Goal: Task Accomplishment & Management: Manage account settings

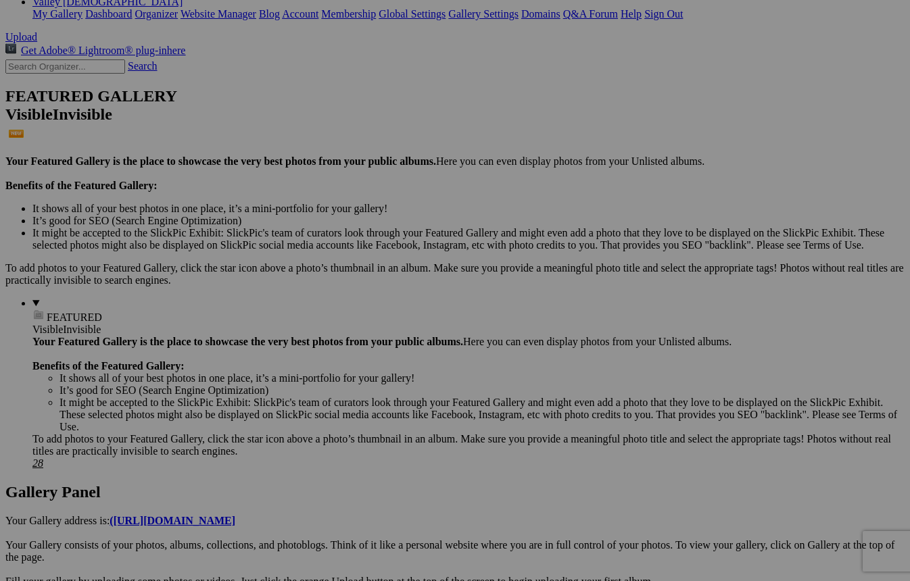
scroll to position [319, 0]
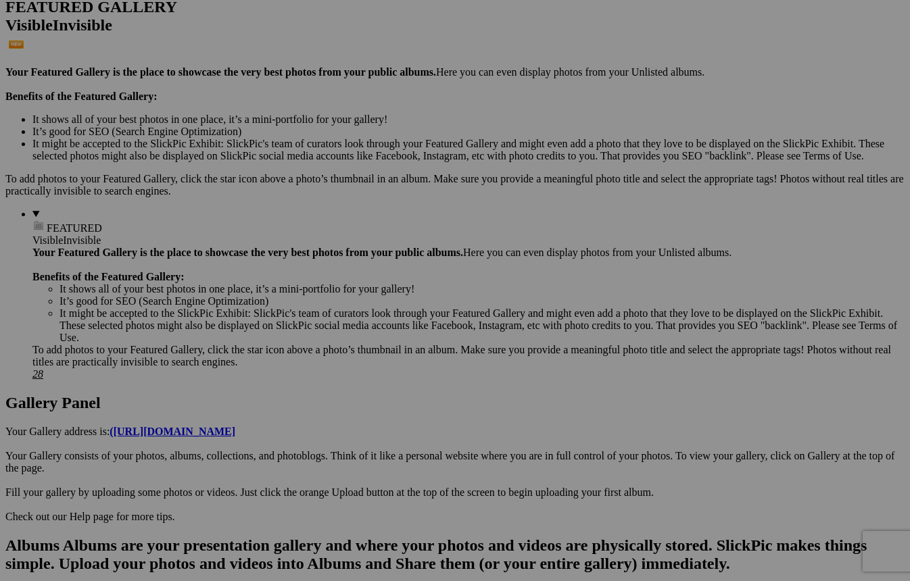
scroll to position [444, 0]
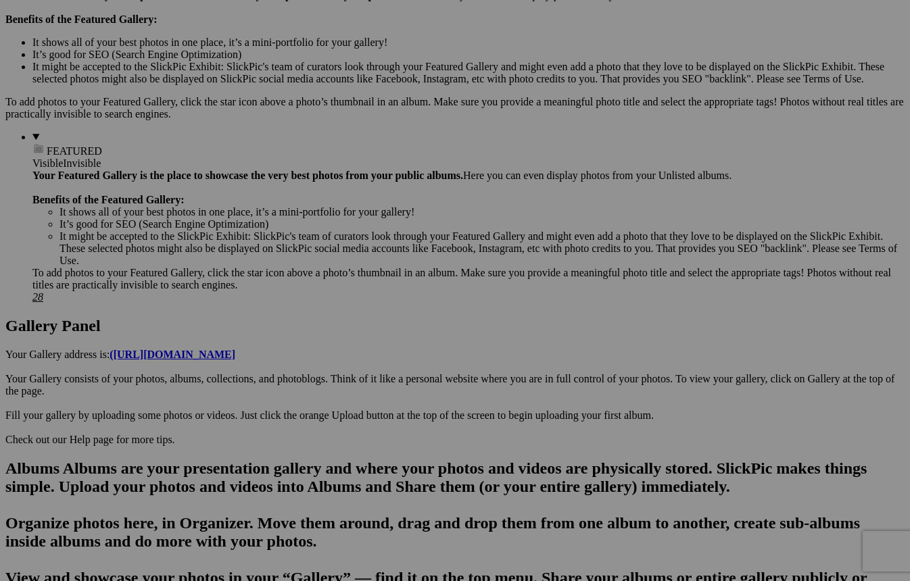
scroll to position [416, 0]
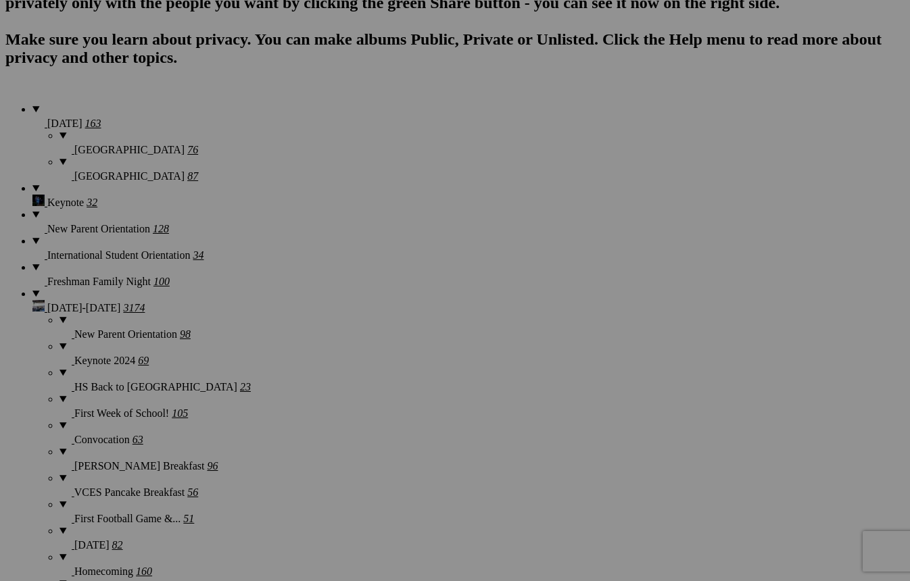
scroll to position [1039, 0]
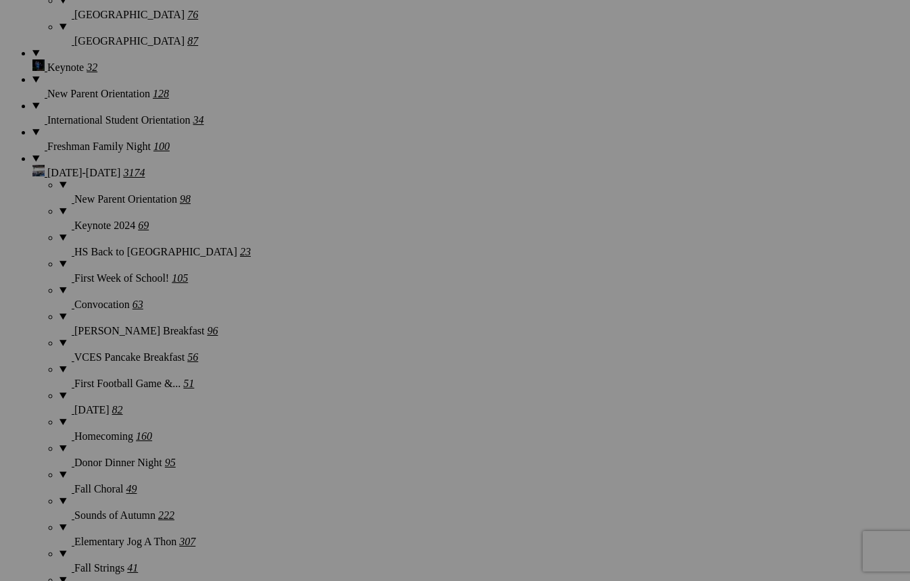
scroll to position [1176, 0]
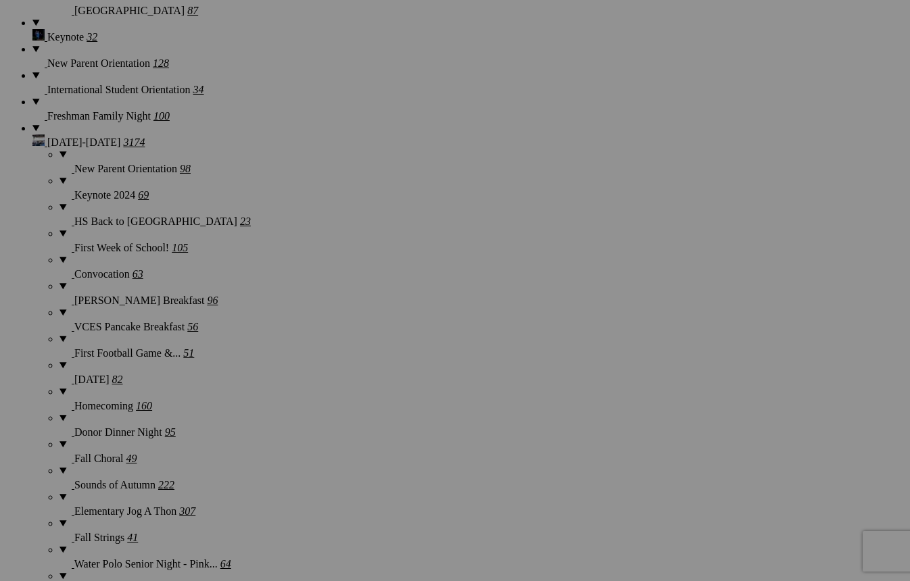
scroll to position [1201, 0]
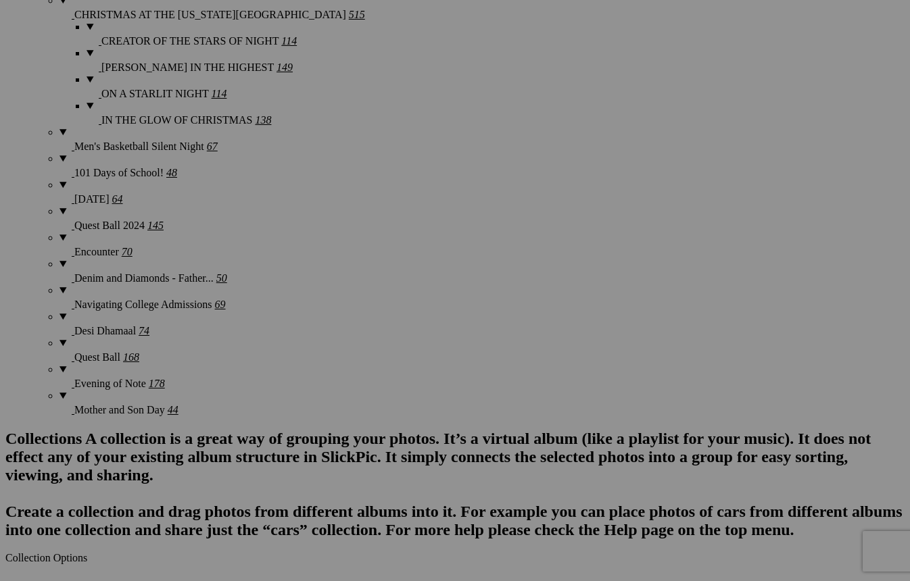
scroll to position [1825, 0]
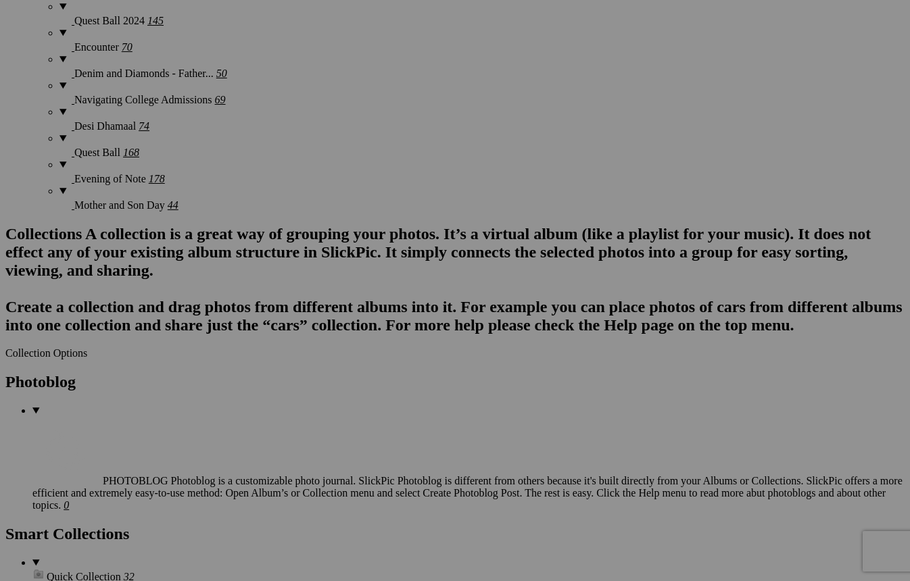
scroll to position [2062, 0]
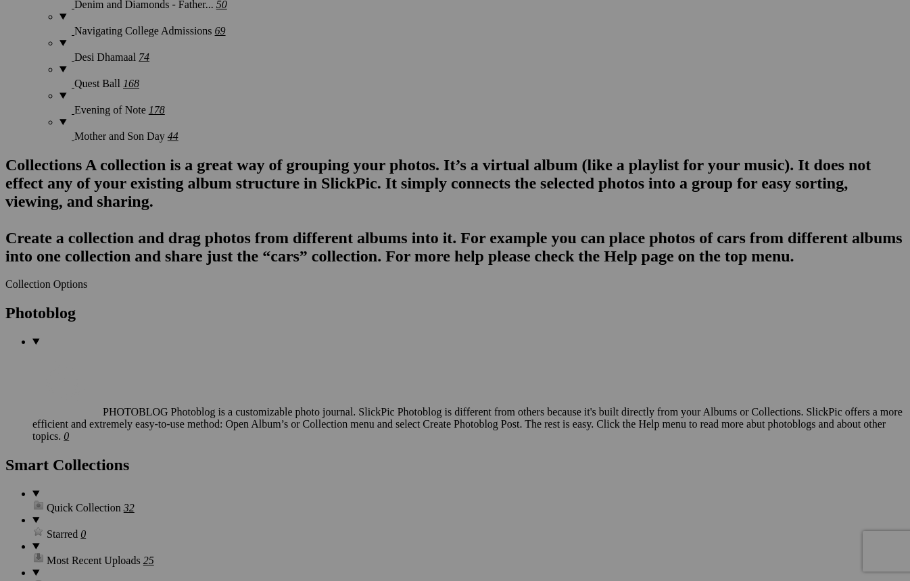
scroll to position [2103, 0]
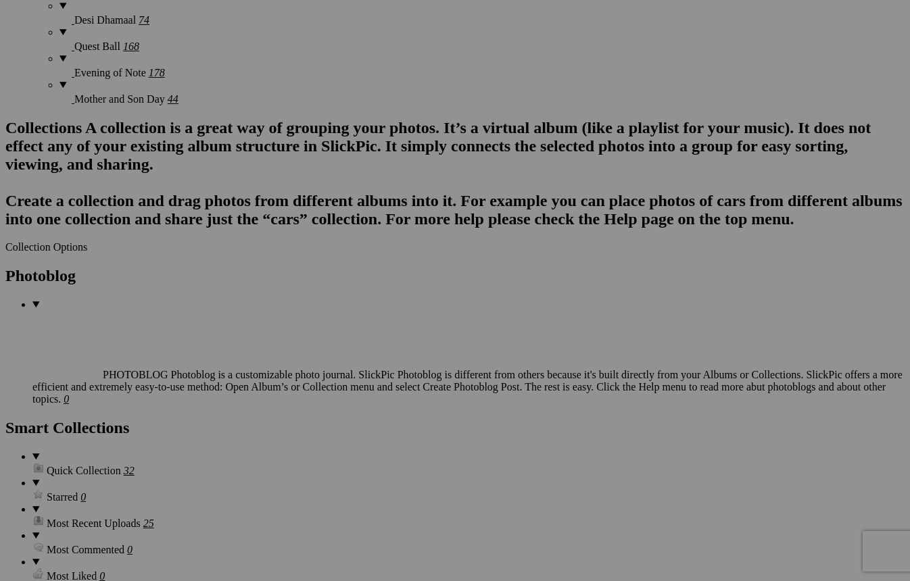
scroll to position [2137, 0]
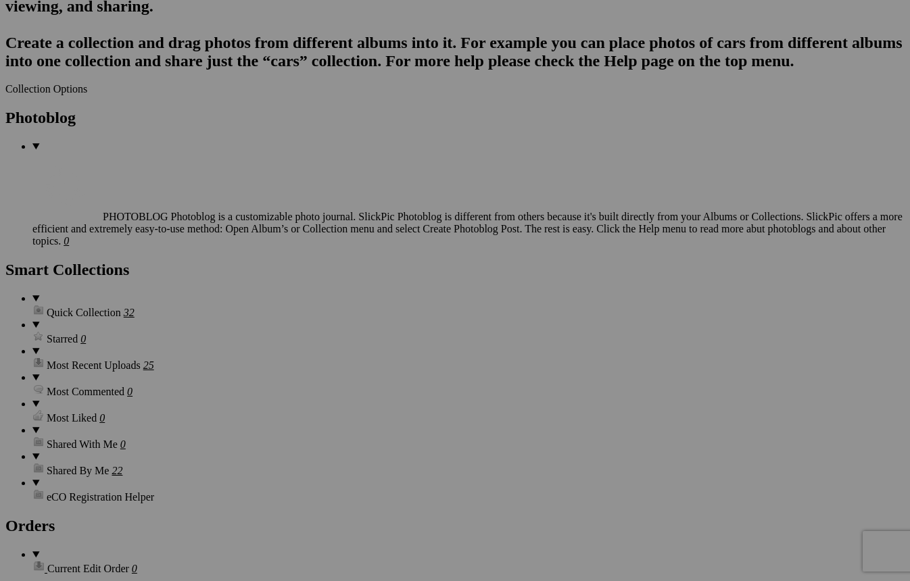
scroll to position [2294, 0]
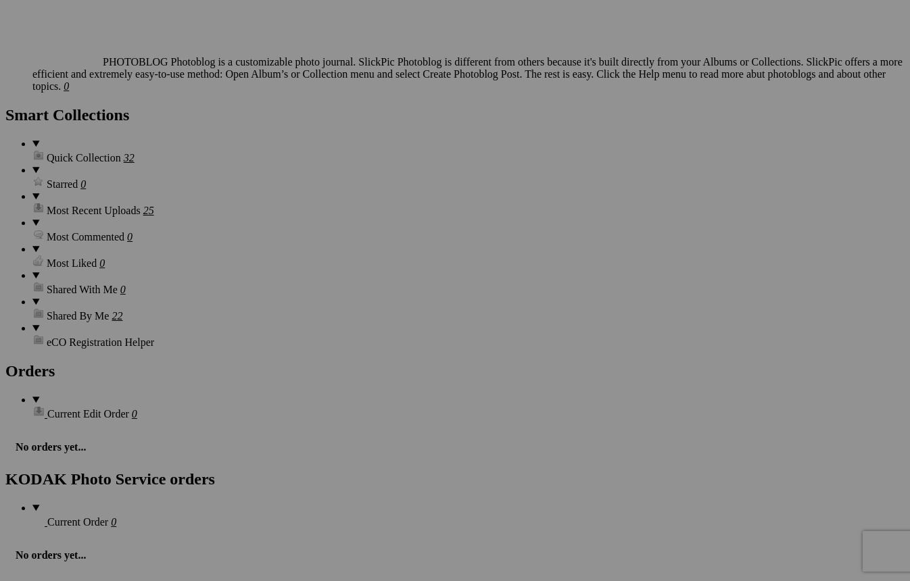
scroll to position [2441, 0]
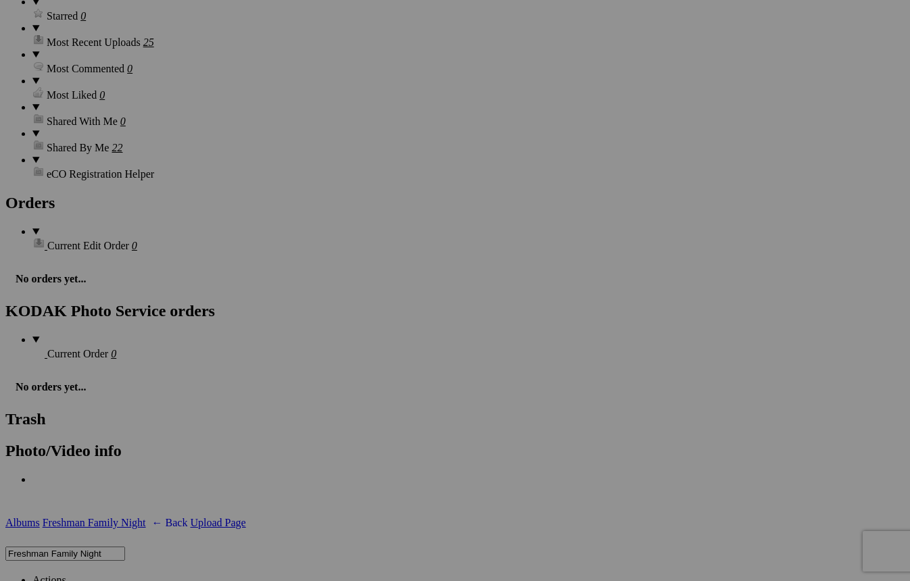
scroll to position [2617, 0]
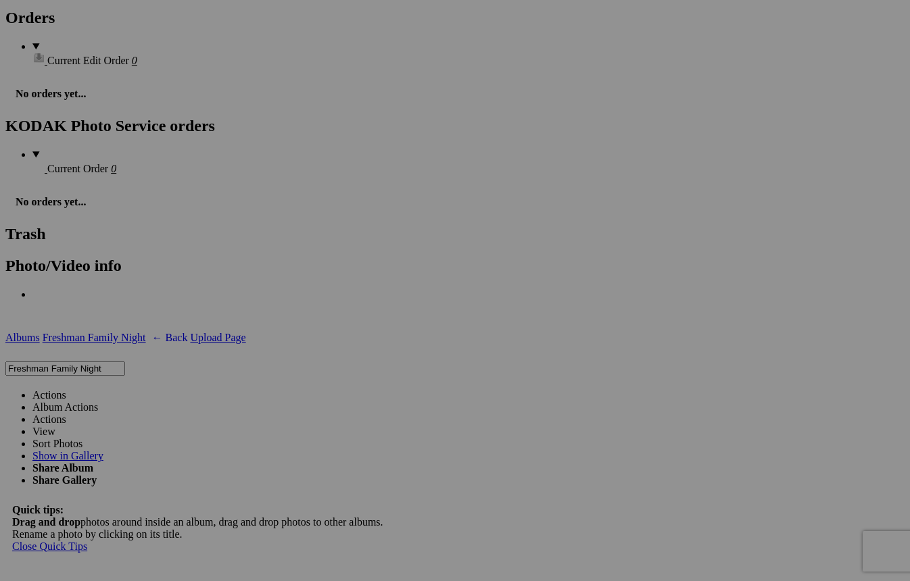
scroll to position [2793, 0]
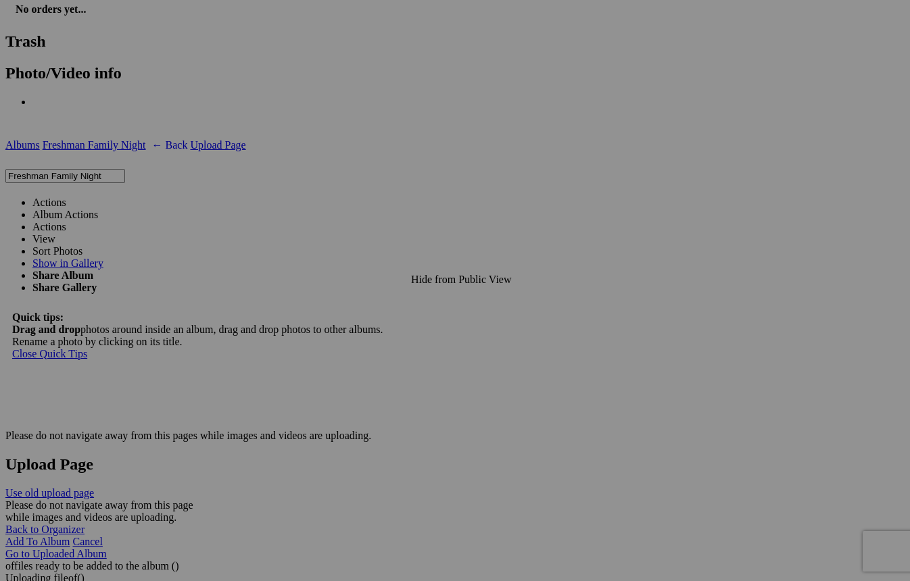
scroll to position [3002, 0]
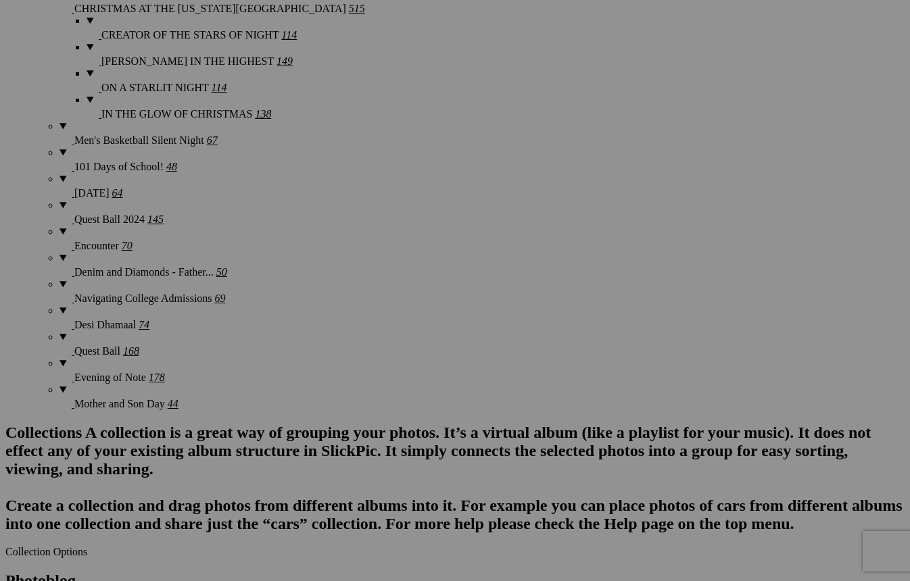
scroll to position [1628, 0]
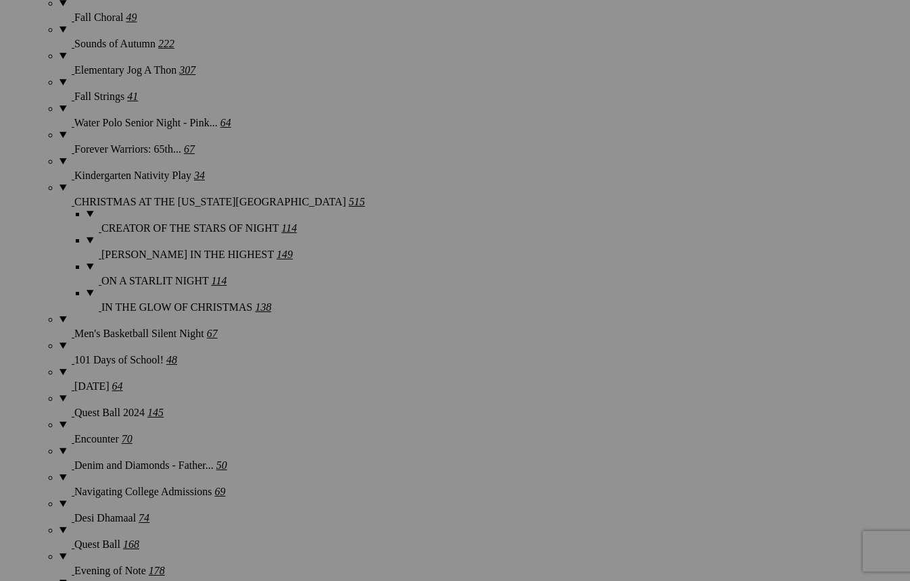
click at [365, 386] on link "Yes" at bounding box center [357, 391] width 16 height 11
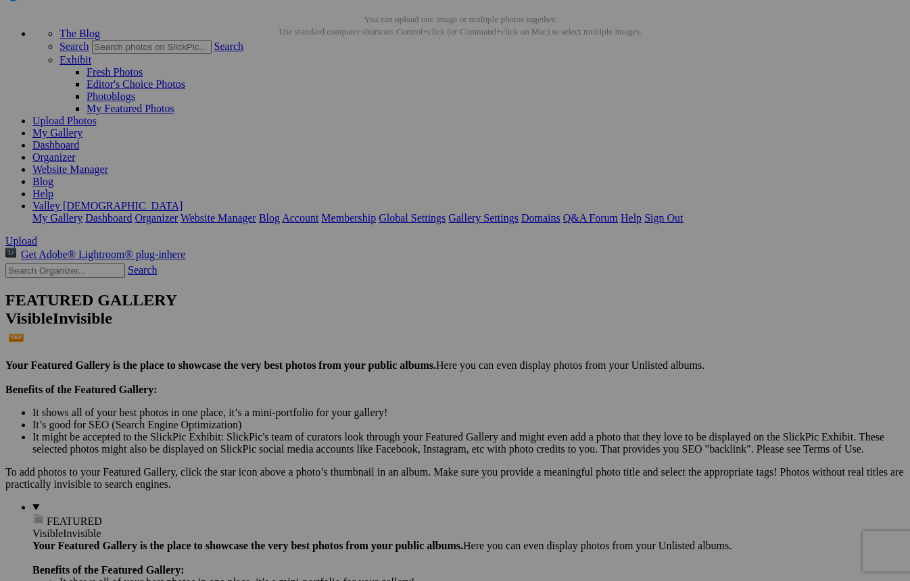
scroll to position [0, 0]
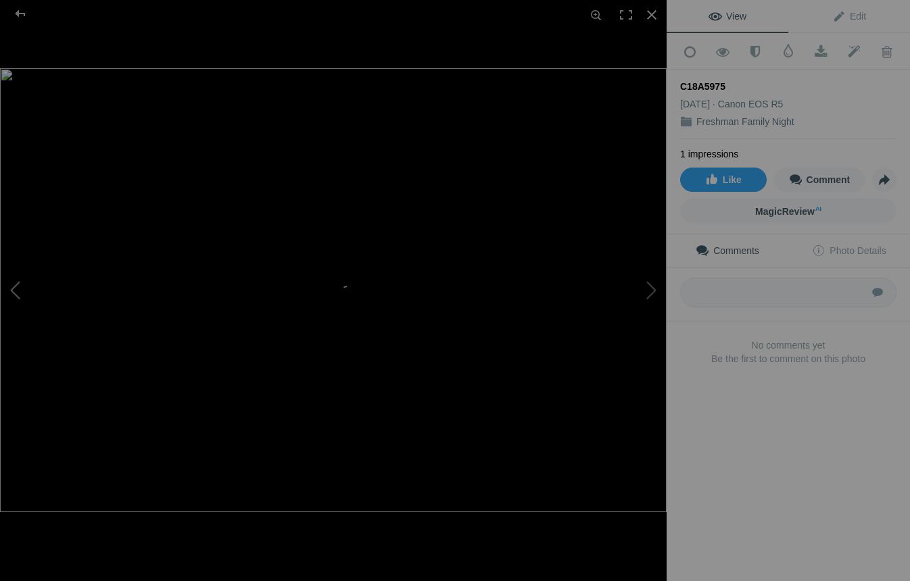
click at [11, 295] on button at bounding box center [50, 290] width 101 height 209
click at [24, 14] on div at bounding box center [20, 13] width 49 height 27
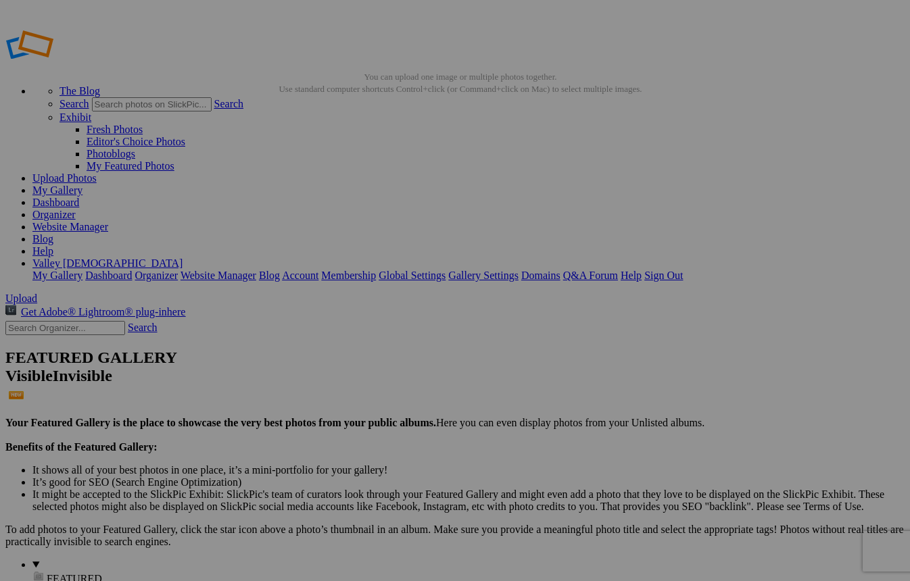
click at [365, 374] on span "Yes" at bounding box center [357, 379] width 16 height 11
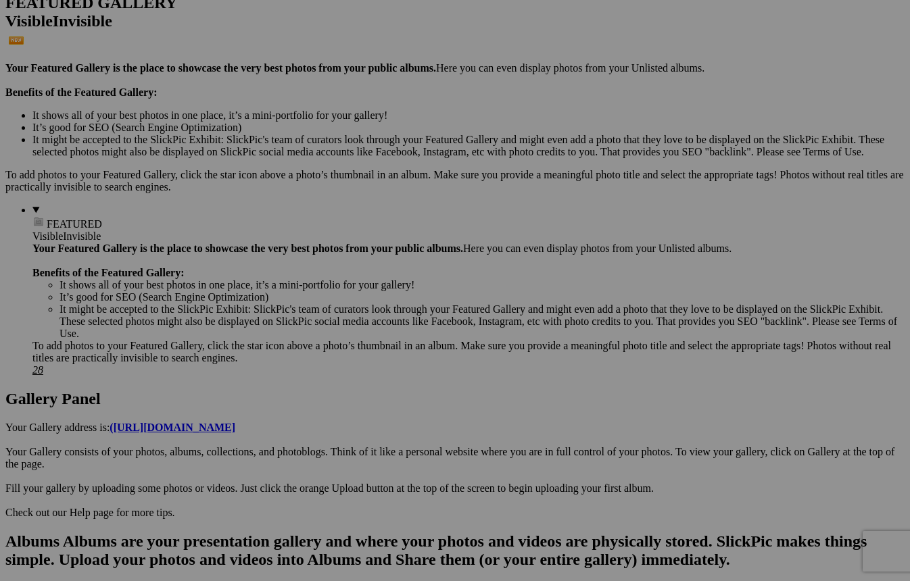
scroll to position [354, 0]
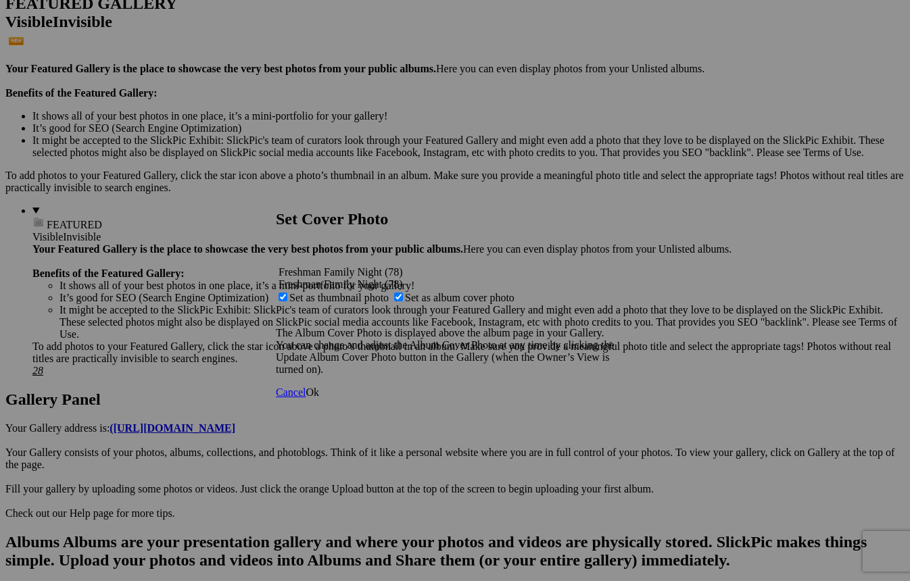
click at [389, 292] on span "Set as thumbnail photo" at bounding box center [338, 297] width 99 height 11
click at [287, 293] on input "Set as thumbnail photo" at bounding box center [282, 297] width 9 height 9
checkbox input "false"
click at [319, 398] on span "Ok" at bounding box center [312, 392] width 14 height 11
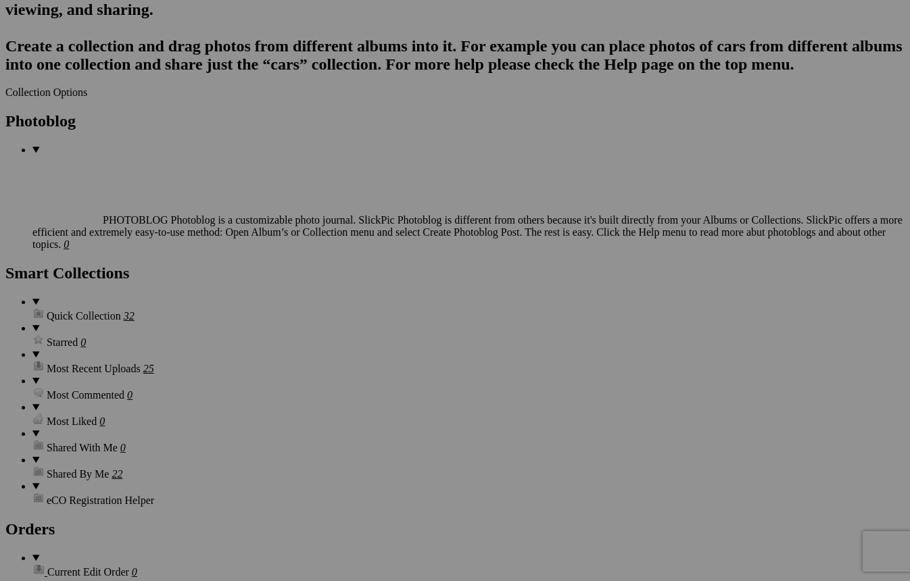
scroll to position [2282, 0]
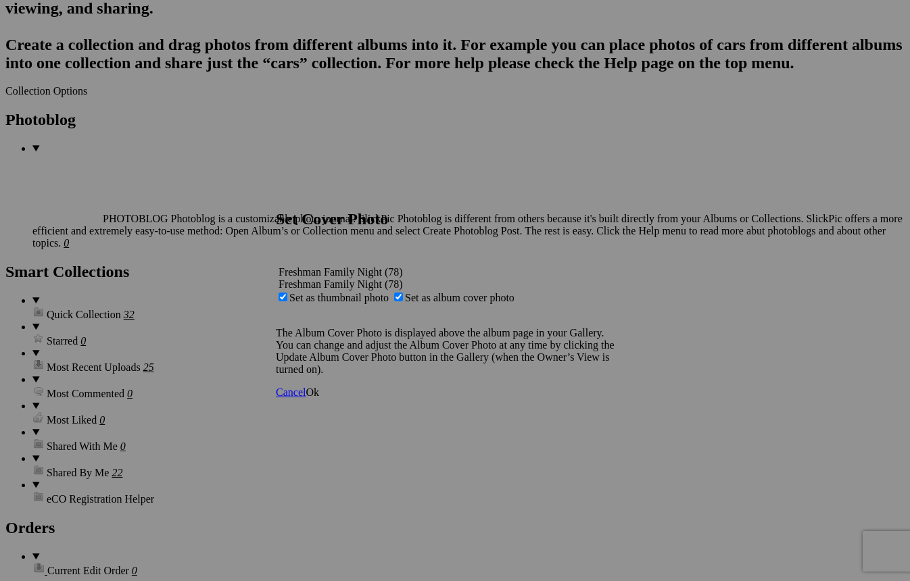
click at [389, 292] on span "Set as thumbnail photo" at bounding box center [338, 297] width 99 height 11
click at [287, 293] on input "Set as thumbnail photo" at bounding box center [282, 297] width 9 height 9
checkbox input "false"
click at [319, 398] on span "Ok" at bounding box center [312, 392] width 14 height 11
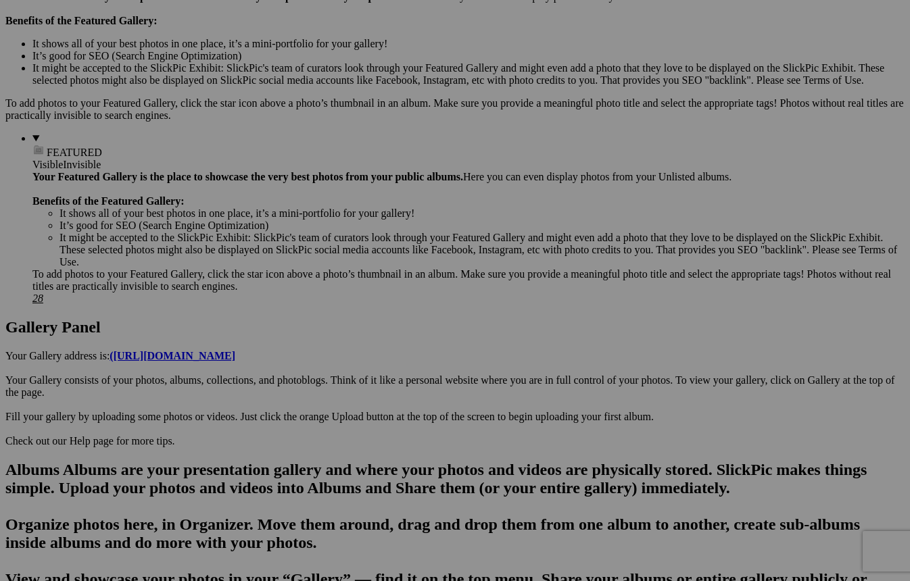
scroll to position [428, 0]
click at [0, 0] on button at bounding box center [0, 0] width 0 height 0
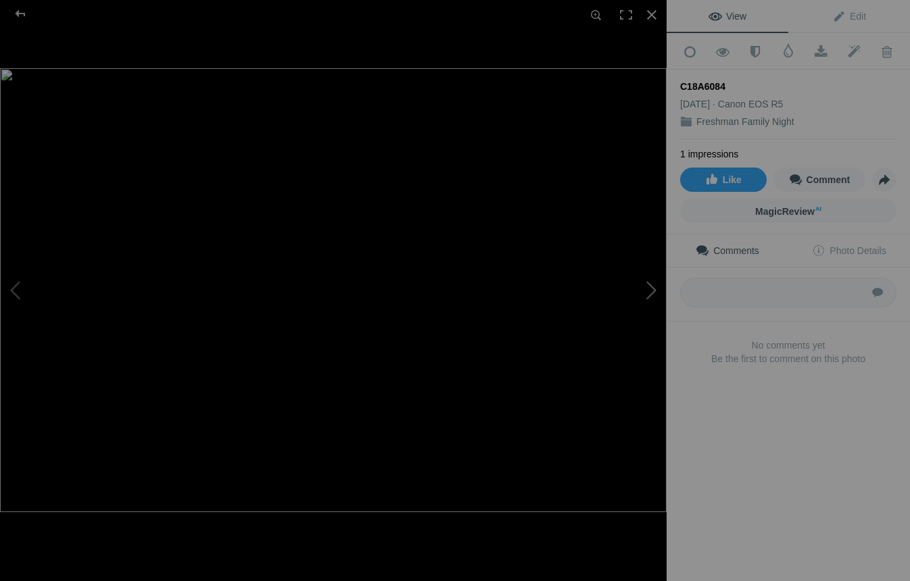
click at [651, 296] on button at bounding box center [615, 290] width 101 height 209
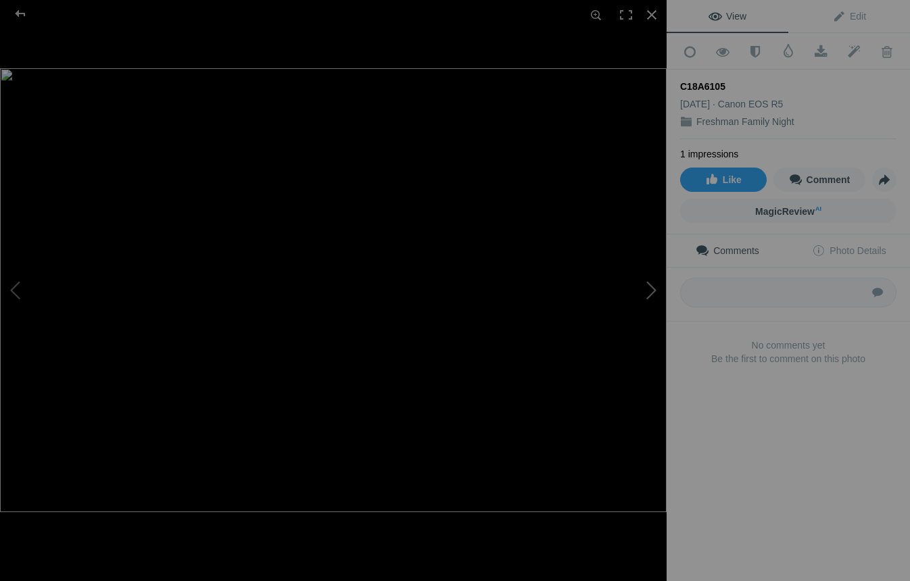
click at [651, 296] on button at bounding box center [615, 290] width 101 height 209
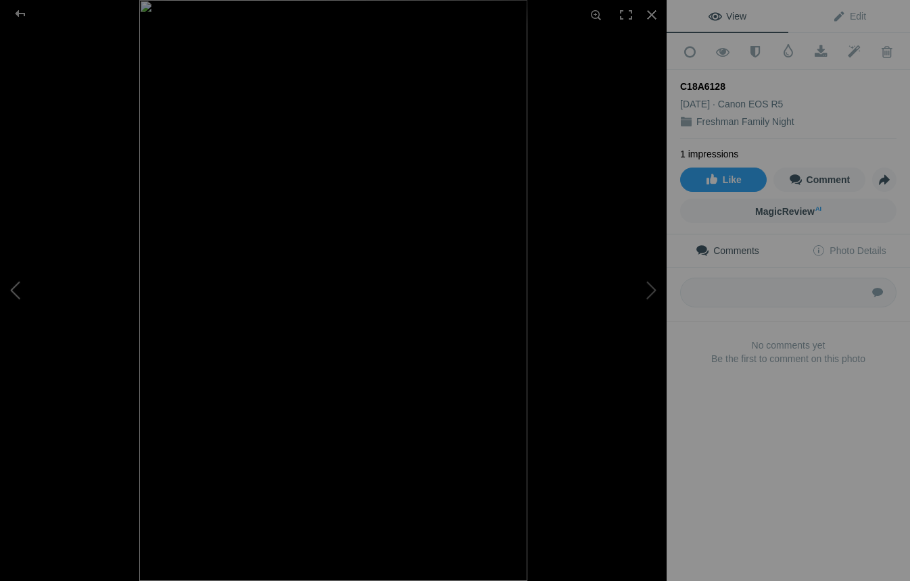
click at [29, 285] on button at bounding box center [50, 290] width 101 height 209
click at [18, 11] on div at bounding box center [20, 13] width 49 height 27
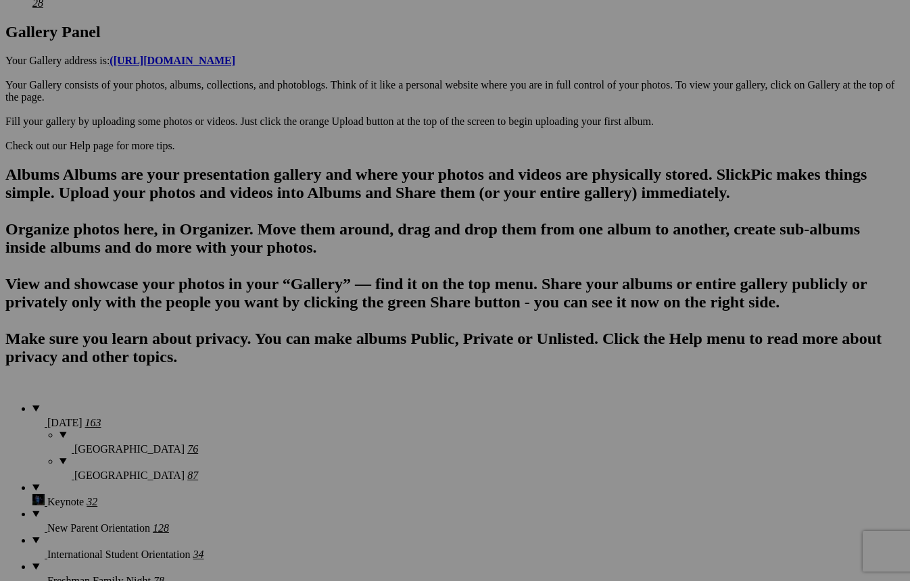
scroll to position [795, 0]
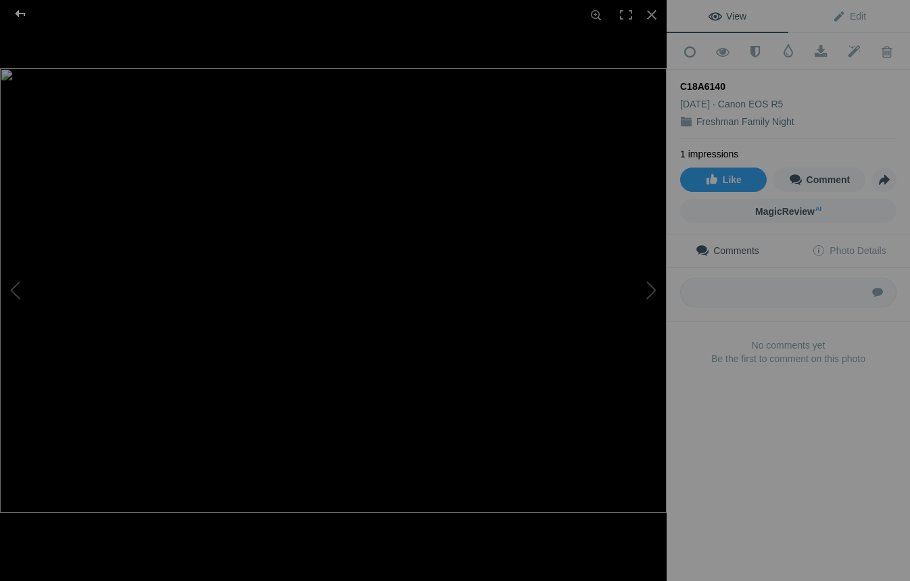
click at [15, 12] on div at bounding box center [20, 13] width 49 height 27
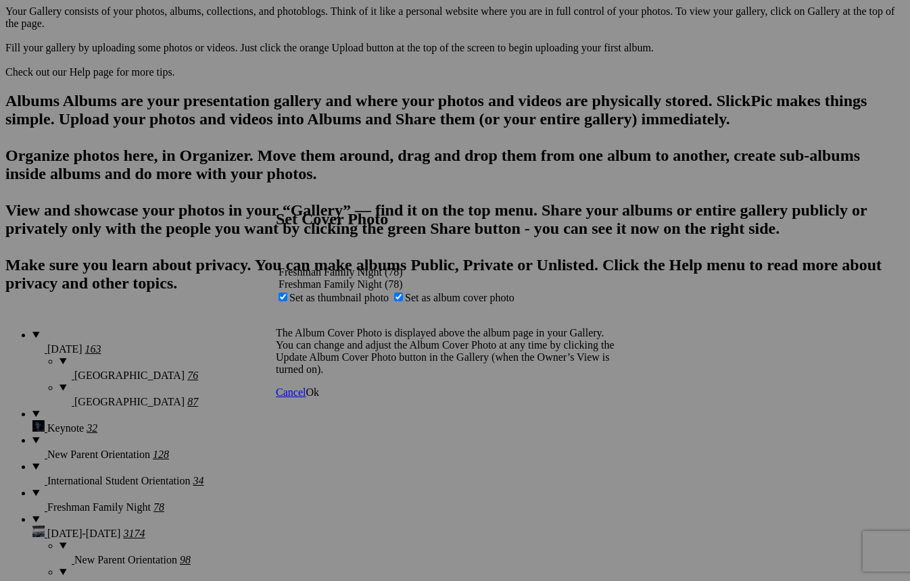
click at [389, 292] on span "Set as thumbnail photo" at bounding box center [338, 297] width 99 height 11
click at [287, 293] on input "Set as thumbnail photo" at bounding box center [282, 297] width 9 height 9
checkbox input "false"
click at [319, 398] on span "Ok" at bounding box center [312, 392] width 14 height 11
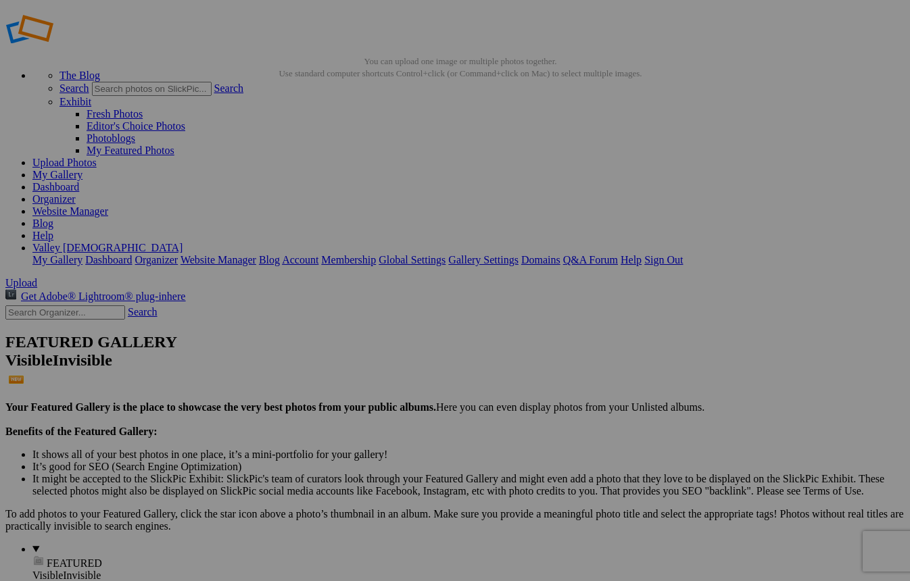
scroll to position [0, 0]
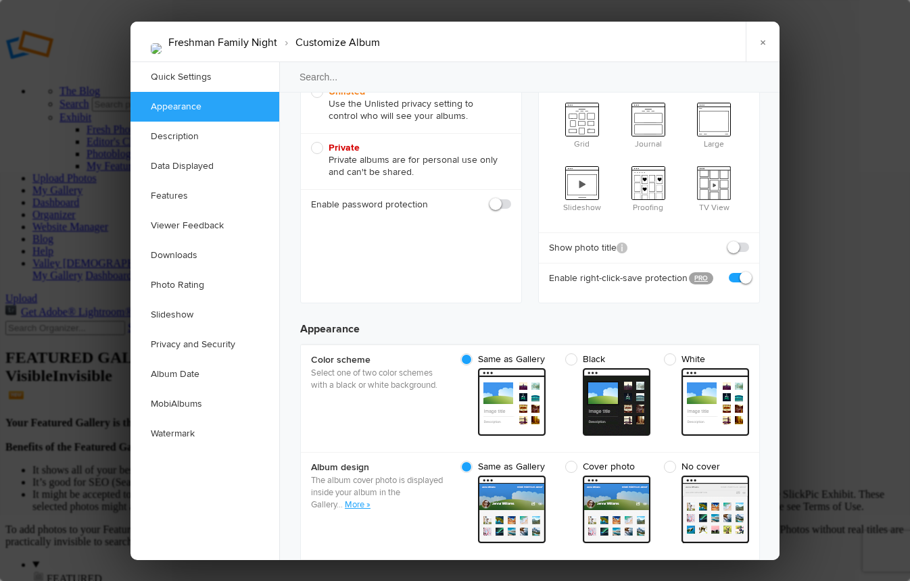
scroll to position [366, 0]
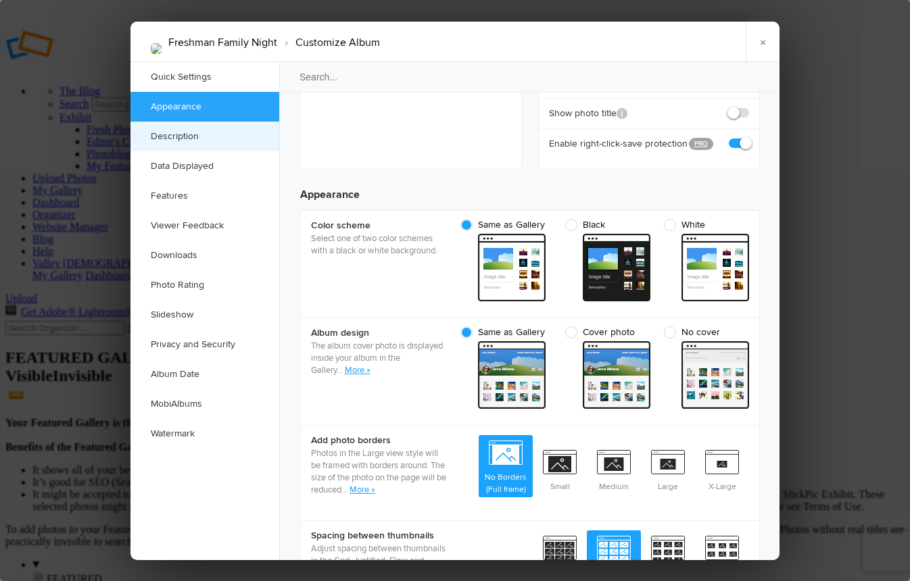
click at [193, 143] on link "Description" at bounding box center [204, 137] width 149 height 30
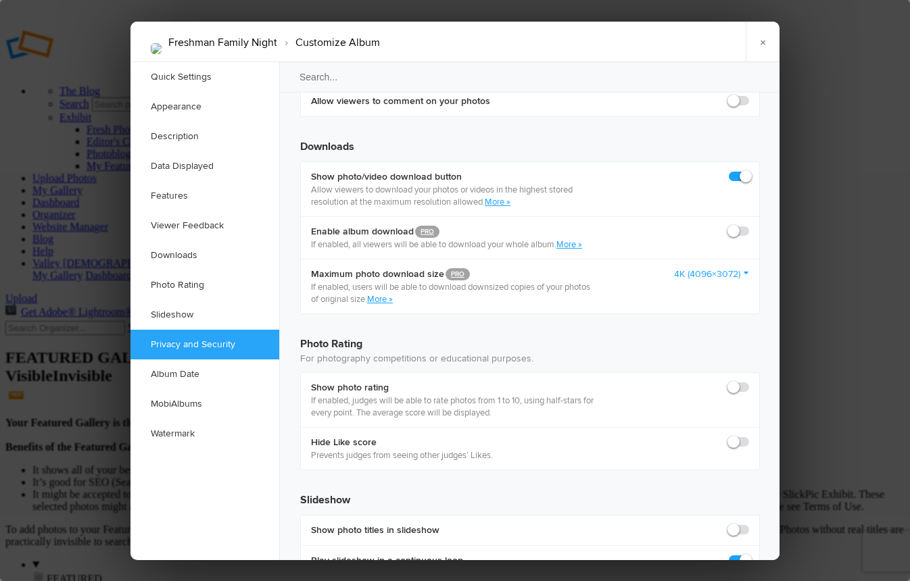
scroll to position [2814, 0]
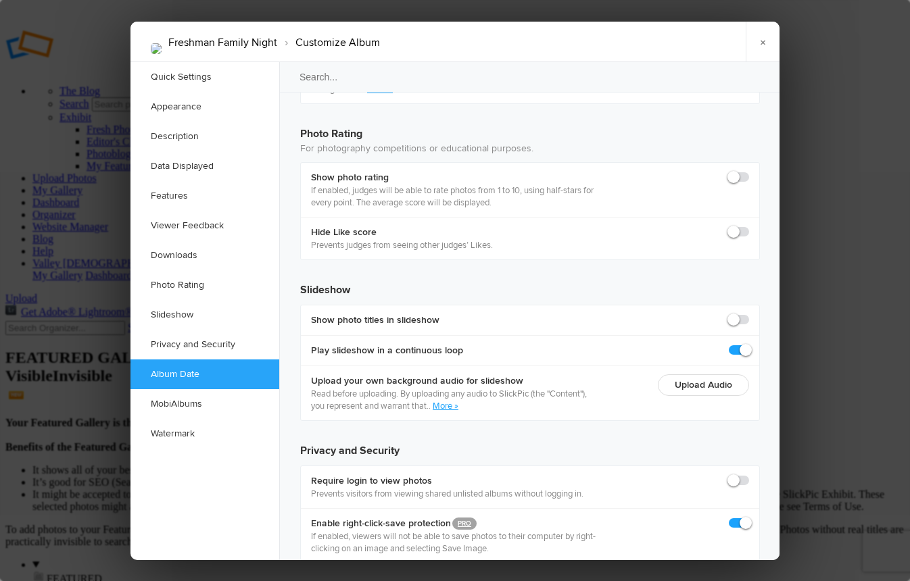
type input "2025-07-28 09:00 AM"
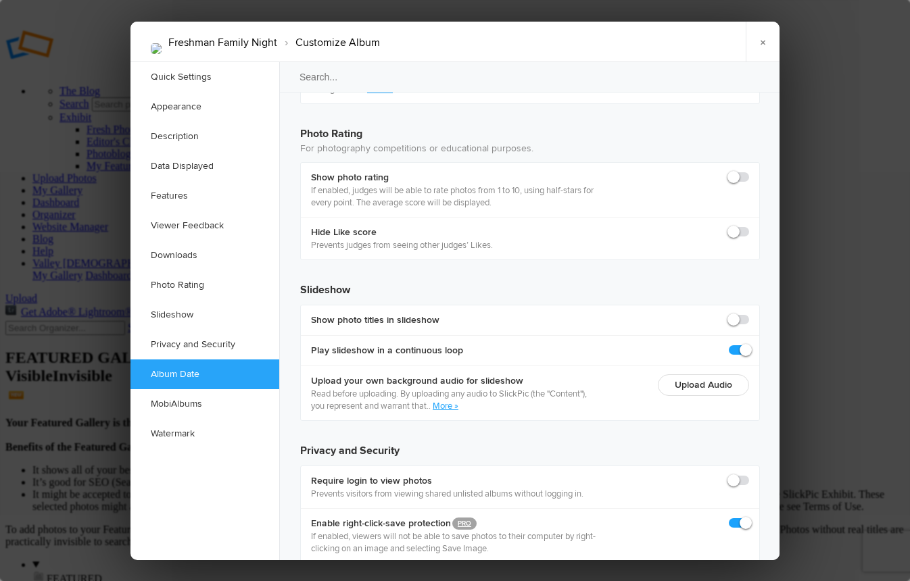
radio input "true"
type input "2025-07-28 08:00 PM"
type input "8"
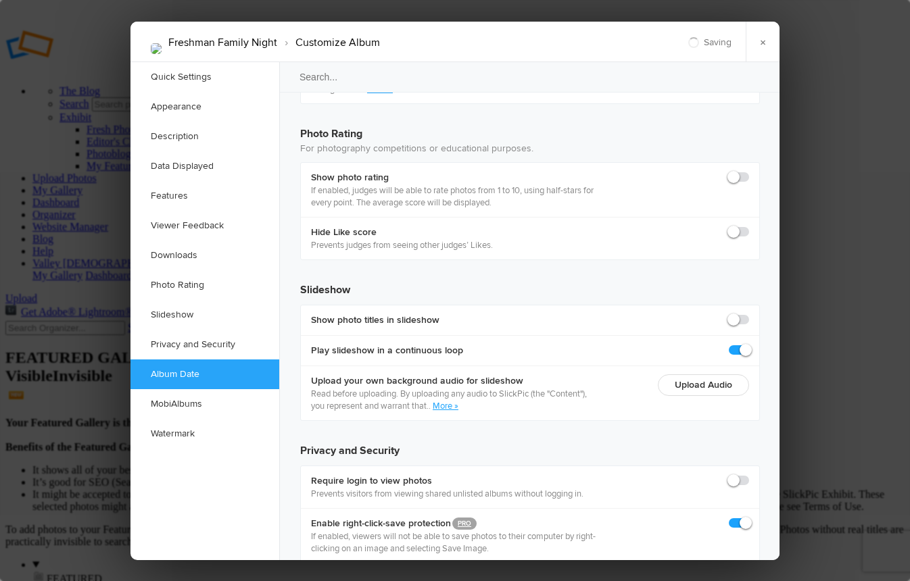
type input "2025-07-28 07:00 PM"
type input "7"
type input "2025-07-28 06:00 PM"
type input "6"
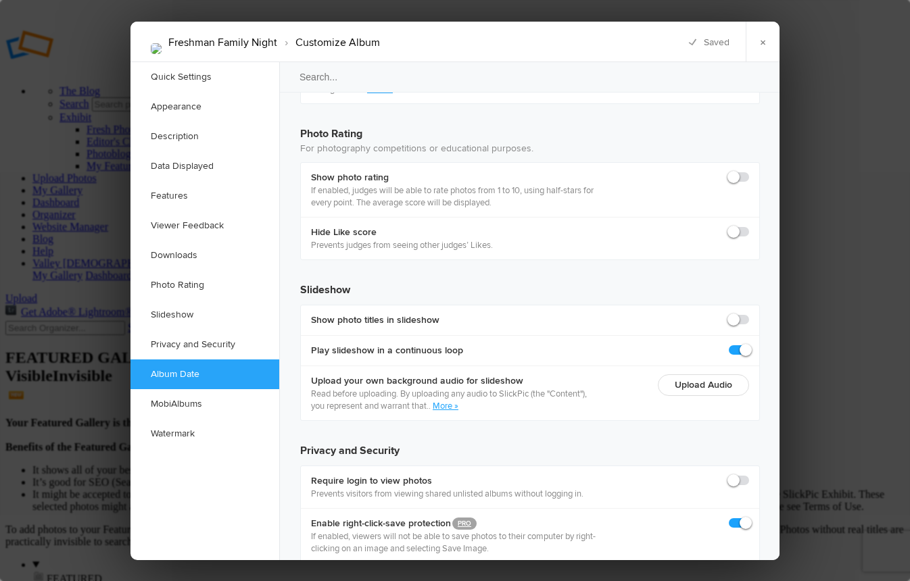
type input "2025-07-28 05:00 PM"
type input "5"
type input "2025-07-28 04:00 PM"
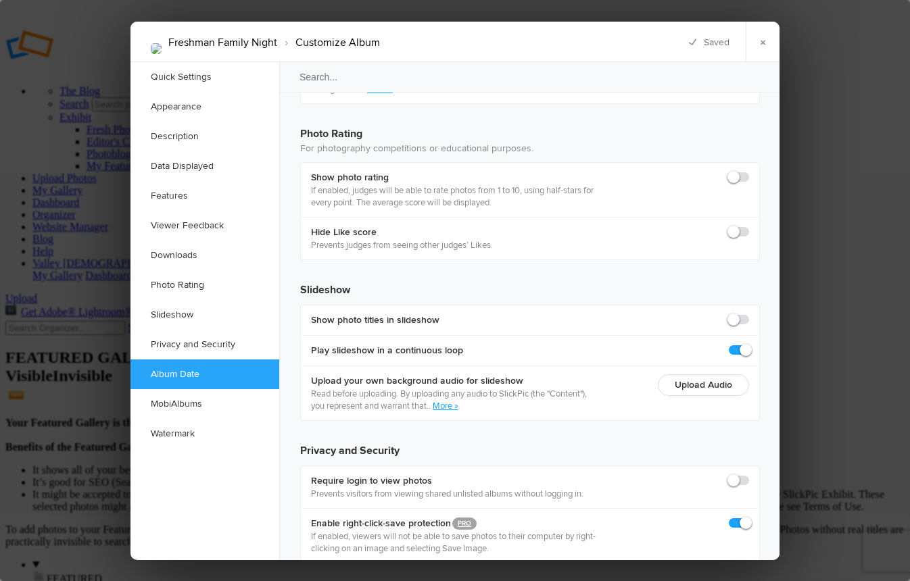
type input "4"
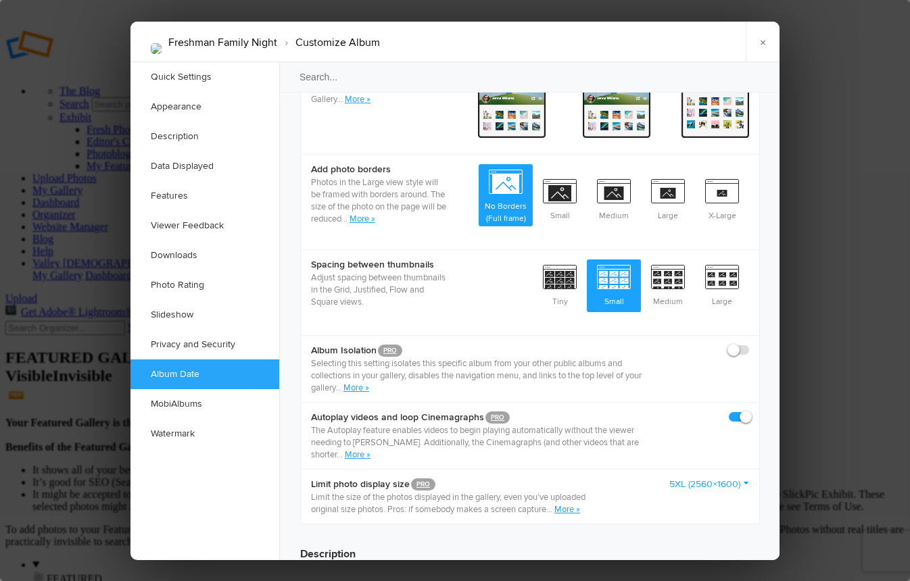
scroll to position [0, 0]
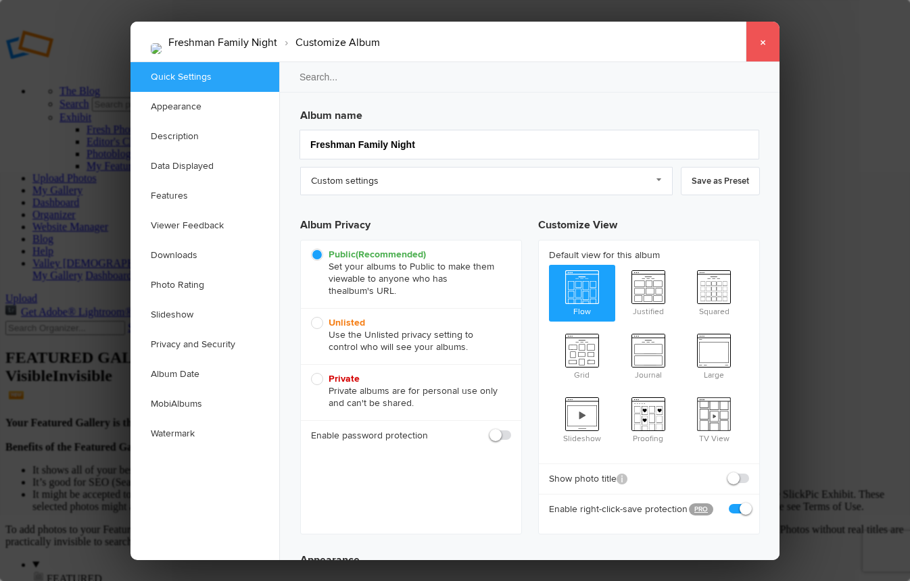
click at [766, 43] on link "×" at bounding box center [762, 42] width 34 height 41
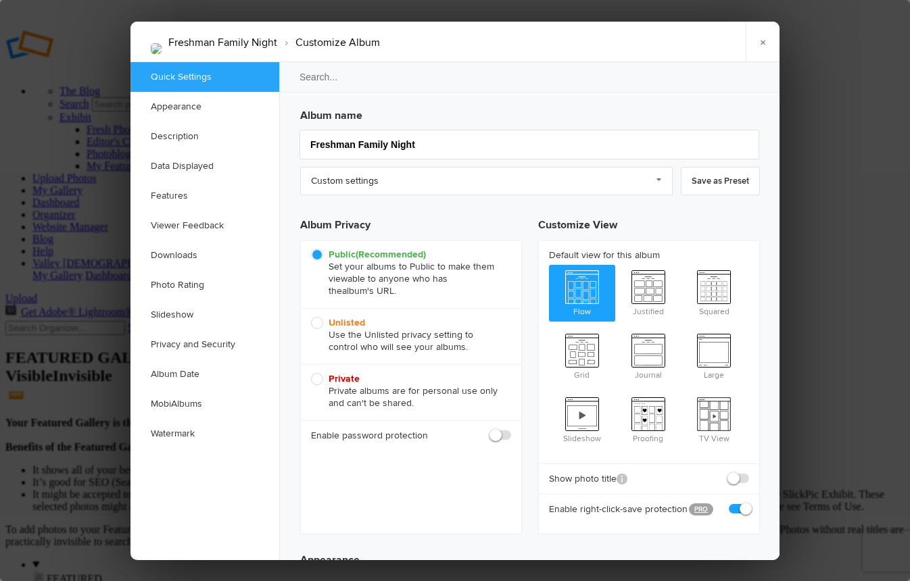
type input "2025-07-28 04:00 PM"
click at [760, 38] on link "×" at bounding box center [762, 42] width 34 height 41
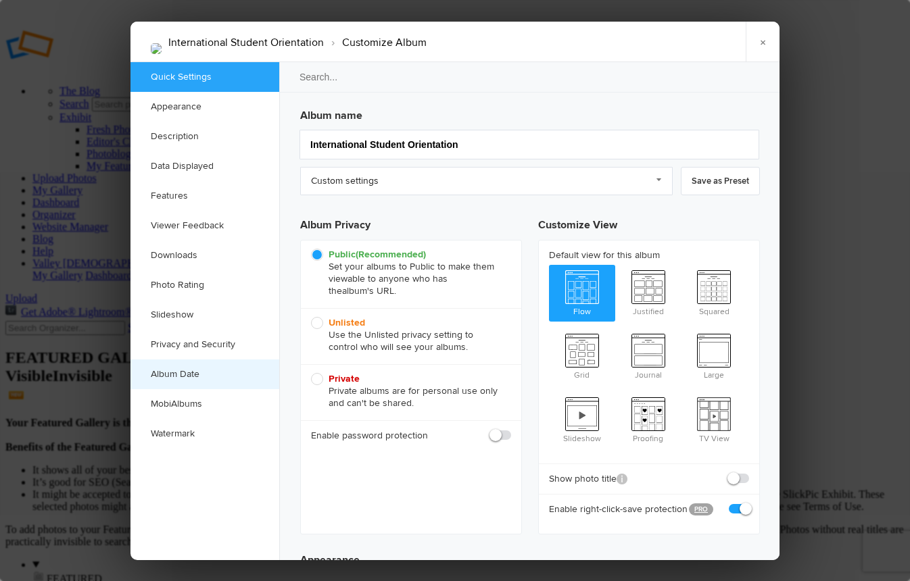
click at [162, 377] on link "Album Date" at bounding box center [204, 374] width 149 height 30
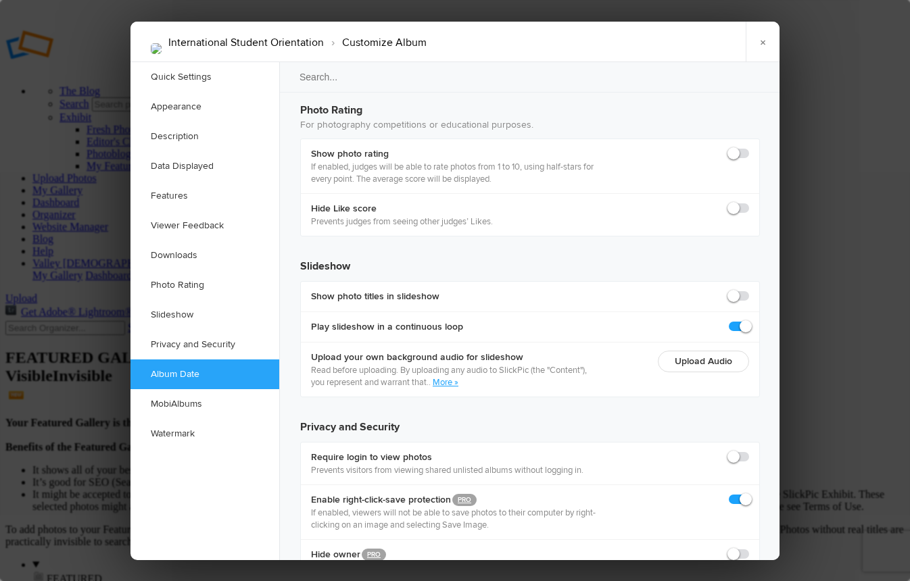
scroll to position [2849, 0]
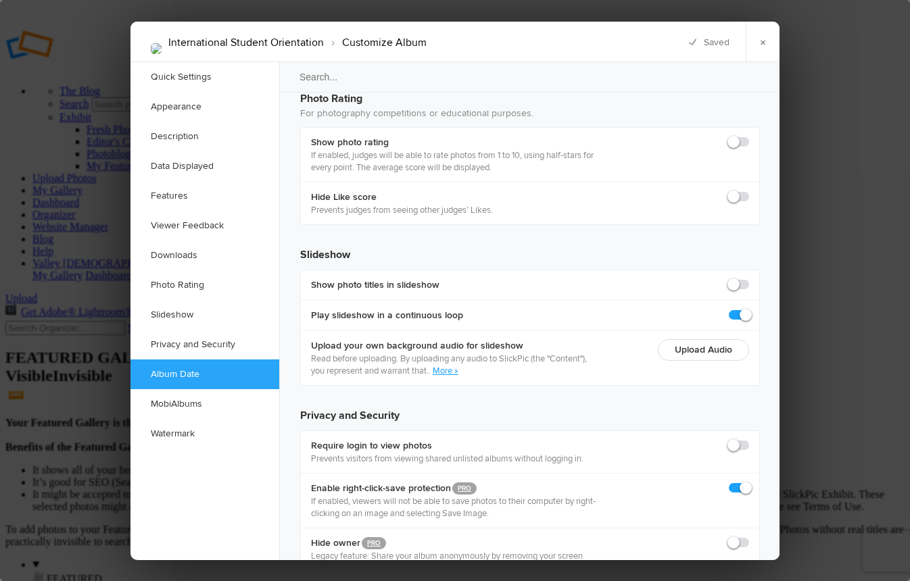
type input "2025-08-12 08:00 AM"
type input "8"
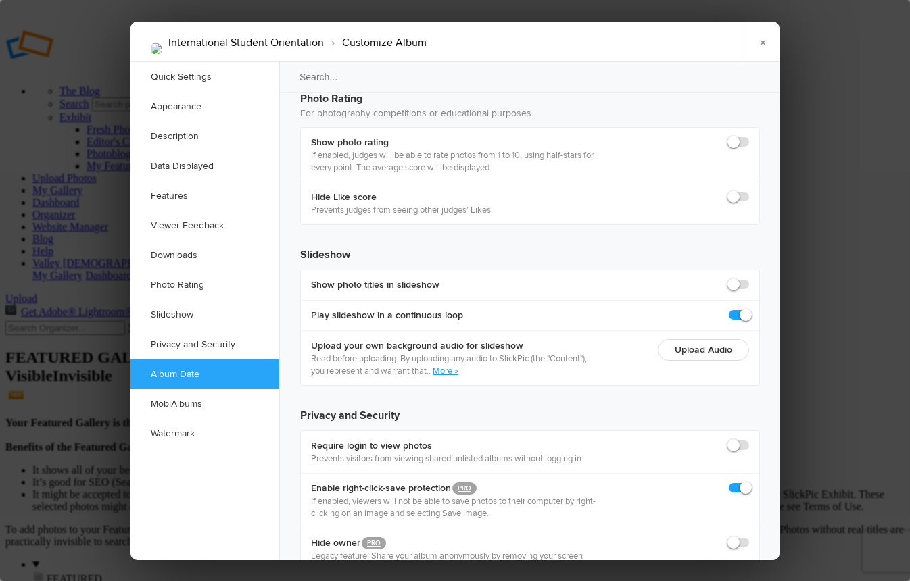
type input "2025-08-12 07:00 AM"
type input "7"
type input "2025-08-12 06:00 AM"
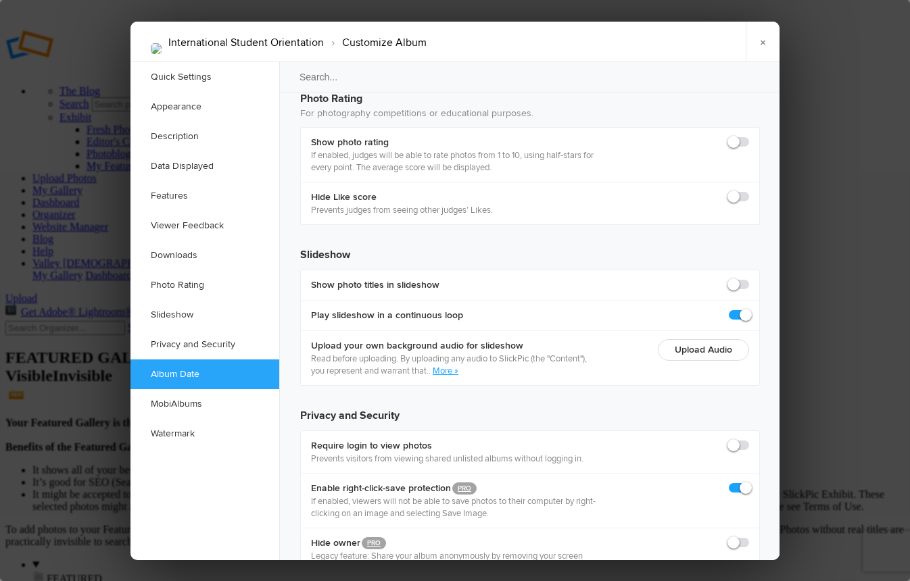
type input "6"
type input "2025-08-12 05:00 AM"
type input "5"
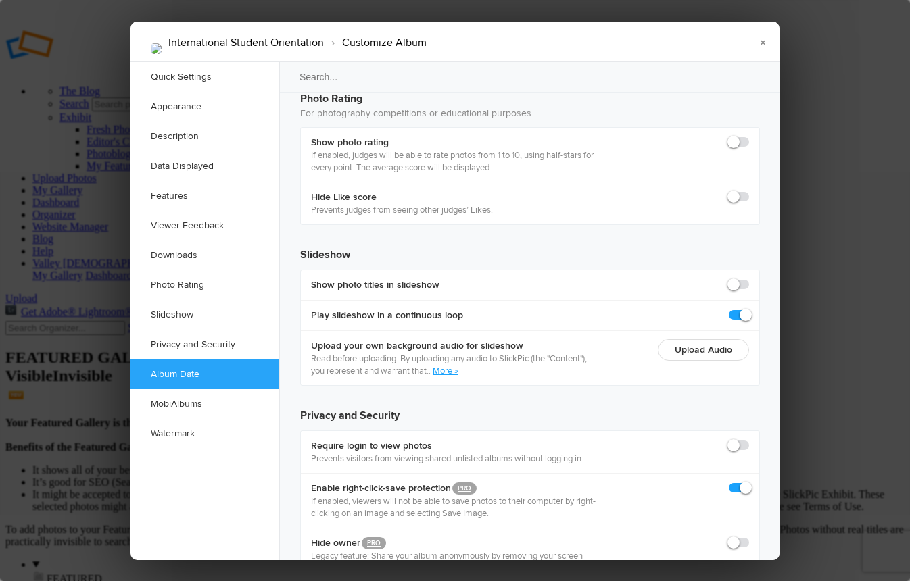
type input "2025-08-12 04:00 AM"
type input "4"
type input "2025-08-12 03:00 AM"
type input "3"
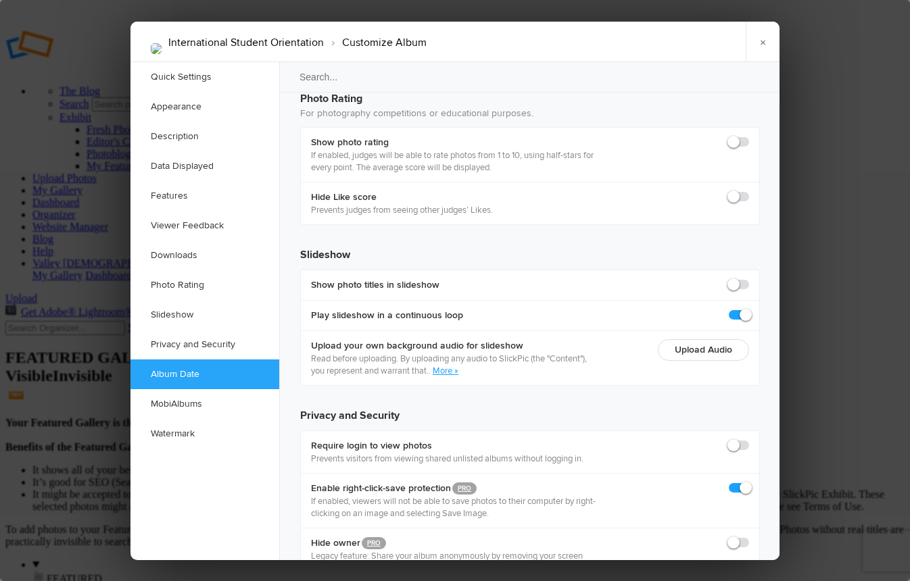
type input "2025-08-12 02:00 AM"
type input "2"
type input "2025-08-12 01:00 AM"
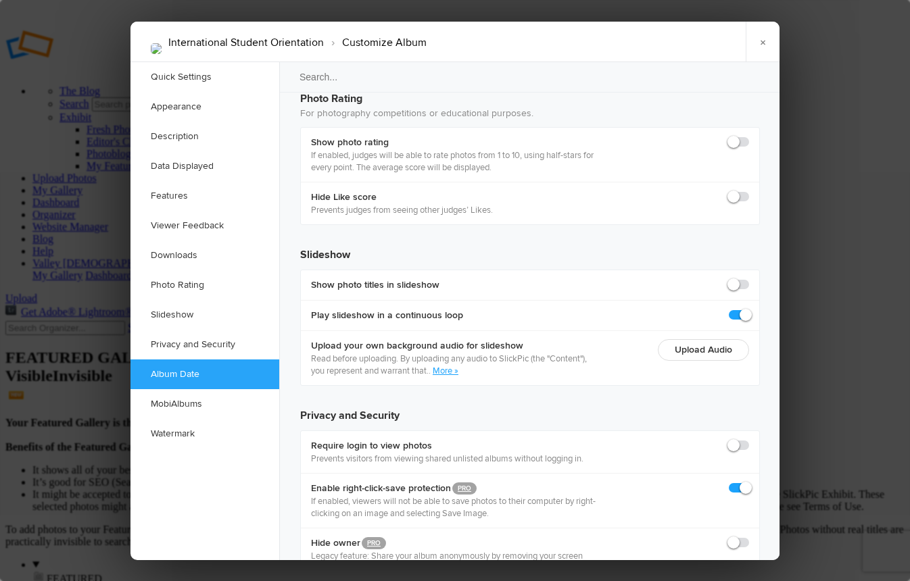
type input "1"
radio input "true"
type input "2025-08-12 01:00 PM"
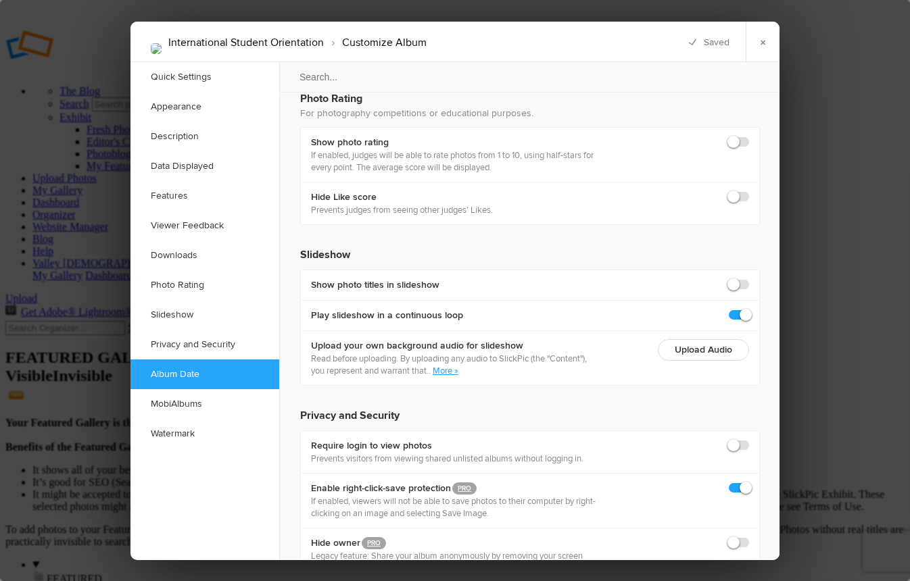
click at [760, 32] on link "×" at bounding box center [762, 42] width 34 height 41
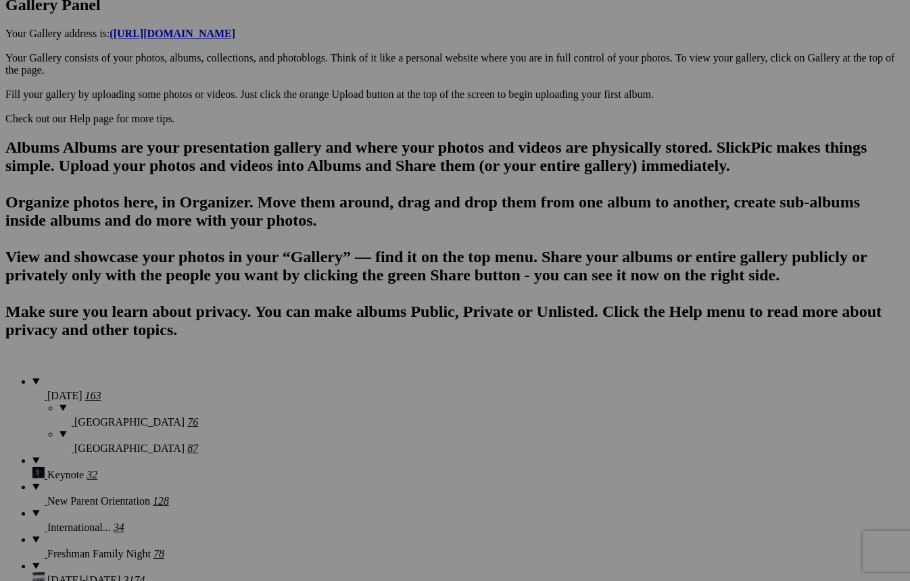
scroll to position [745, 0]
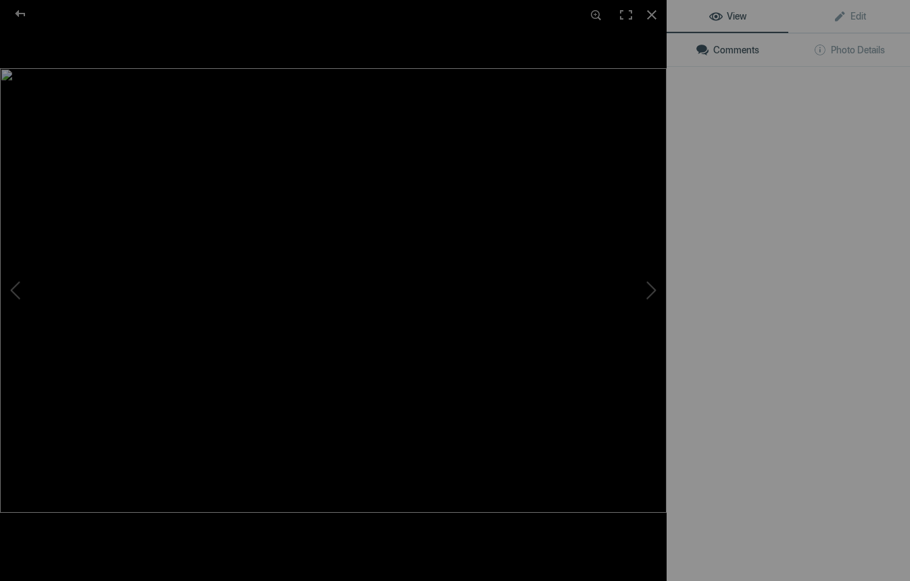
click at [474, 174] on img at bounding box center [333, 290] width 666 height 445
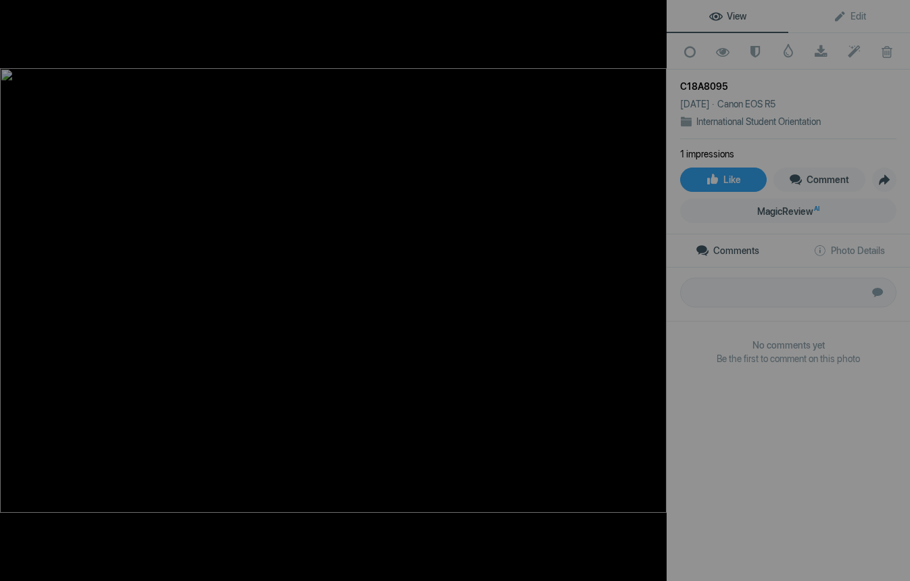
click at [651, 284] on button at bounding box center [615, 290] width 101 height 209
click at [655, 285] on button at bounding box center [615, 290] width 101 height 209
click at [16, 284] on button at bounding box center [50, 290] width 101 height 209
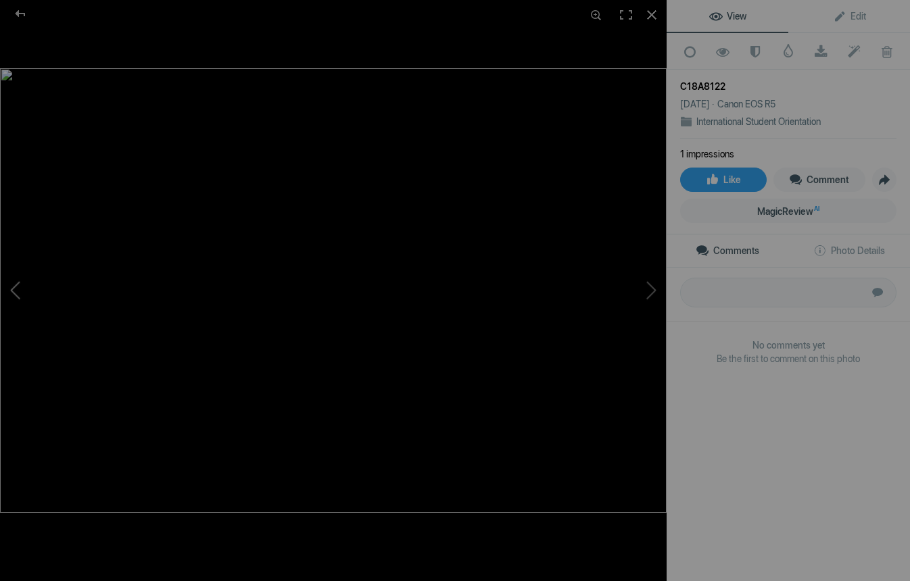
click at [16, 284] on button at bounding box center [50, 290] width 101 height 209
click at [13, 17] on div at bounding box center [20, 13] width 49 height 27
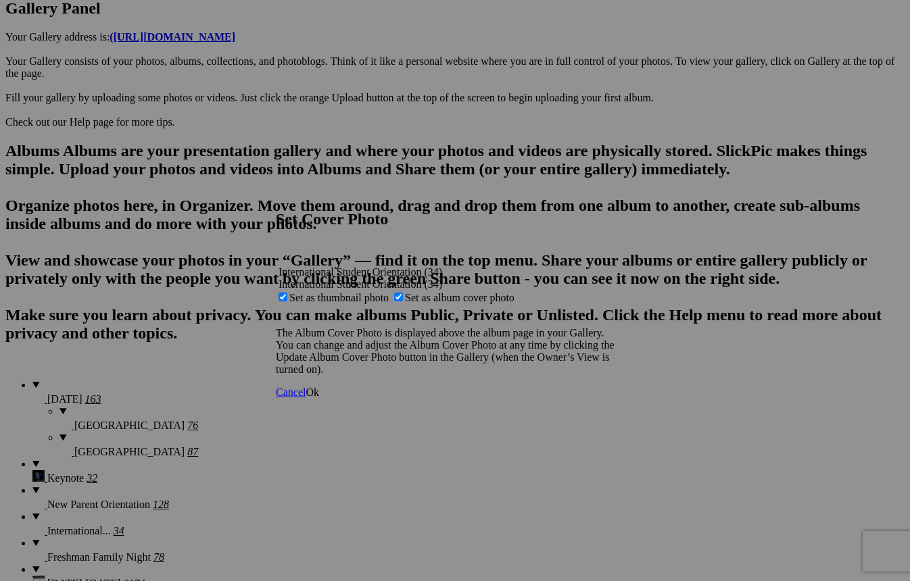
click at [389, 292] on span "Set as thumbnail photo" at bounding box center [338, 297] width 99 height 11
click at [287, 293] on input "Set as thumbnail photo" at bounding box center [282, 297] width 9 height 9
checkbox input "false"
click at [319, 395] on span "Ok" at bounding box center [312, 392] width 14 height 11
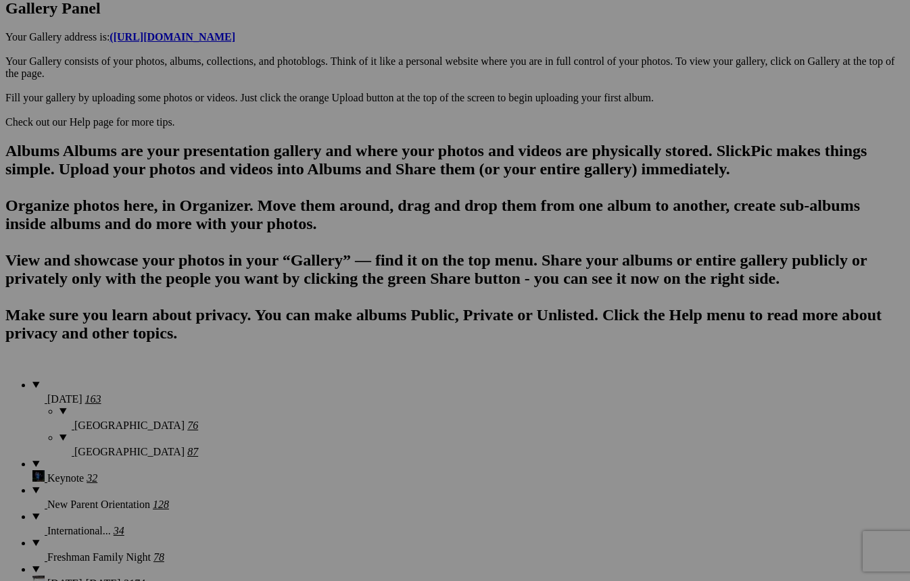
scroll to position [0, 0]
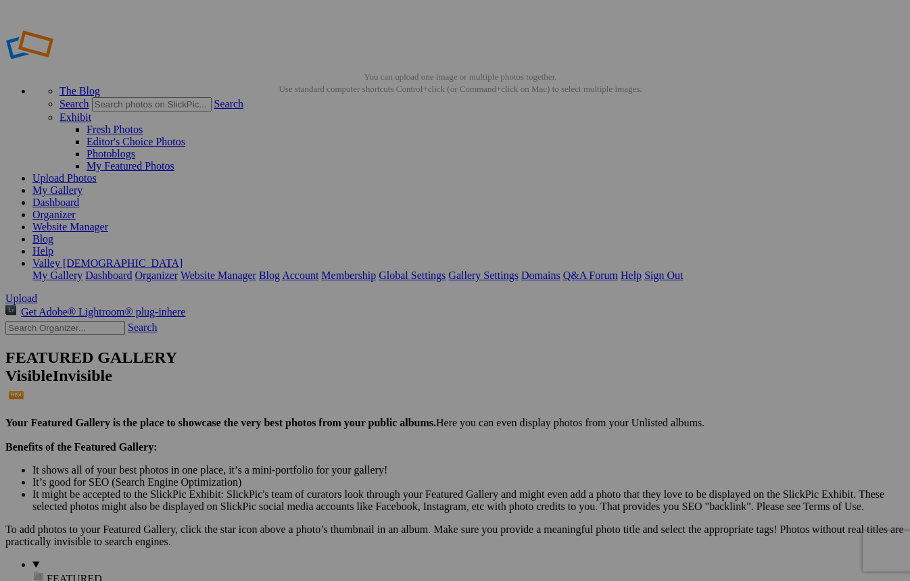
click at [76, 209] on link "Organizer" at bounding box center [53, 214] width 43 height 11
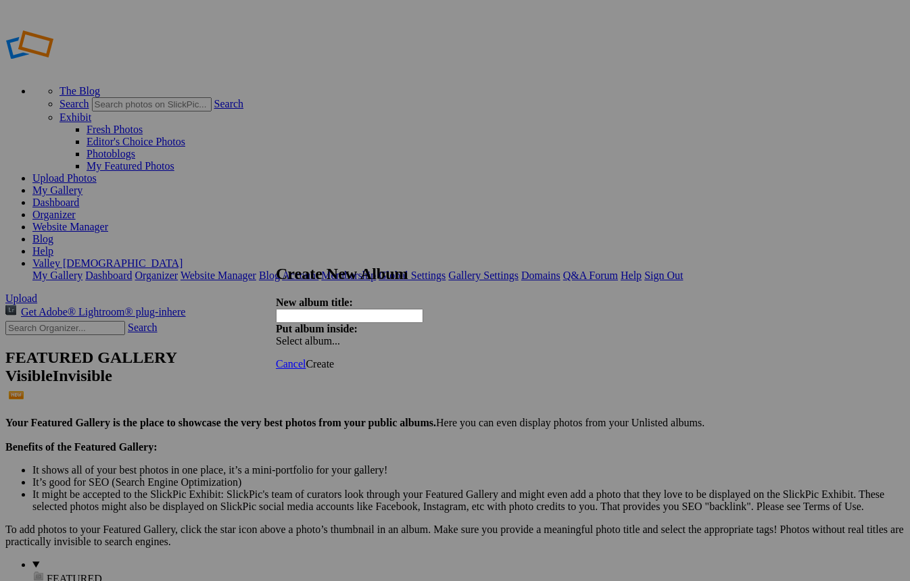
click at [376, 309] on input "text" at bounding box center [349, 316] width 147 height 14
click at [374, 309] on input "text" at bounding box center [349, 316] width 147 height 14
type input "Convocation"
click at [334, 358] on span "Create" at bounding box center [319, 363] width 28 height 11
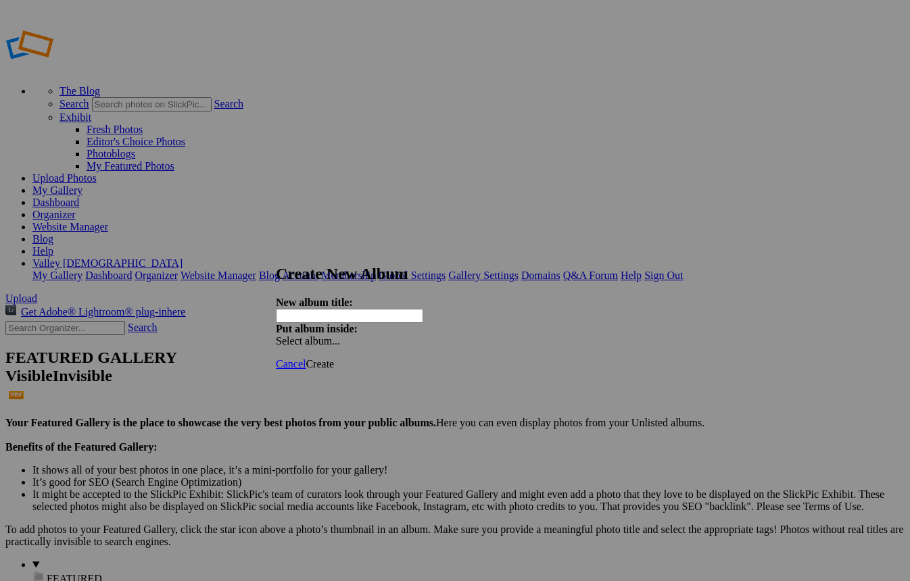
click at [391, 310] on input "text" at bounding box center [349, 316] width 147 height 14
type input "[PERSON_NAME] Breakfast"
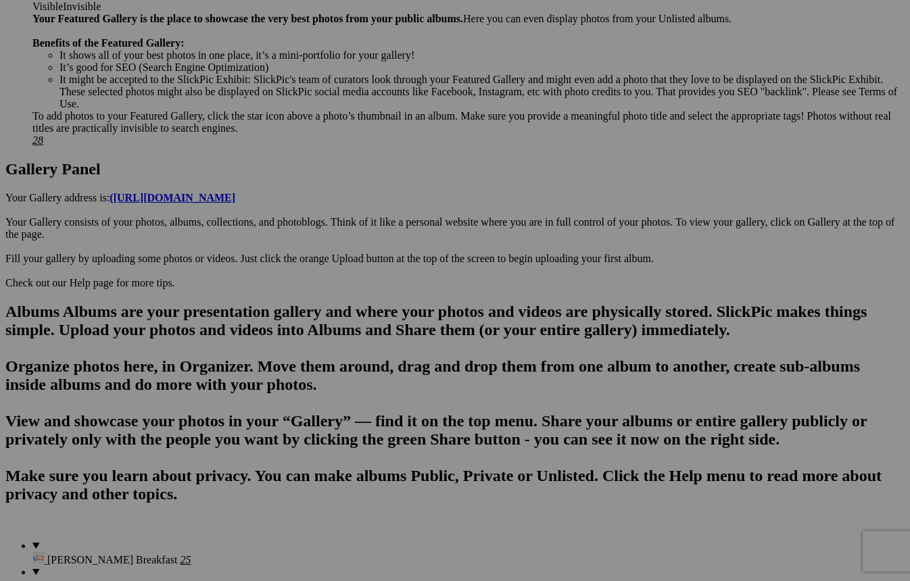
scroll to position [572, 0]
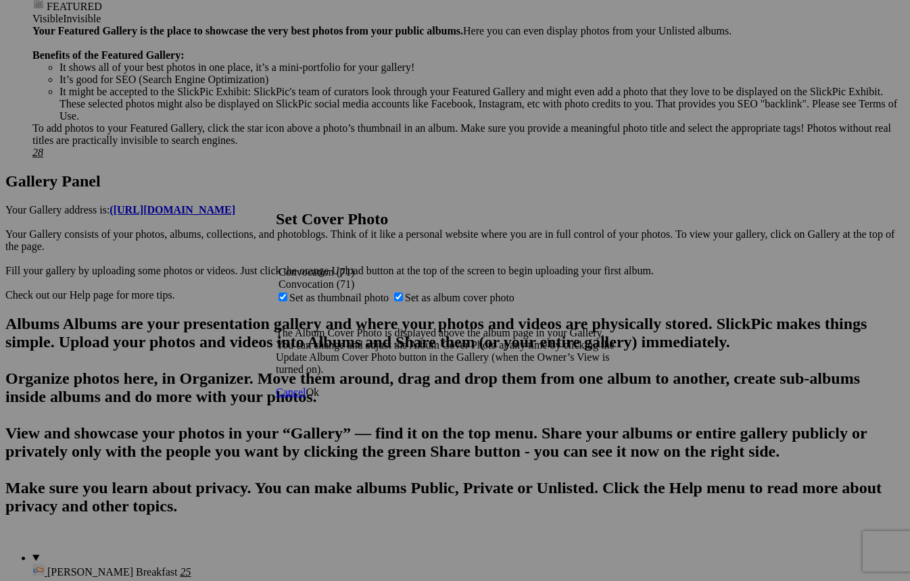
click at [389, 292] on span "Set as thumbnail photo" at bounding box center [338, 297] width 99 height 11
click at [287, 293] on input "Set as thumbnail photo" at bounding box center [282, 297] width 9 height 9
checkbox input "false"
click at [319, 398] on span "Ok" at bounding box center [312, 392] width 14 height 11
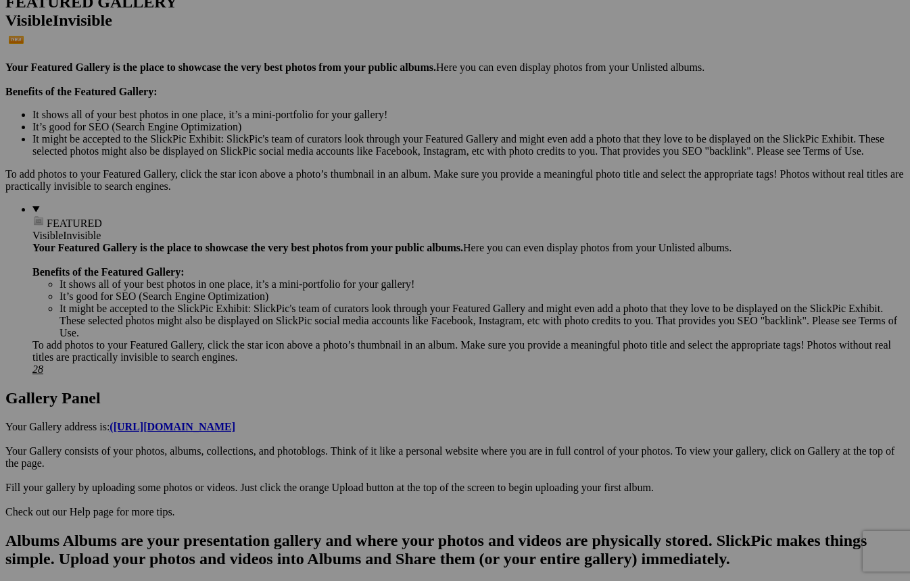
scroll to position [380, 0]
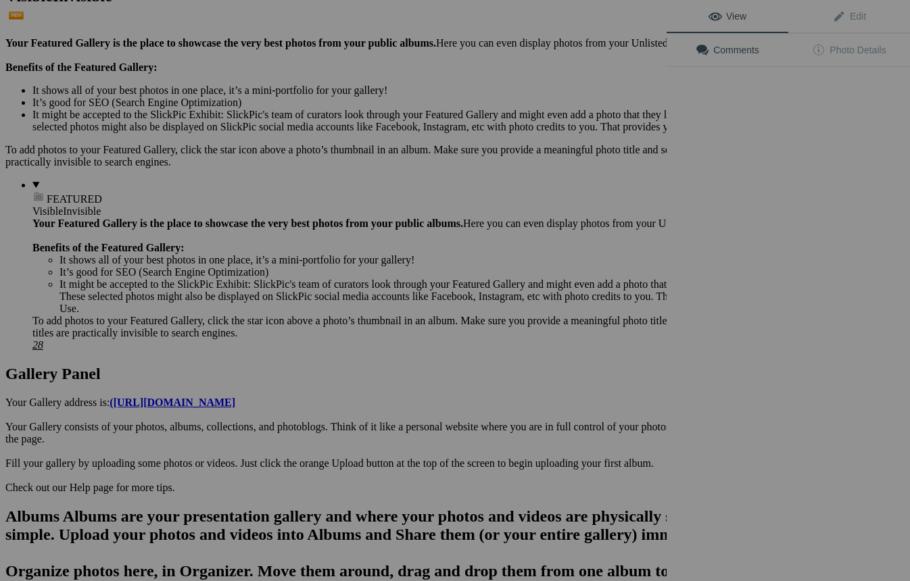
click at [750, 371] on div "View Edit Comments Photo Details" at bounding box center [787, 290] width 243 height 581
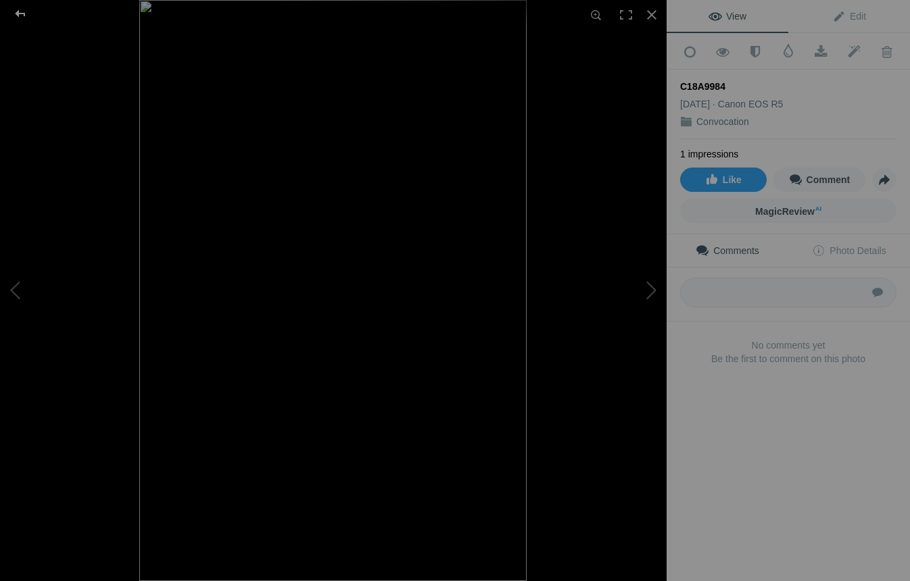
click at [25, 15] on div at bounding box center [20, 13] width 49 height 27
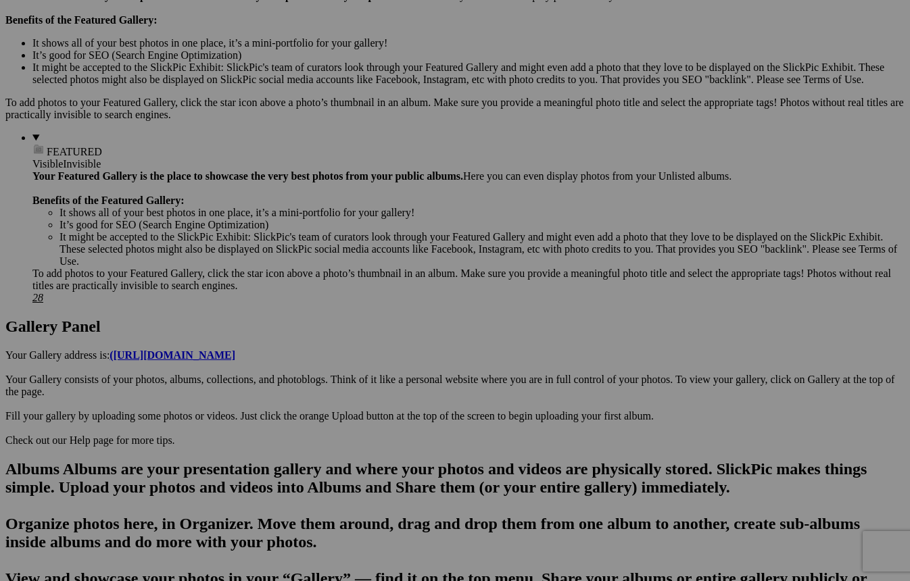
scroll to position [689, 0]
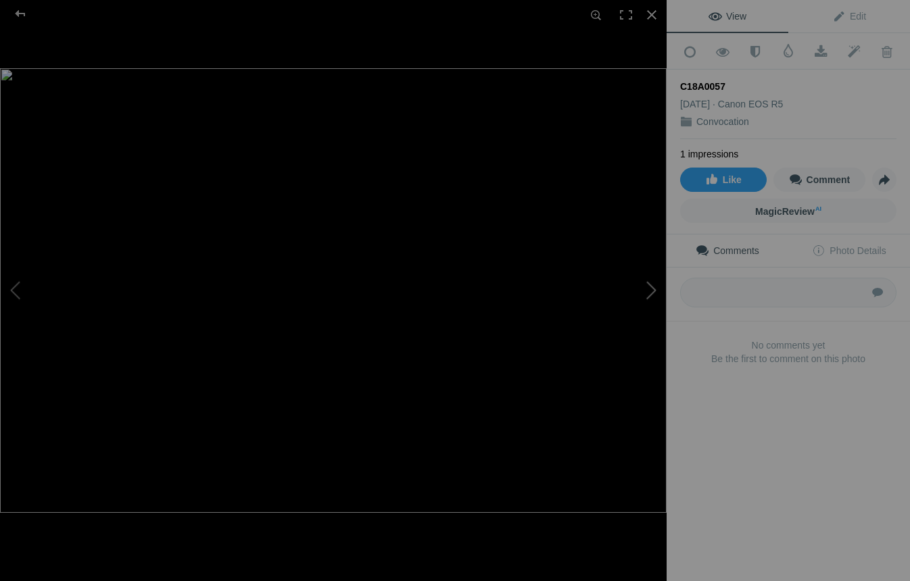
click at [648, 292] on button at bounding box center [615, 290] width 101 height 209
click at [21, 14] on div at bounding box center [20, 13] width 49 height 27
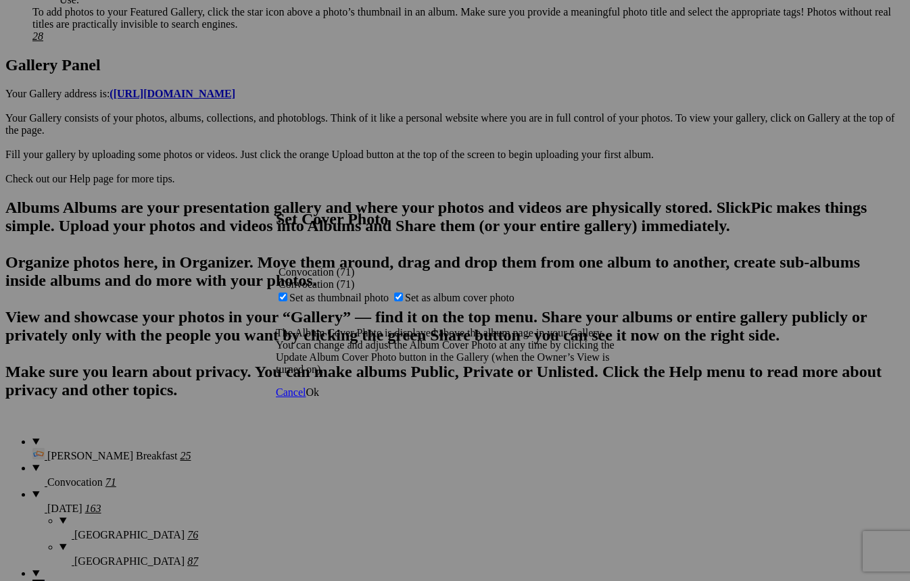
click at [389, 292] on span "Set as thumbnail photo" at bounding box center [338, 297] width 99 height 11
click at [287, 293] on input "Set as thumbnail photo" at bounding box center [282, 297] width 9 height 9
checkbox input "false"
click at [319, 398] on span "Ok" at bounding box center [312, 392] width 14 height 11
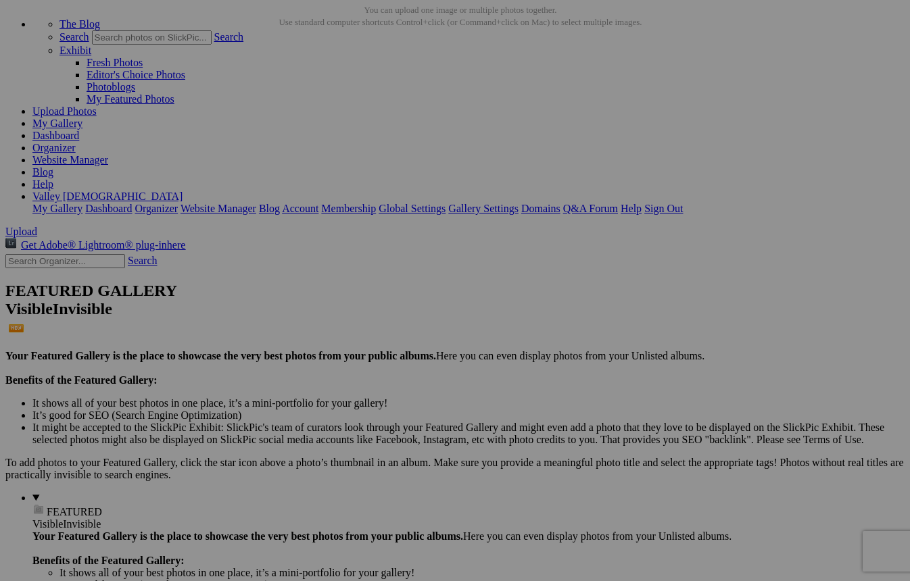
scroll to position [0, 0]
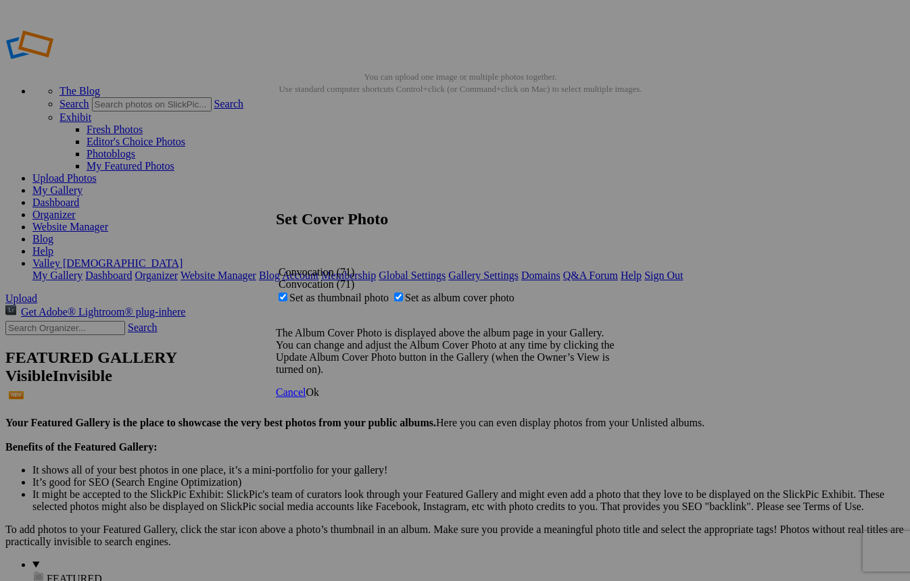
click at [445, 292] on span "Set as album cover photo" at bounding box center [459, 297] width 109 height 11
click at [403, 293] on input "Set as album cover photo" at bounding box center [398, 297] width 9 height 9
checkbox input "false"
click at [319, 398] on span "Ok" at bounding box center [312, 392] width 14 height 11
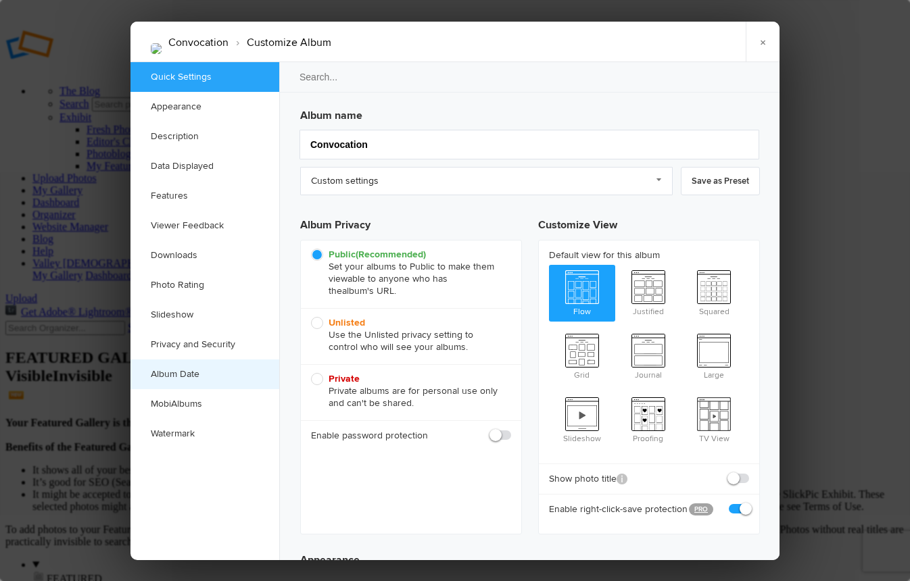
click at [158, 372] on link "Album Date" at bounding box center [204, 374] width 149 height 30
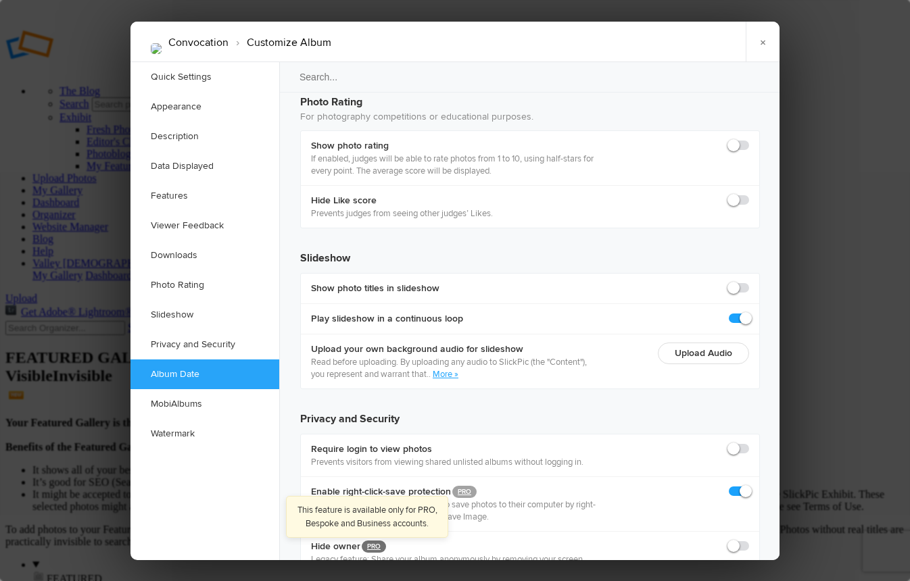
scroll to position [2849, 0]
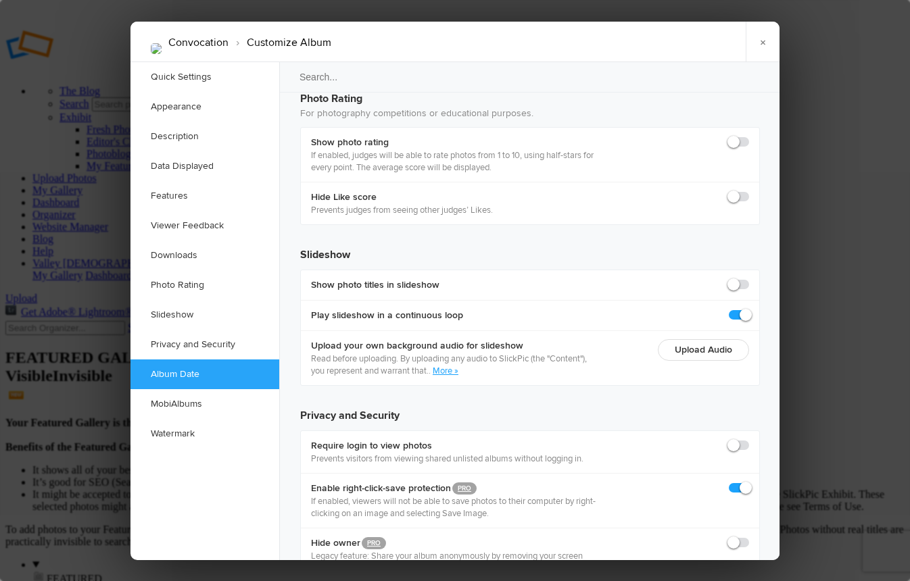
type input "2025-08-19 09:00 AM"
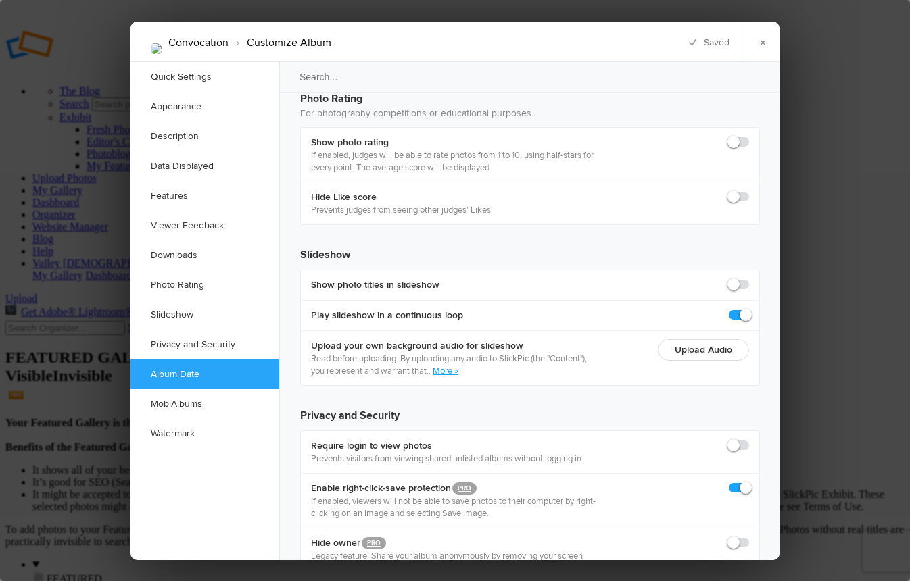
radio input "true"
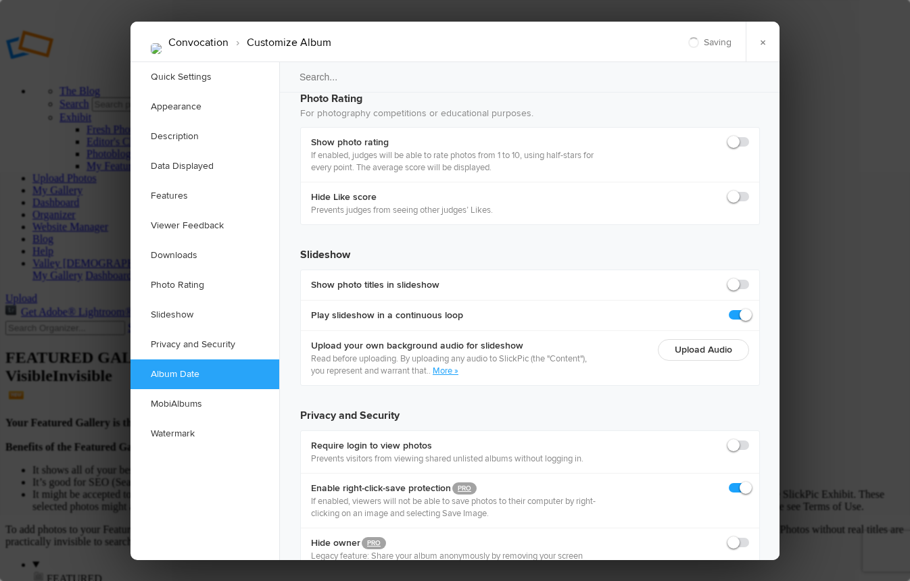
type input "2025-08-19 08:00 PM"
type input "8"
type input "2025-08-19 07:00 PM"
type input "7"
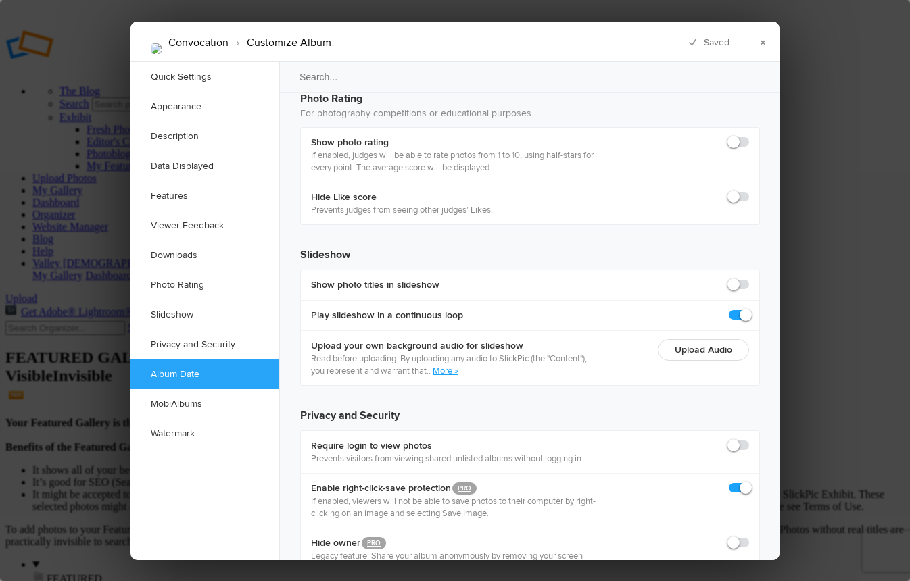
type input "2025-08-19 06:00 PM"
type input "6"
click at [766, 32] on link "×" at bounding box center [762, 42] width 34 height 41
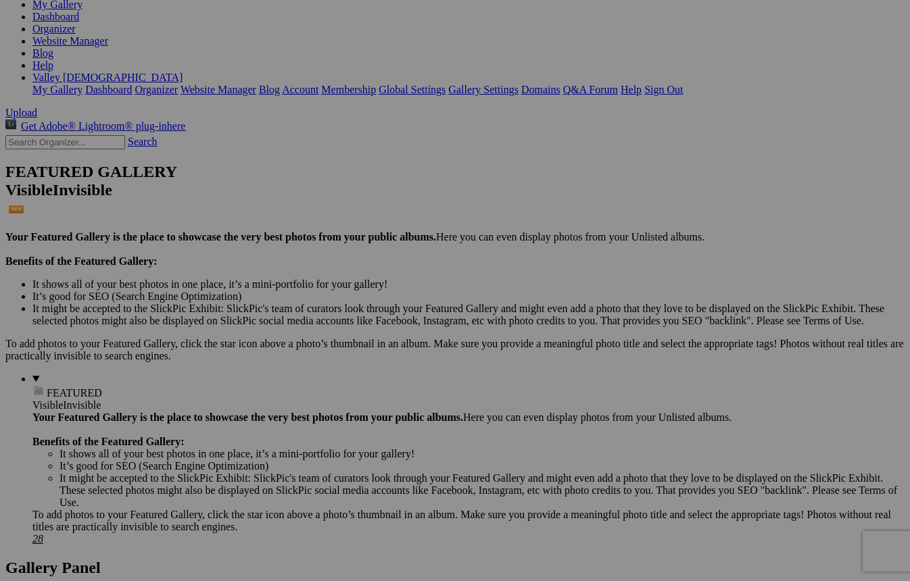
scroll to position [270, 0]
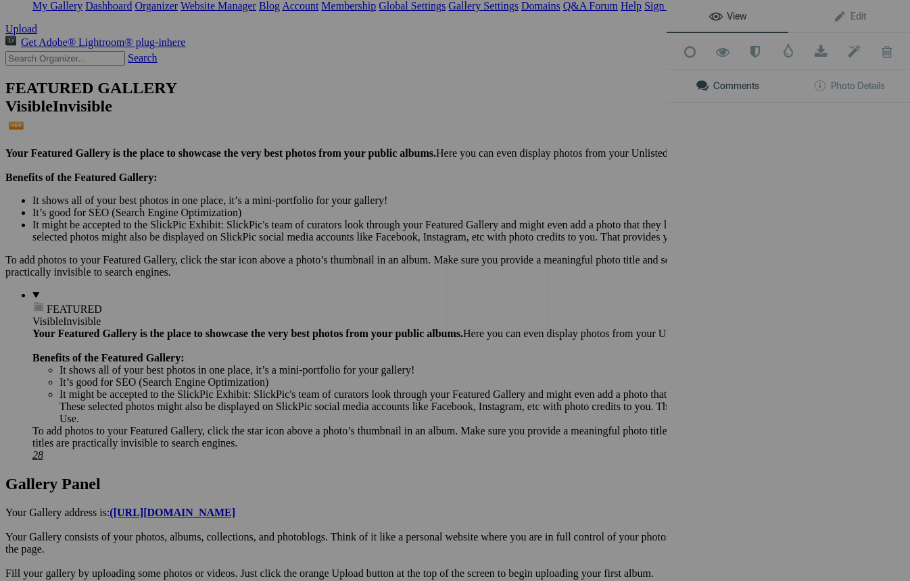
click at [499, 290] on img at bounding box center [496, 296] width 101 height 68
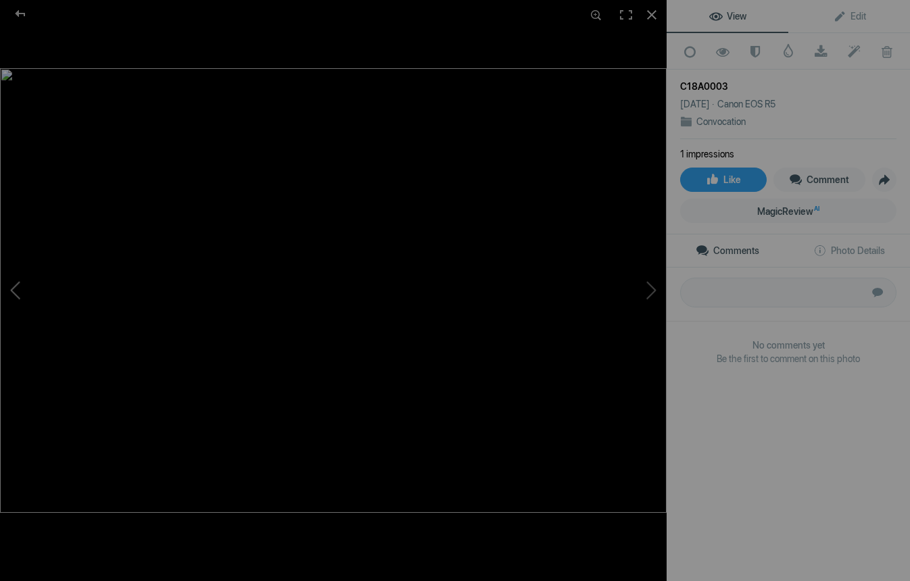
click at [20, 282] on button at bounding box center [50, 290] width 101 height 209
click at [655, 283] on button at bounding box center [615, 290] width 101 height 209
click at [11, 288] on button at bounding box center [50, 290] width 101 height 209
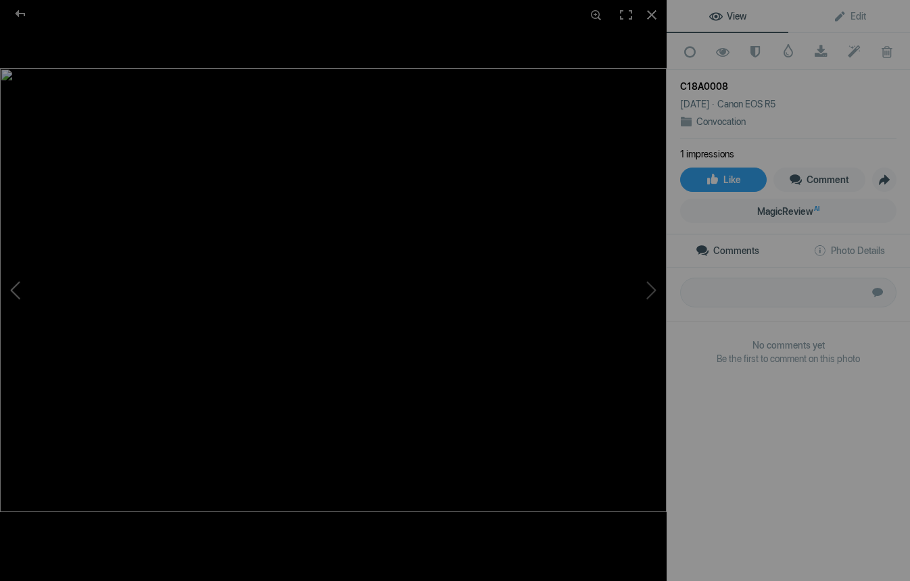
click at [11, 288] on button at bounding box center [50, 290] width 101 height 209
click at [24, 28] on div at bounding box center [333, 15] width 666 height 30
click at [22, 12] on div at bounding box center [20, 13] width 49 height 27
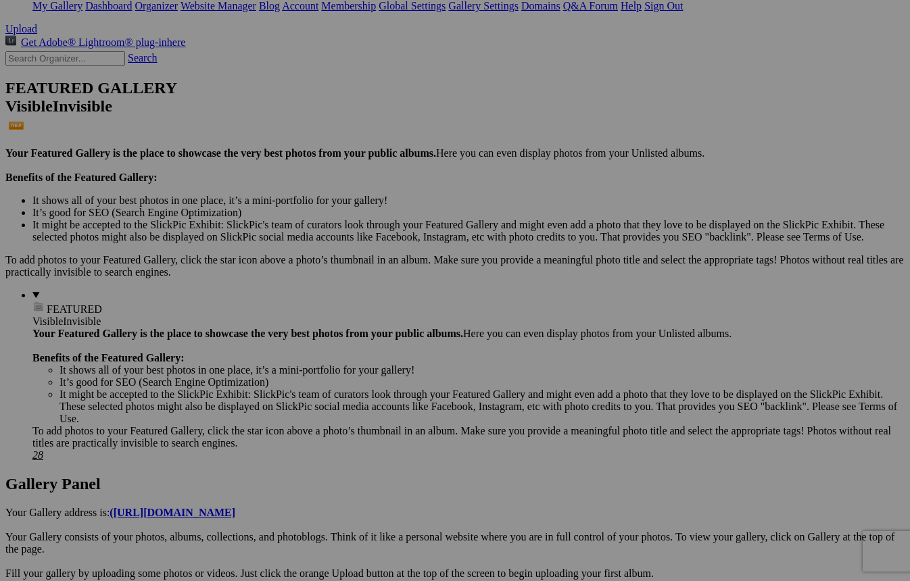
scroll to position [452, 0]
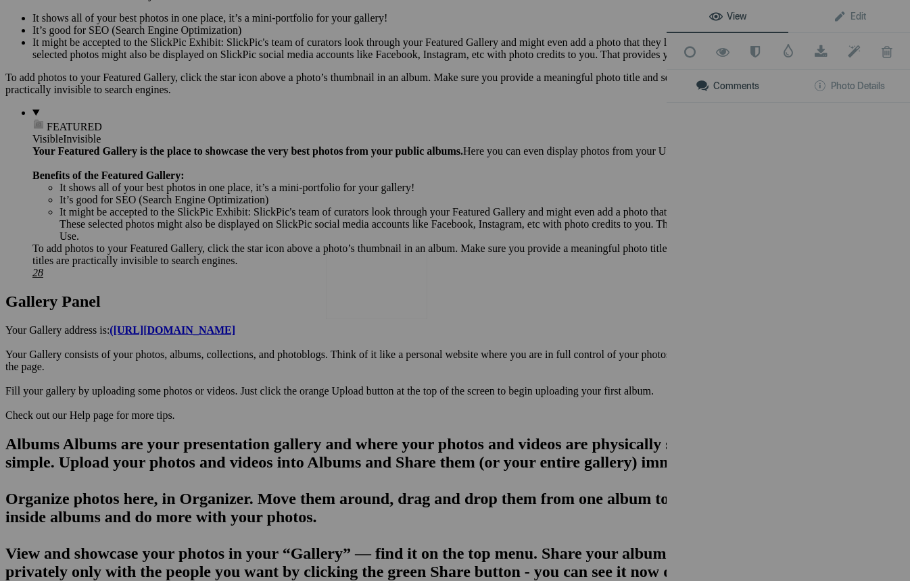
click at [378, 293] on img at bounding box center [376, 285] width 101 height 68
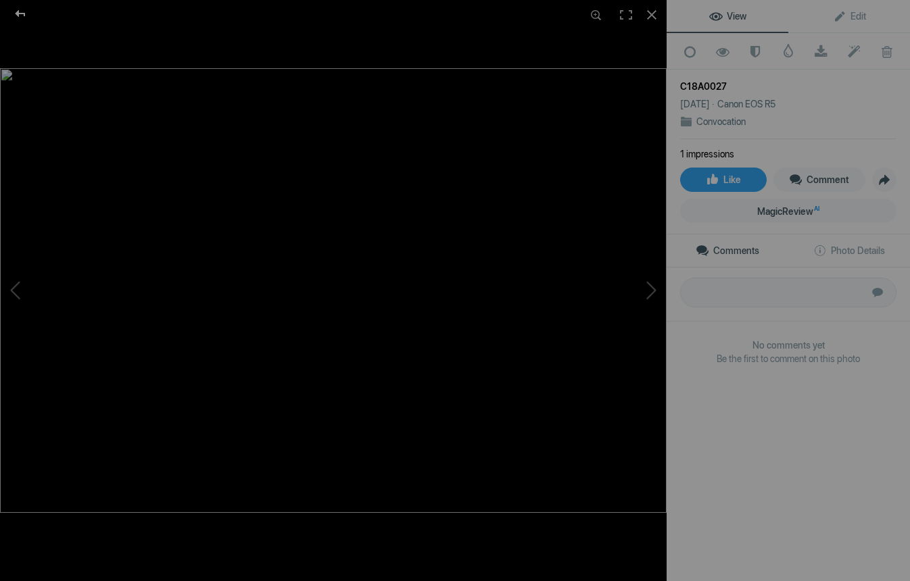
click at [15, 10] on div at bounding box center [20, 13] width 49 height 27
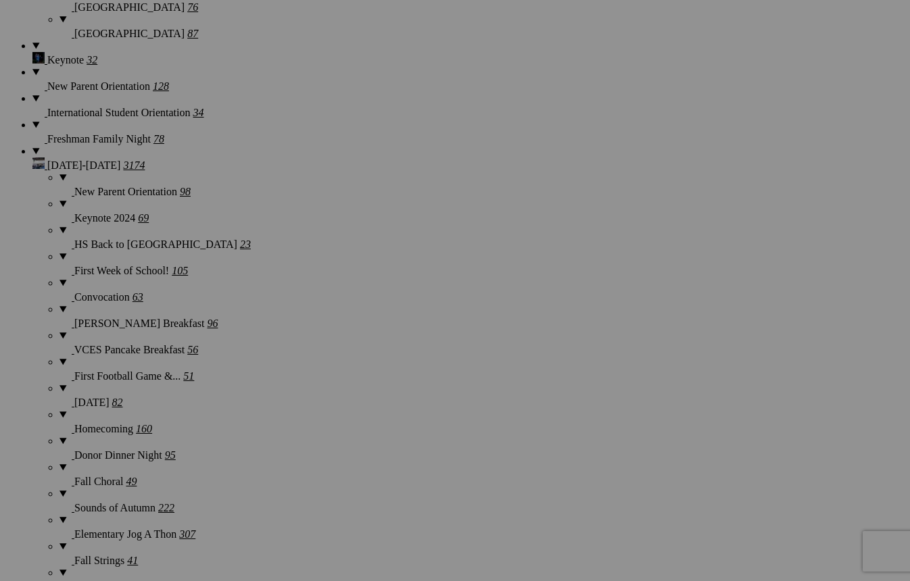
scroll to position [1267, 0]
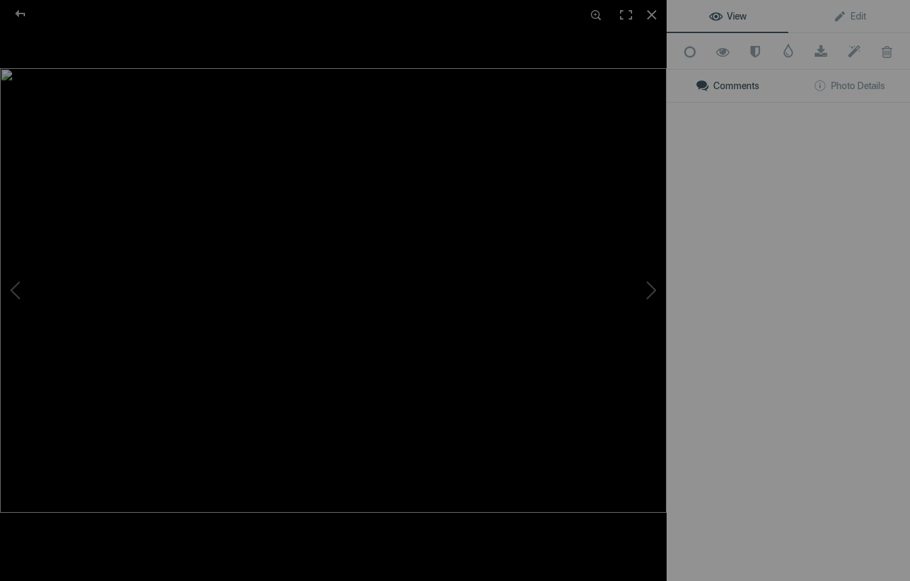
click at [380, 498] on img at bounding box center [333, 290] width 666 height 445
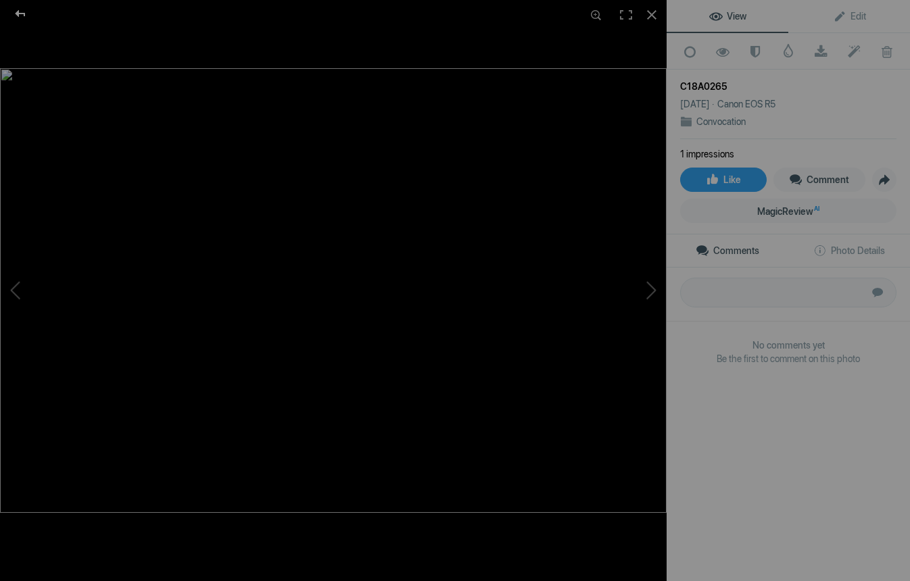
click at [15, 11] on div at bounding box center [20, 13] width 49 height 27
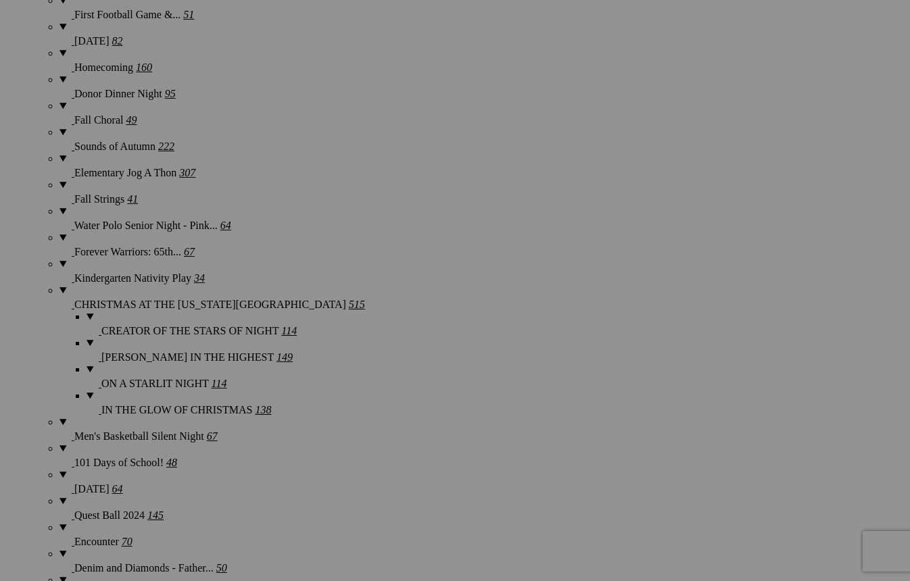
scroll to position [1641, 0]
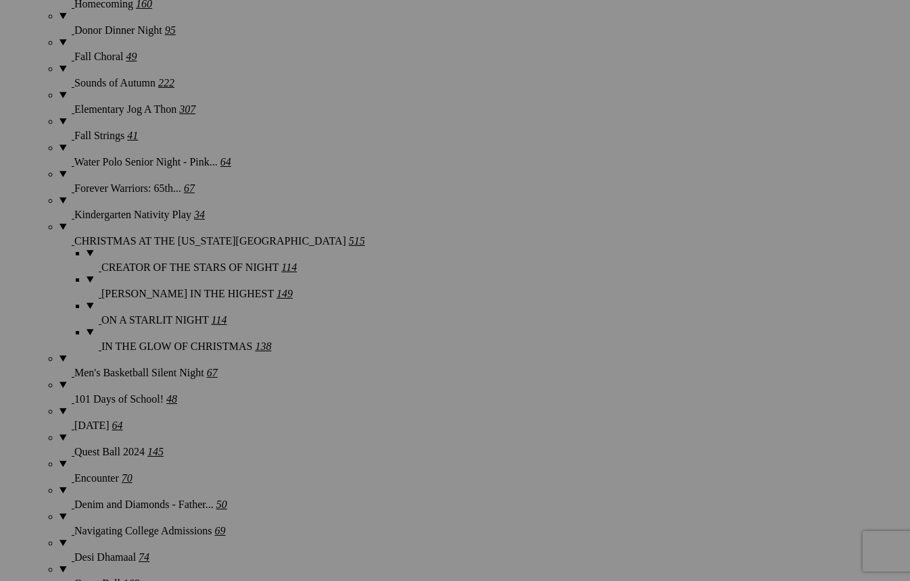
click at [253, 299] on img at bounding box center [255, 298] width 101 height 68
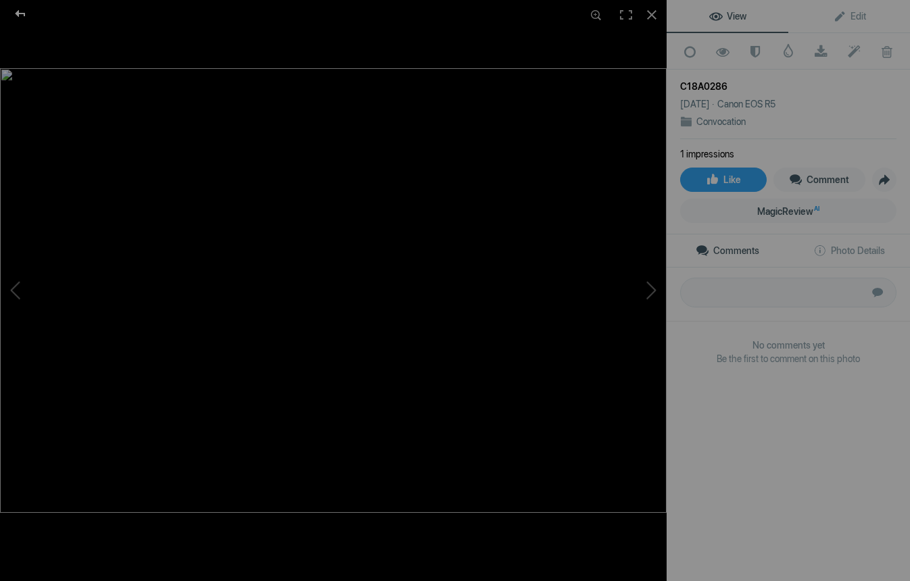
click at [19, 14] on div at bounding box center [20, 13] width 49 height 27
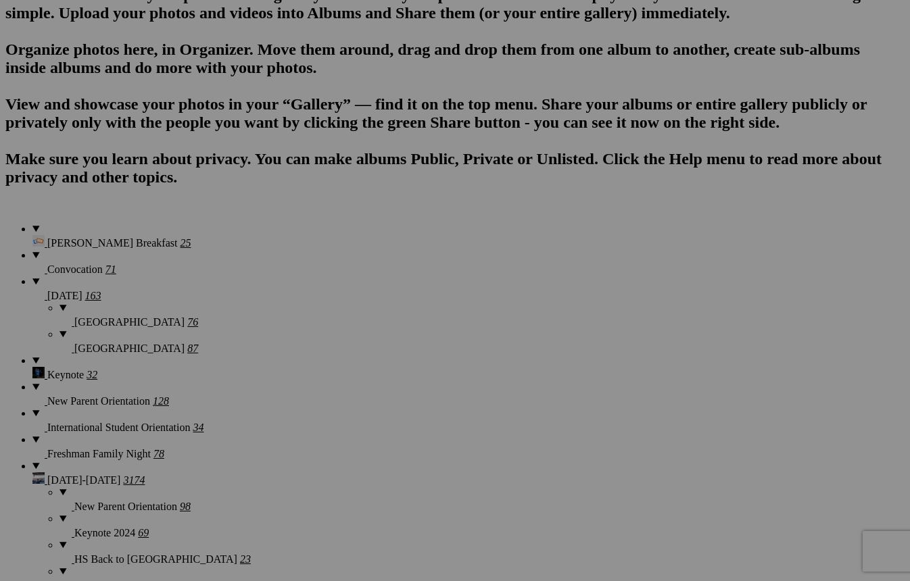
scroll to position [759, 0]
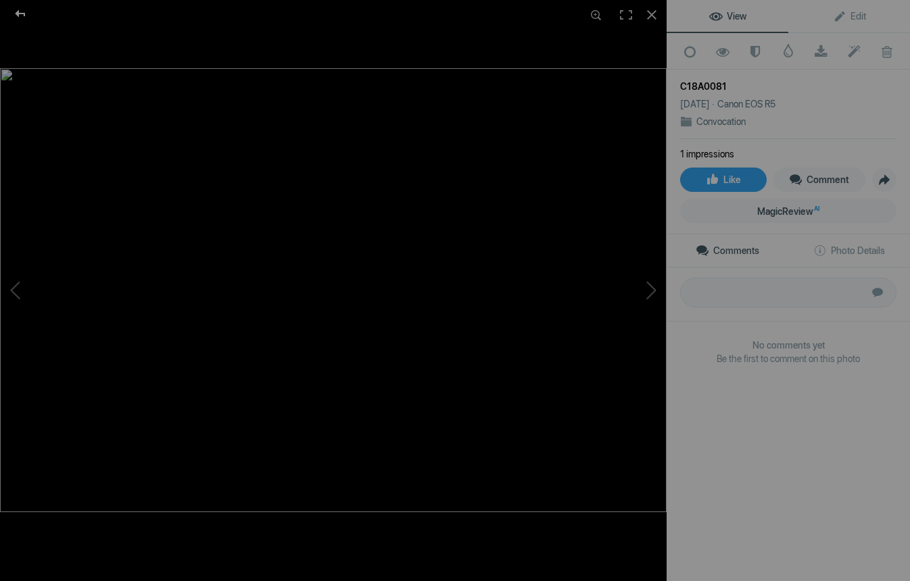
click at [18, 13] on div at bounding box center [20, 13] width 49 height 27
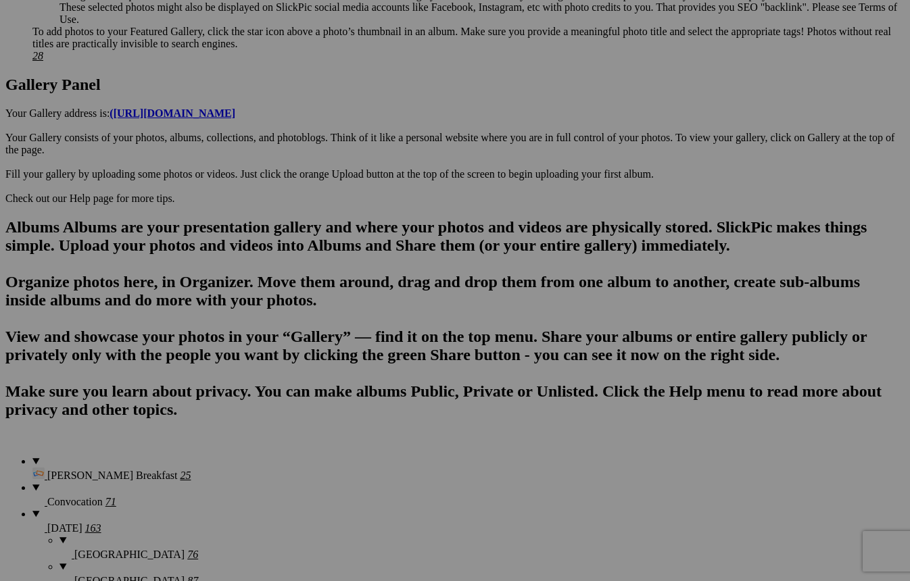
scroll to position [663, 0]
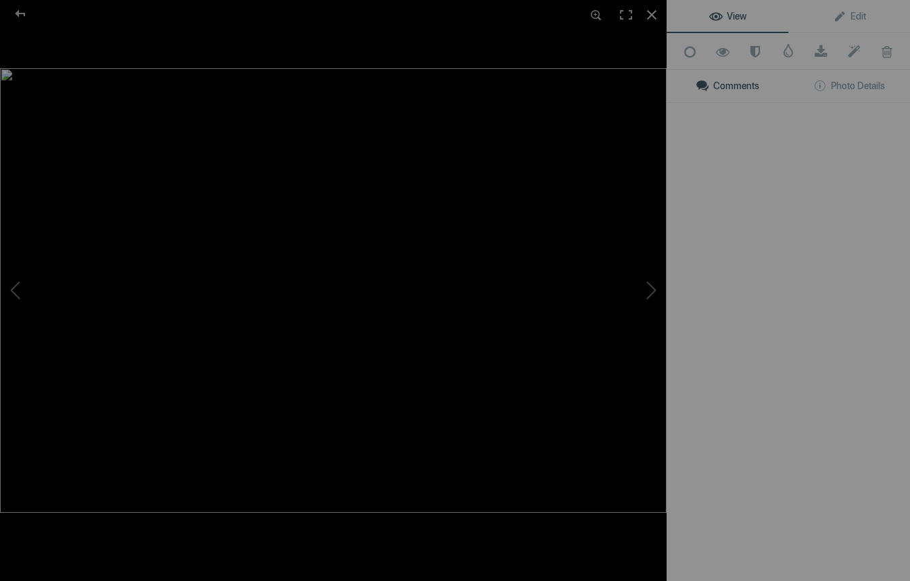
click at [722, 253] on div "View Edit Add to Quick Collection Remove from Quick Collection Hide from Public…" at bounding box center [787, 290] width 243 height 581
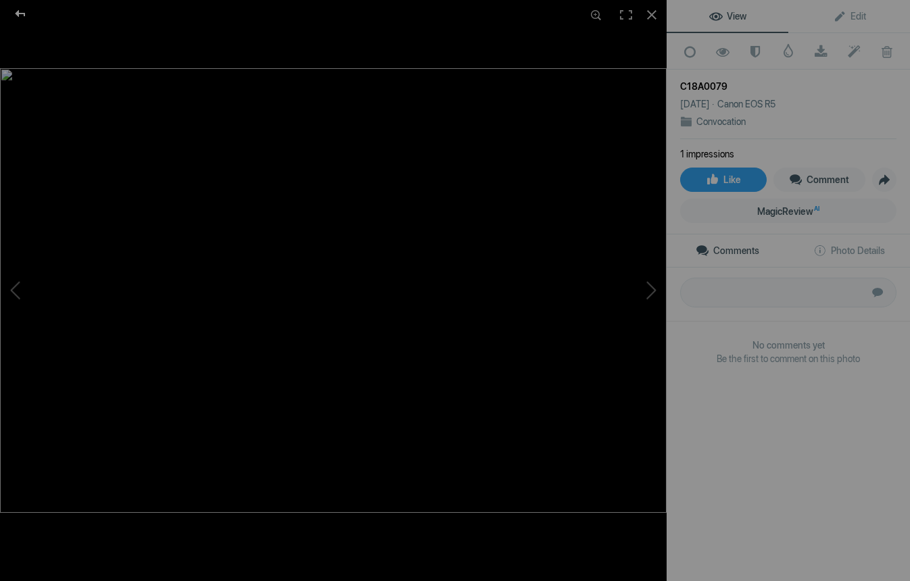
click at [19, 13] on div at bounding box center [20, 13] width 49 height 27
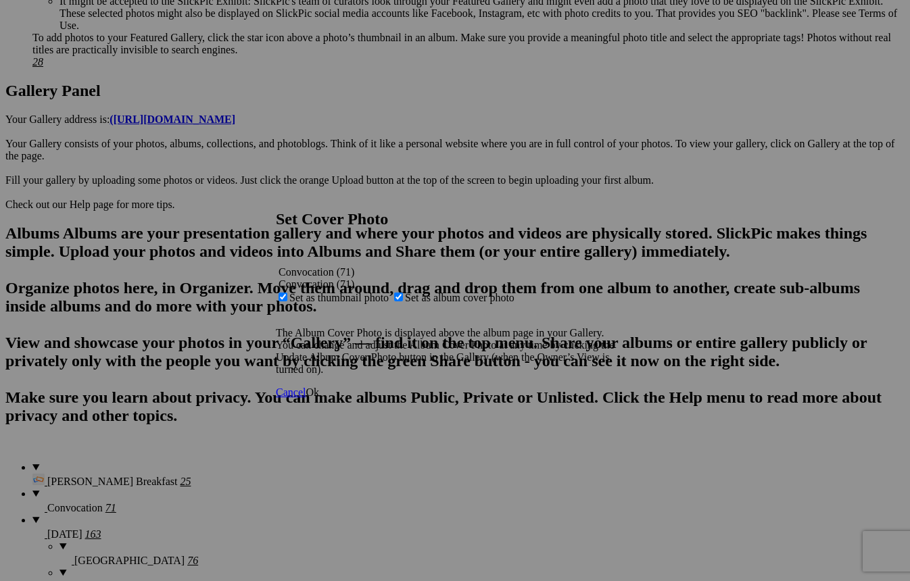
click at [389, 292] on span "Set as thumbnail photo" at bounding box center [338, 297] width 99 height 11
click at [287, 293] on input "Set as thumbnail photo" at bounding box center [282, 297] width 9 height 9
checkbox input "false"
click at [319, 398] on link "Ok" at bounding box center [312, 392] width 14 height 11
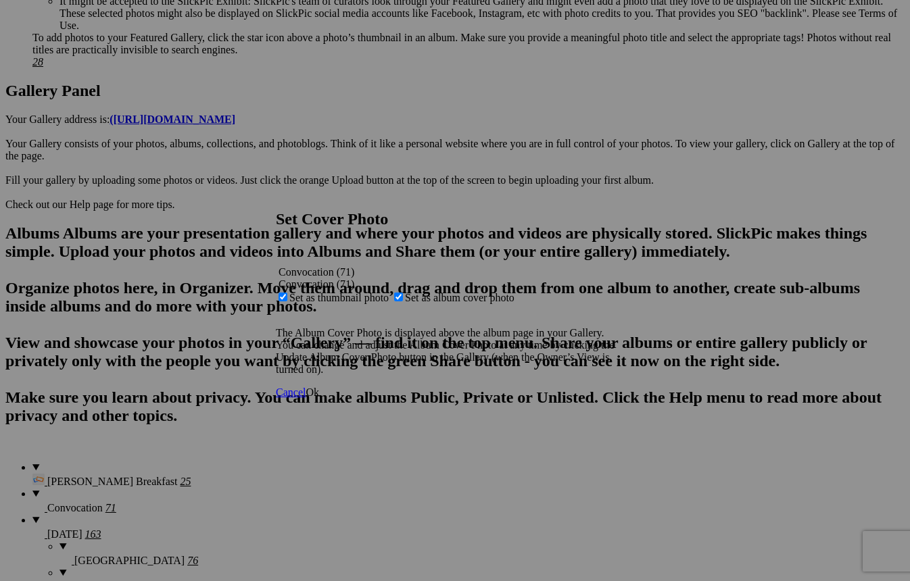
click at [451, 292] on span "Set as album cover photo" at bounding box center [459, 297] width 109 height 11
click at [403, 293] on input "Set as album cover photo" at bounding box center [398, 297] width 9 height 9
checkbox input "false"
click at [319, 397] on span "Ok" at bounding box center [312, 392] width 14 height 11
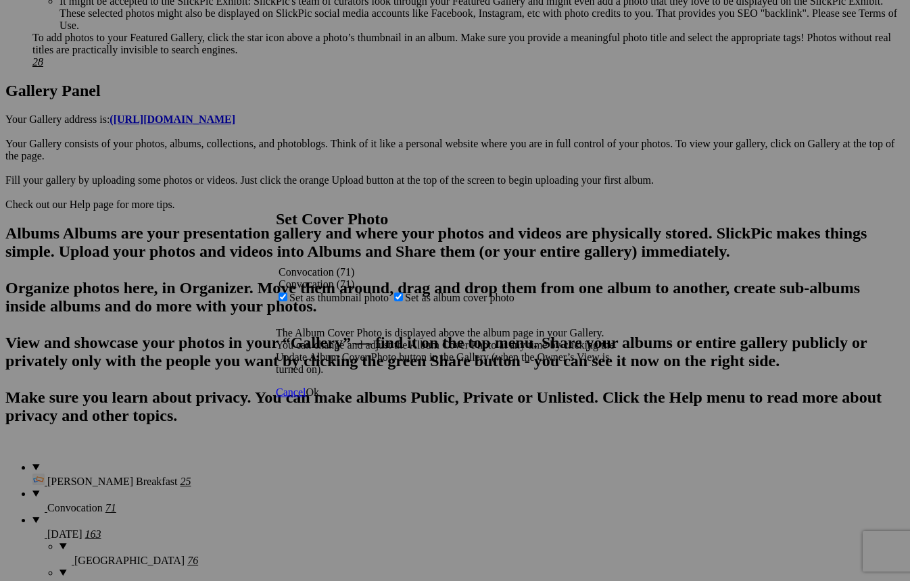
click at [389, 292] on span "Set as thumbnail photo" at bounding box center [338, 297] width 99 height 11
click at [287, 293] on input "Set as thumbnail photo" at bounding box center [282, 297] width 9 height 9
checkbox input "false"
click at [319, 398] on span "Ok" at bounding box center [312, 392] width 14 height 11
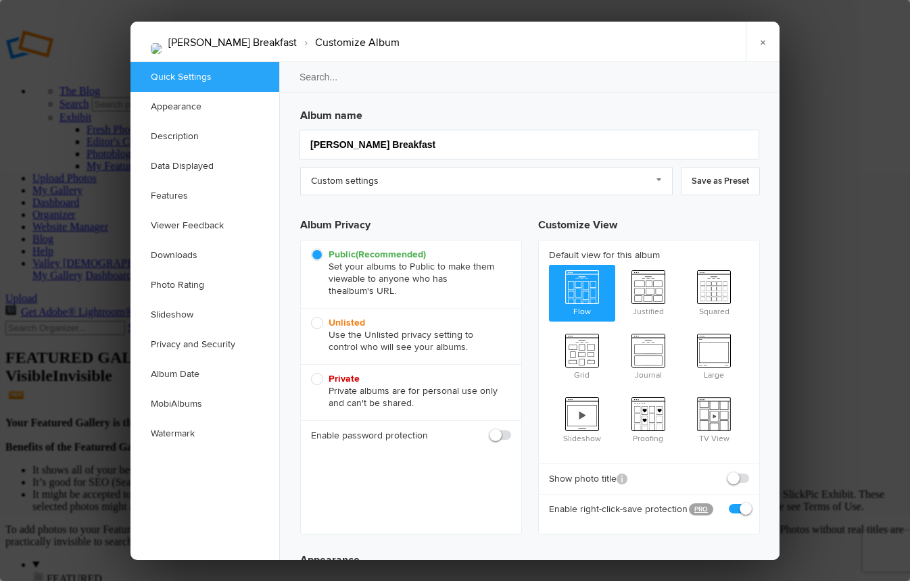
type input "[DATE] 09:00 AM"
click at [757, 40] on link "×" at bounding box center [762, 42] width 34 height 41
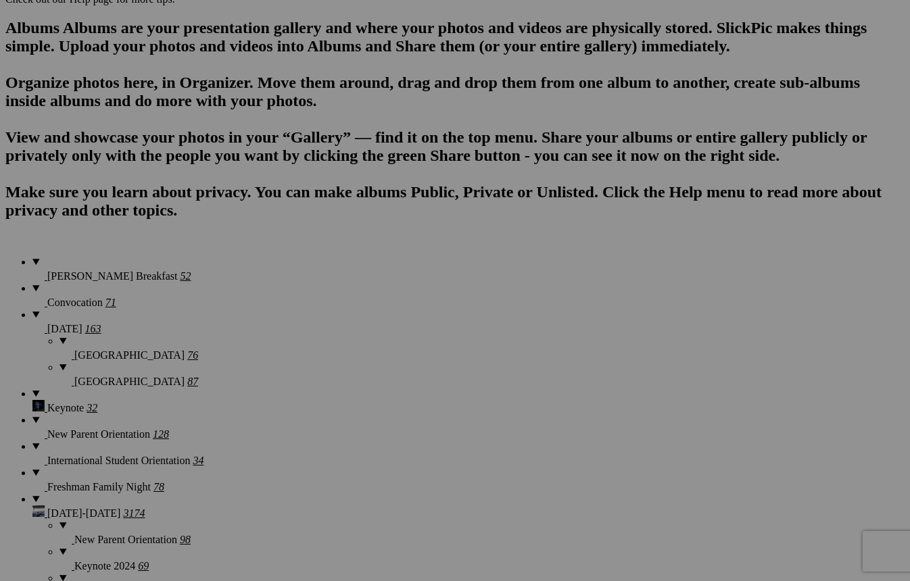
scroll to position [851, 0]
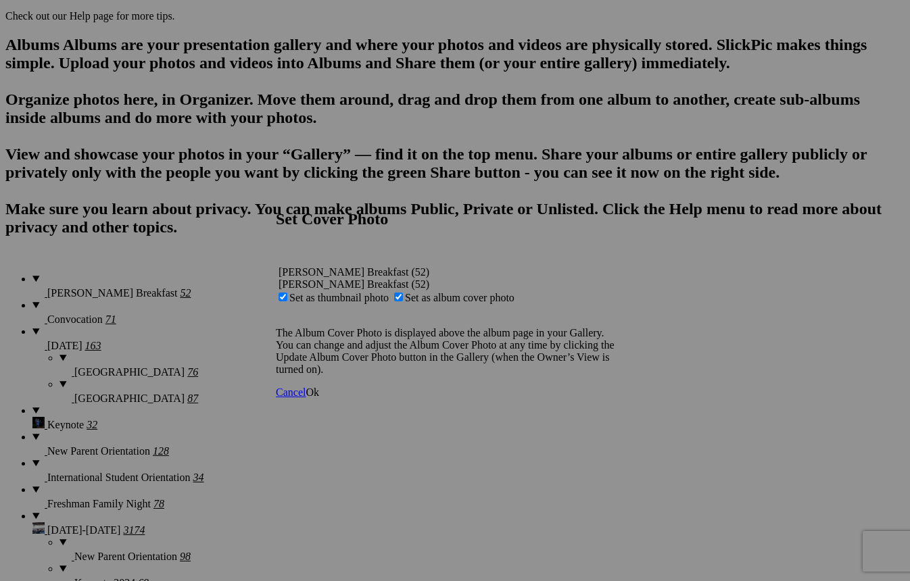
click at [389, 292] on span "Set as thumbnail photo" at bounding box center [338, 297] width 99 height 11
click at [287, 293] on input "Set as thumbnail photo" at bounding box center [282, 297] width 9 height 9
checkbox input "false"
click at [319, 398] on span "Ok" at bounding box center [312, 392] width 14 height 11
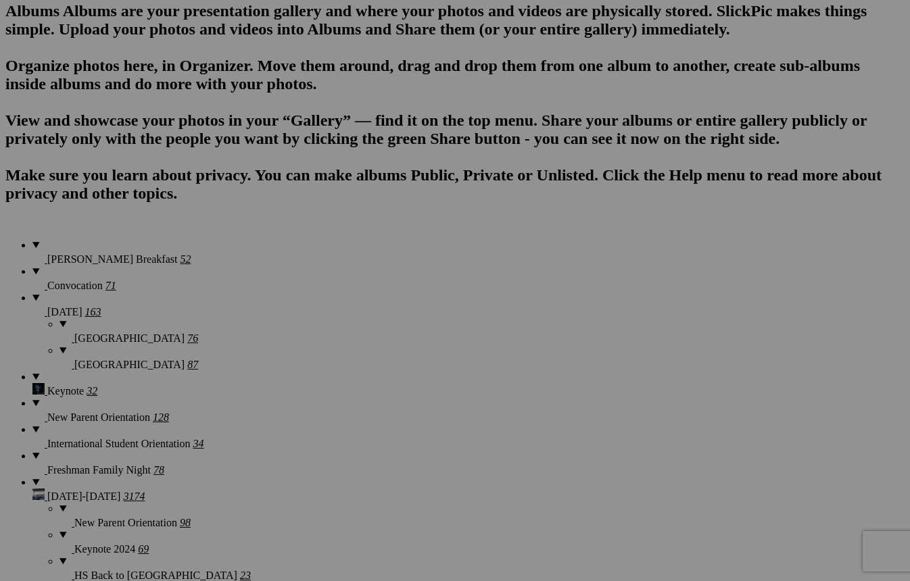
scroll to position [886, 0]
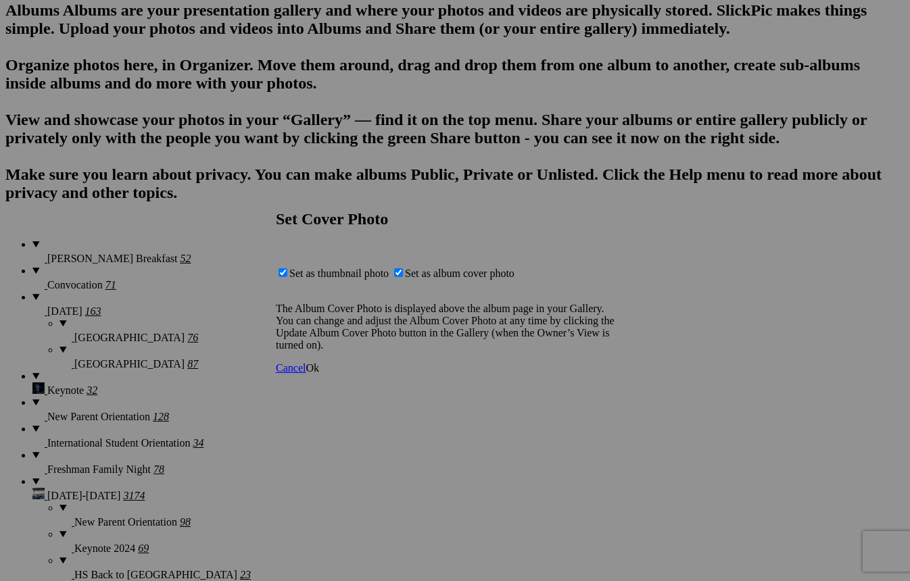
click at [389, 268] on span "Set as thumbnail photo" at bounding box center [338, 273] width 99 height 11
click at [287, 268] on input "Set as thumbnail photo" at bounding box center [282, 272] width 9 height 9
checkbox input "false"
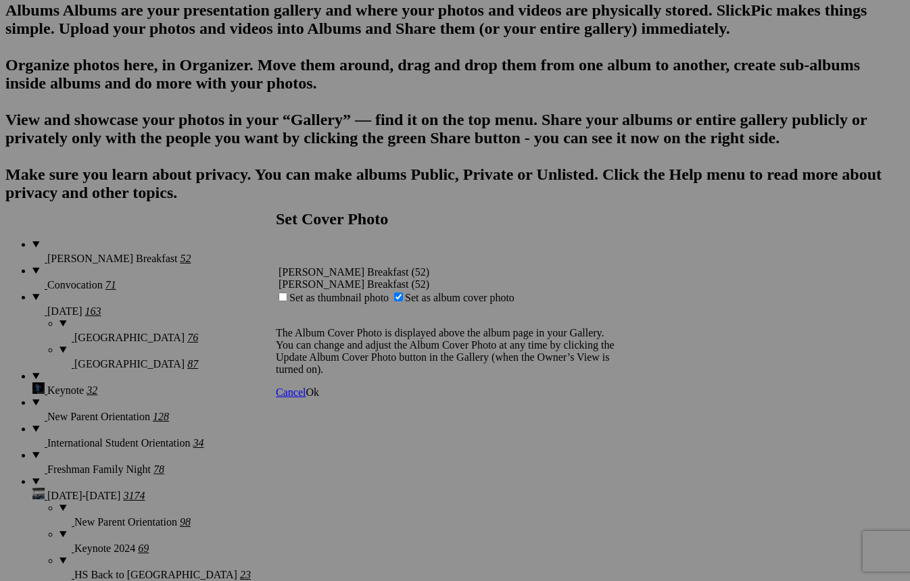
click at [319, 398] on span "Ok" at bounding box center [312, 392] width 14 height 11
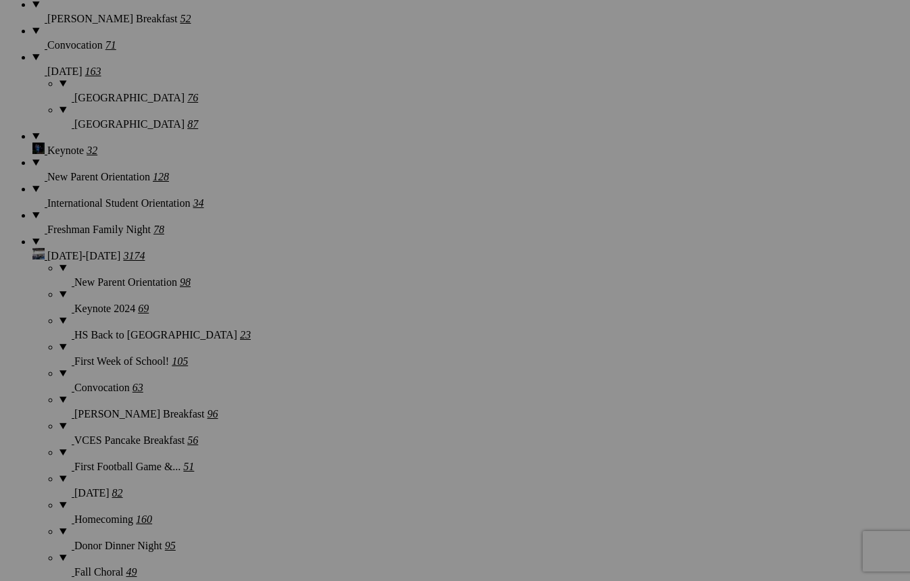
scroll to position [1128, 0]
click at [0, 0] on button at bounding box center [0, 0] width 0 height 0
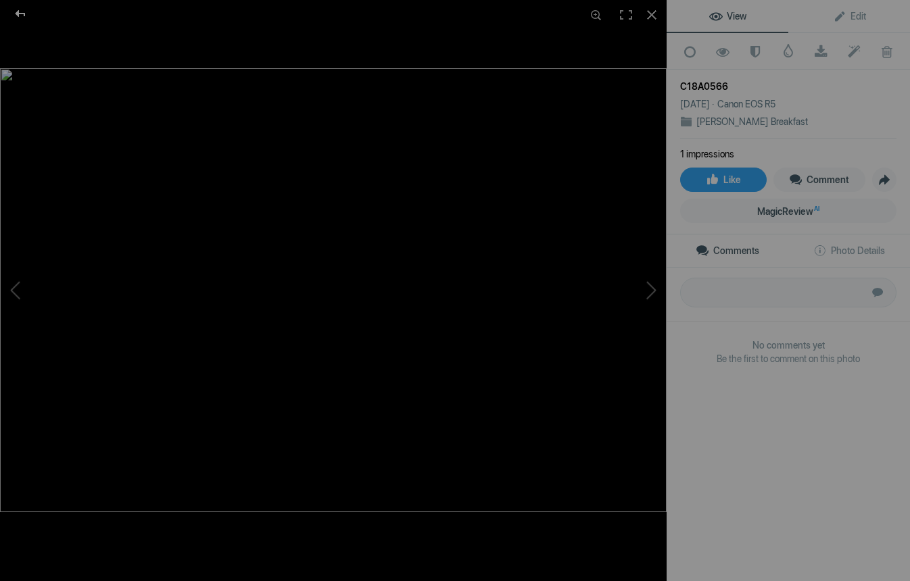
click at [20, 11] on div at bounding box center [20, 13] width 49 height 27
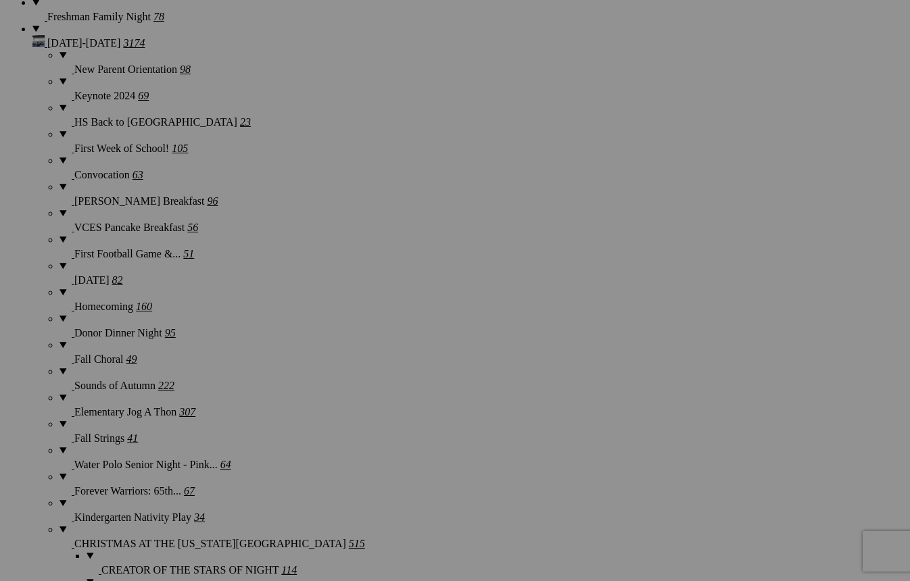
scroll to position [1408, 0]
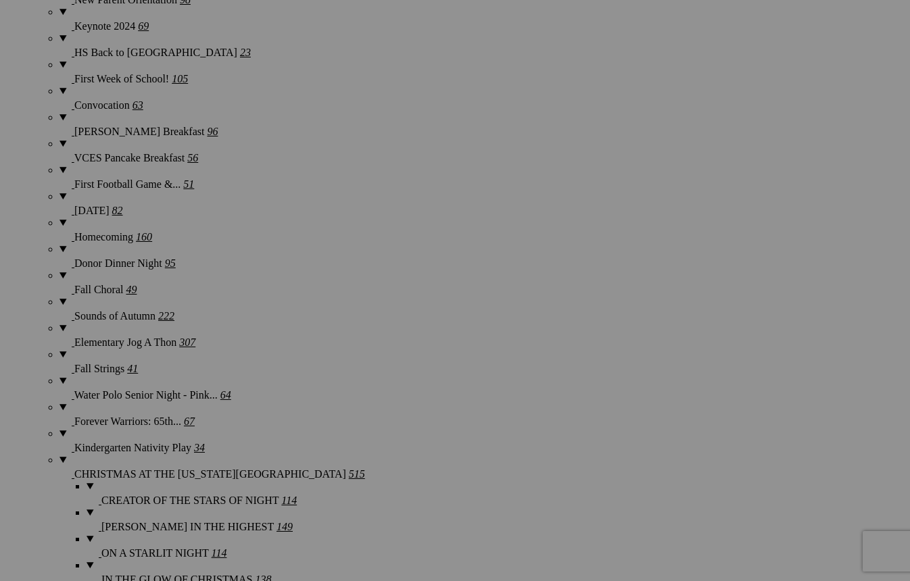
click at [498, 358] on img at bounding box center [496, 359] width 101 height 68
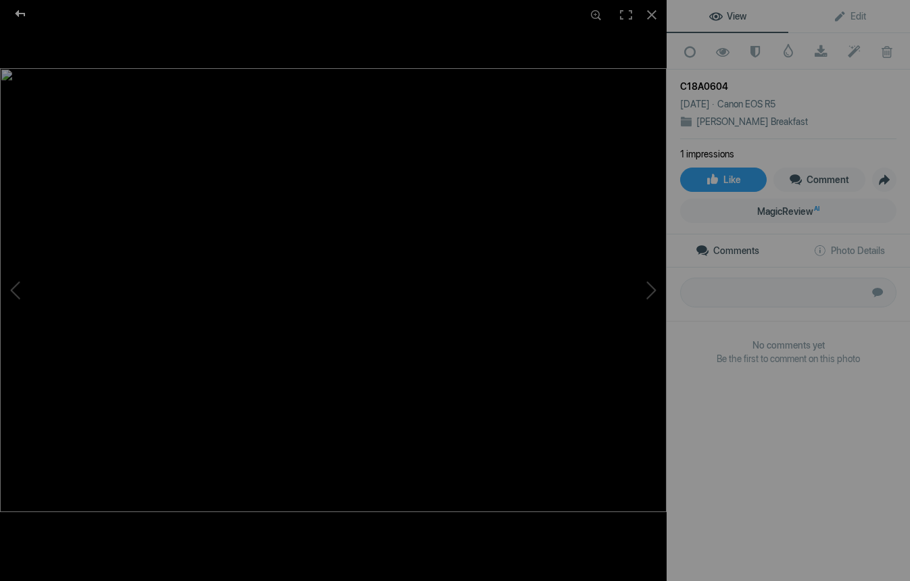
click at [21, 9] on div at bounding box center [20, 13] width 49 height 27
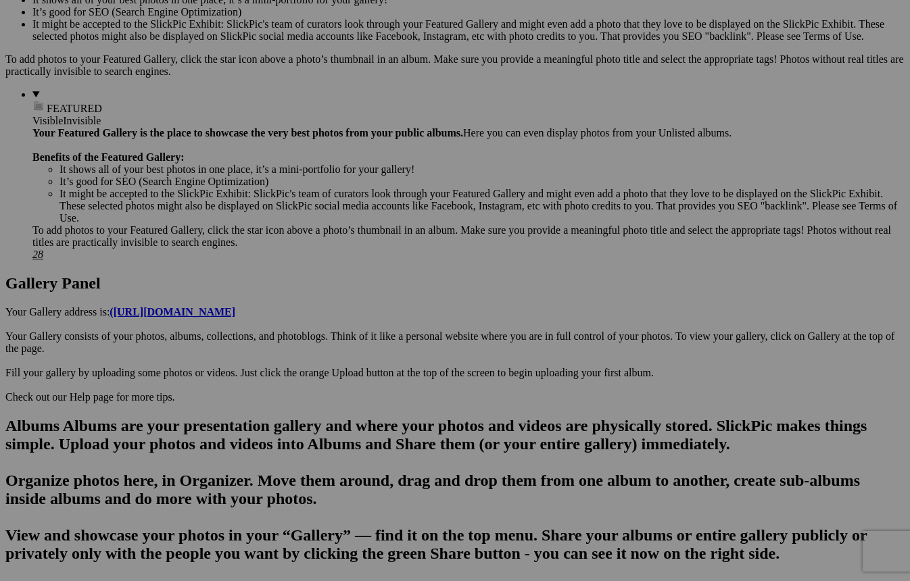
scroll to position [478, 0]
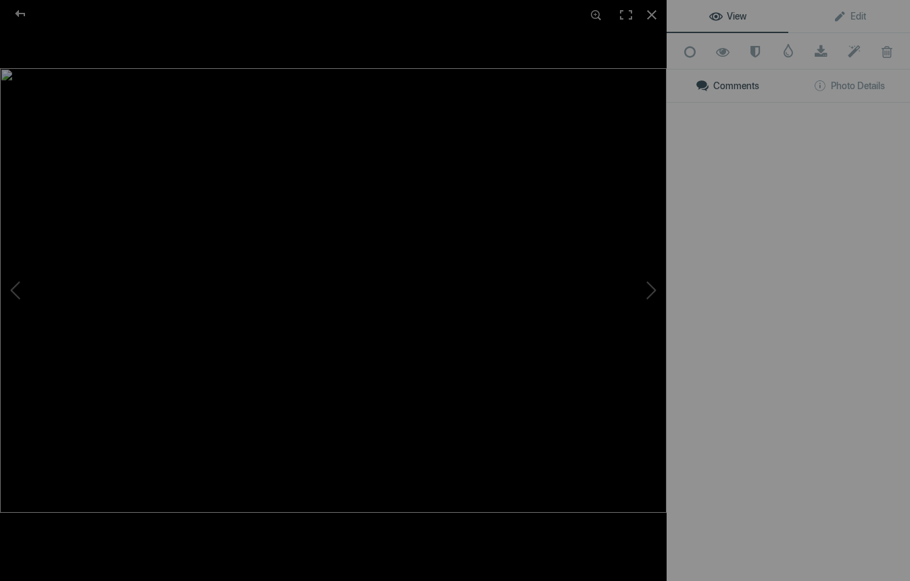
click at [264, 434] on img at bounding box center [333, 290] width 666 height 445
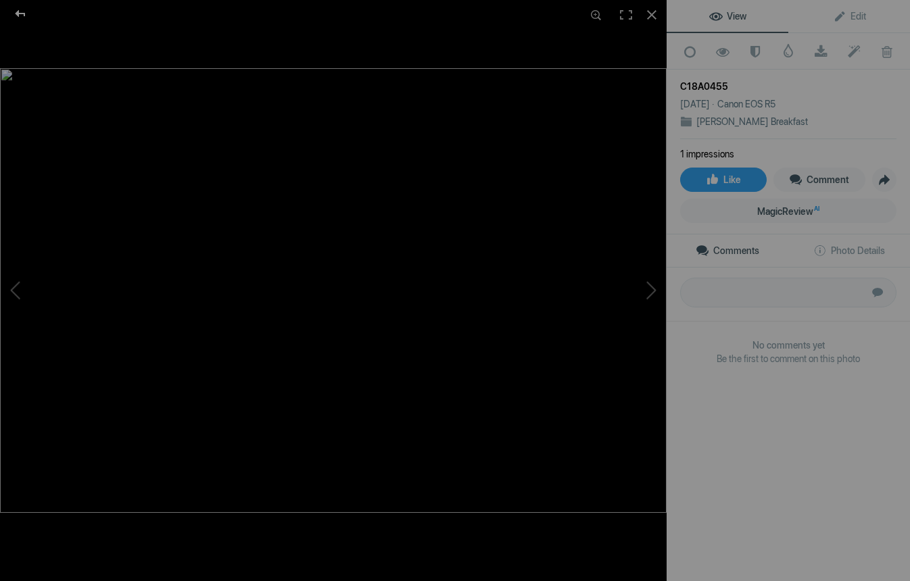
click at [21, 15] on div at bounding box center [20, 13] width 49 height 27
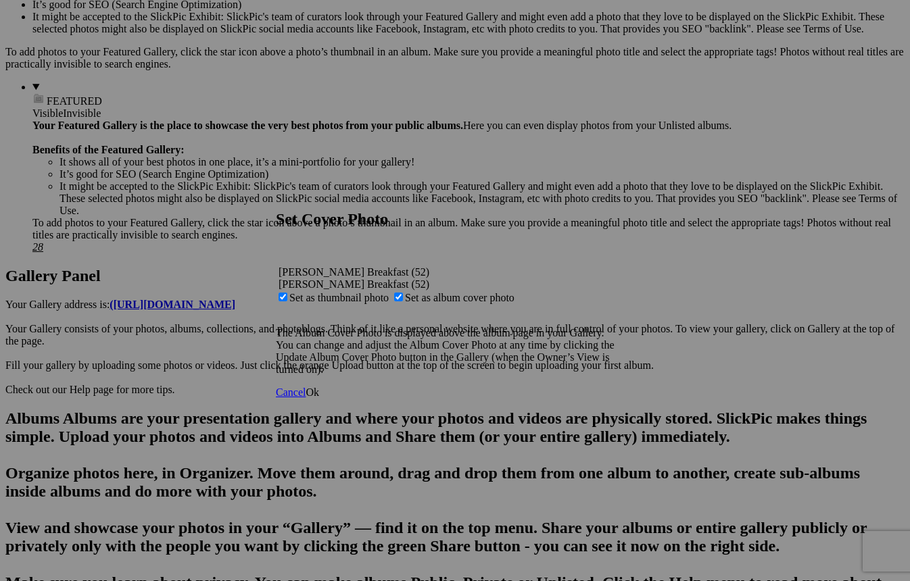
click at [389, 292] on span "Set as thumbnail photo" at bounding box center [338, 297] width 99 height 11
click at [287, 293] on input "Set as thumbnail photo" at bounding box center [282, 297] width 9 height 9
checkbox input "false"
click at [319, 398] on span "Ok" at bounding box center [312, 392] width 14 height 11
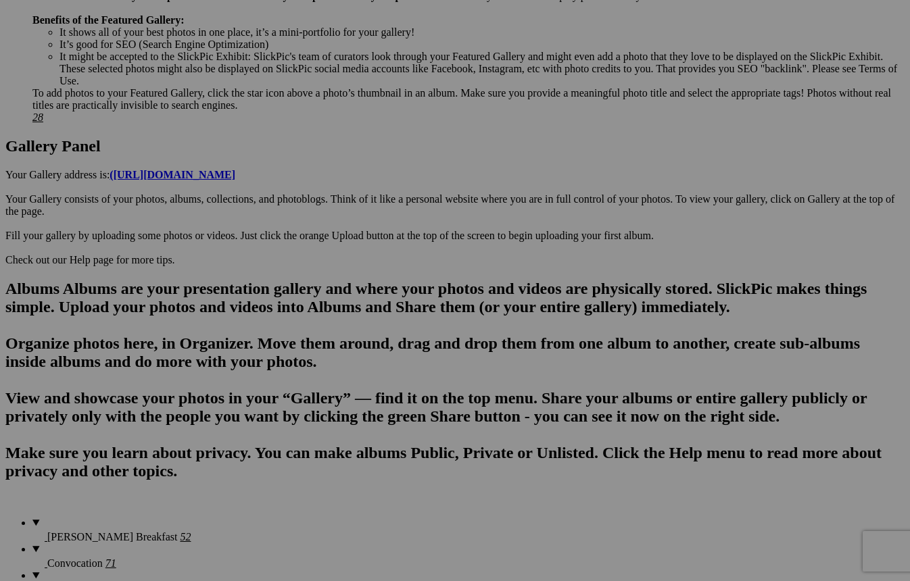
scroll to position [770, 0]
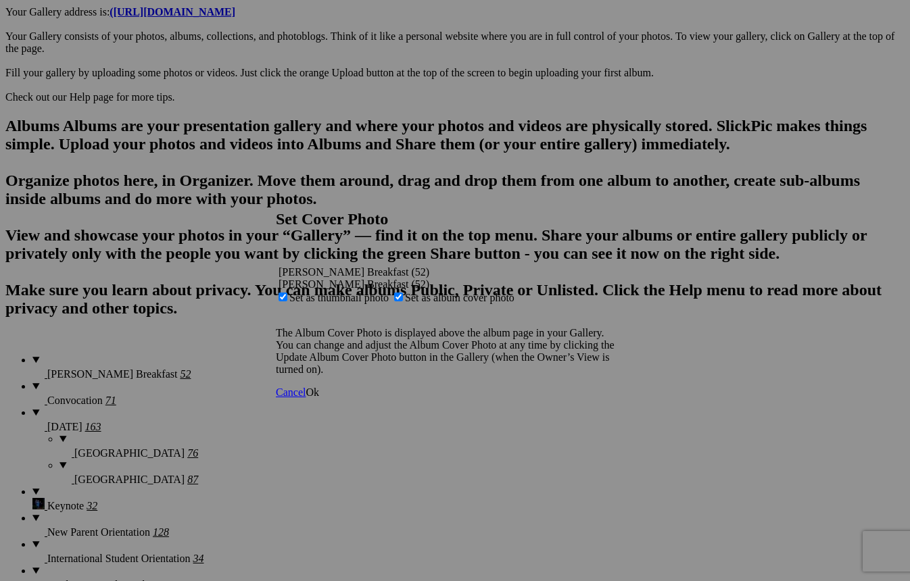
click at [448, 292] on span "Set as album cover photo" at bounding box center [459, 297] width 109 height 11
click at [403, 293] on input "Set as album cover photo" at bounding box center [398, 297] width 9 height 9
checkbox input "false"
click at [319, 398] on span "Ok" at bounding box center [312, 392] width 14 height 11
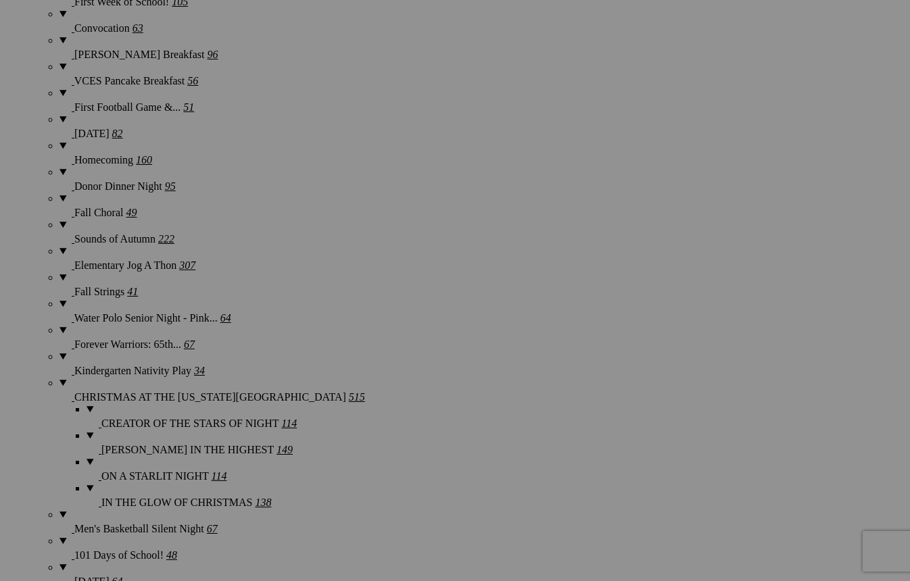
scroll to position [1491, 0]
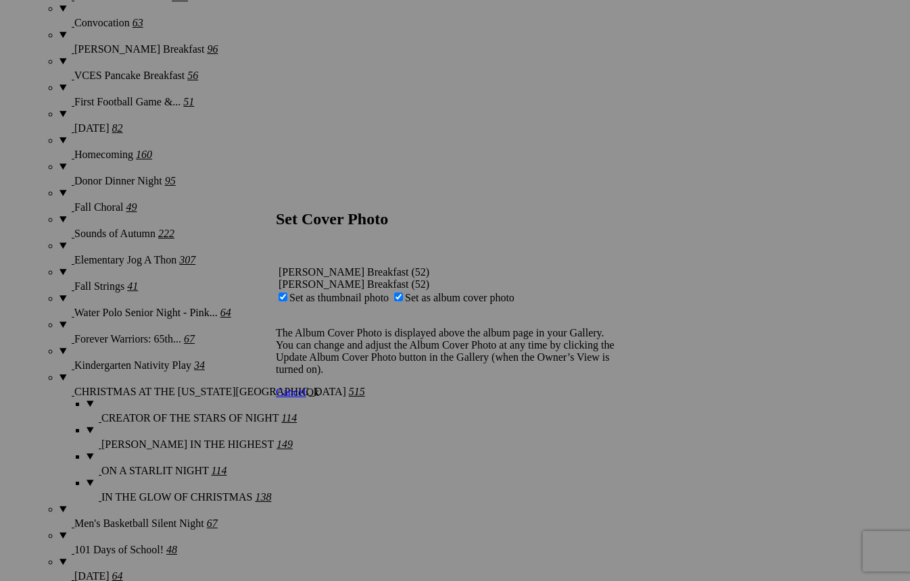
click at [443, 292] on span "Set as album cover photo" at bounding box center [459, 297] width 109 height 11
click at [403, 293] on input "Set as album cover photo" at bounding box center [398, 297] width 9 height 9
checkbox input "false"
click at [319, 398] on span "Ok" at bounding box center [312, 392] width 14 height 11
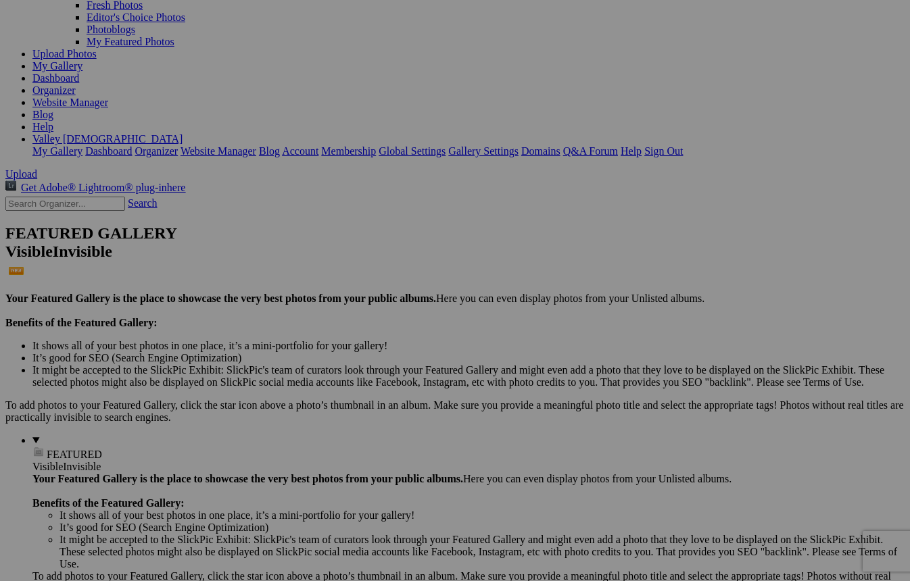
scroll to position [0, 0]
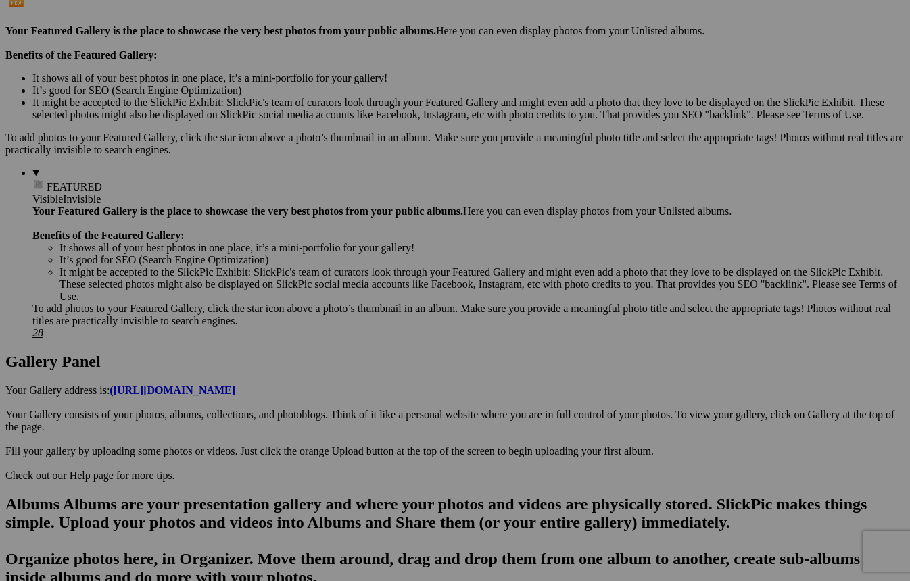
scroll to position [5, 0]
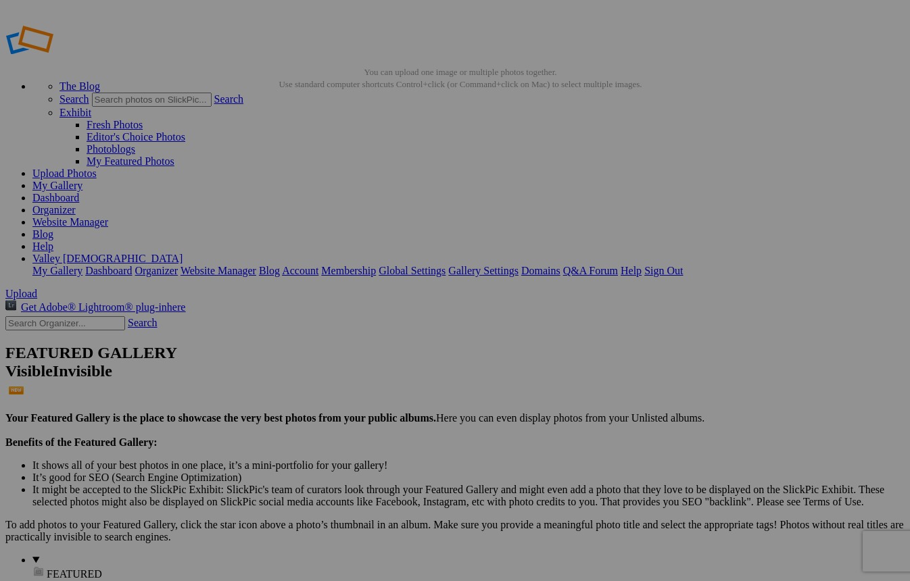
click at [344, 357] on span "Close" at bounding box center [332, 354] width 24 height 11
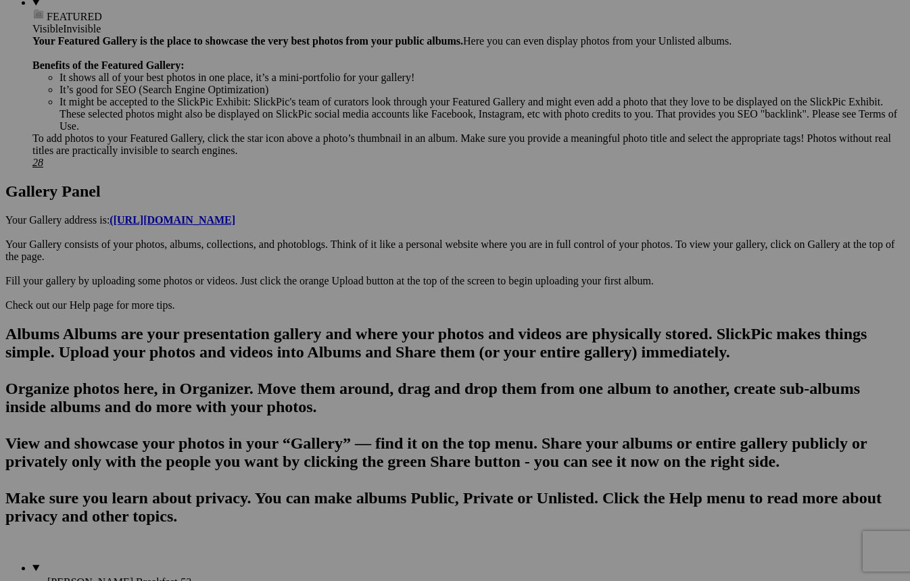
scroll to position [546, 0]
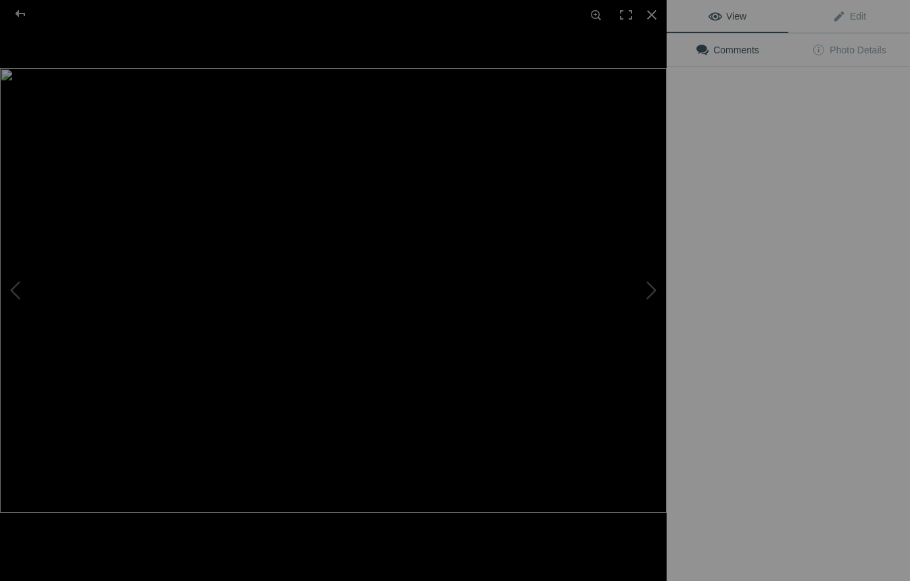
click at [730, 368] on div "View Edit Comments Photo Details" at bounding box center [787, 290] width 243 height 581
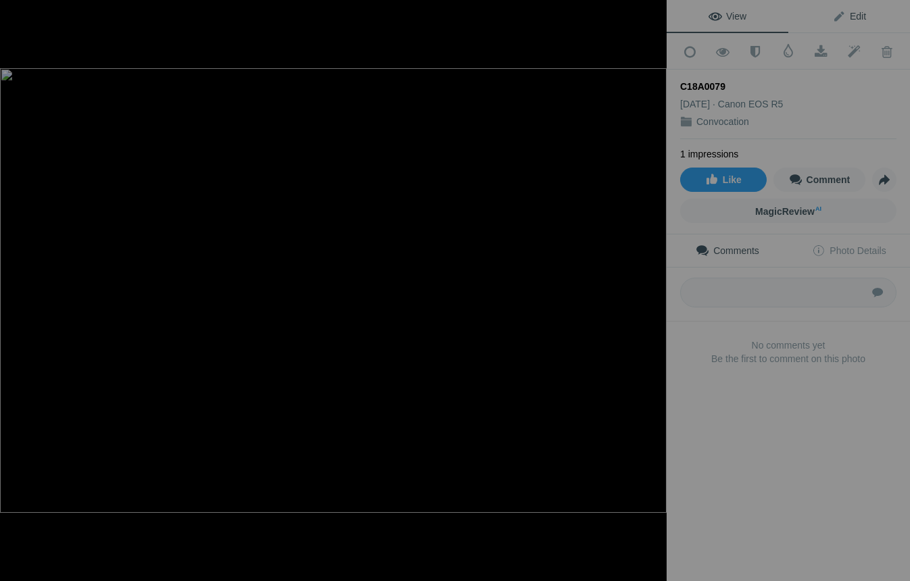
click at [860, 20] on span "Edit" at bounding box center [849, 16] width 34 height 11
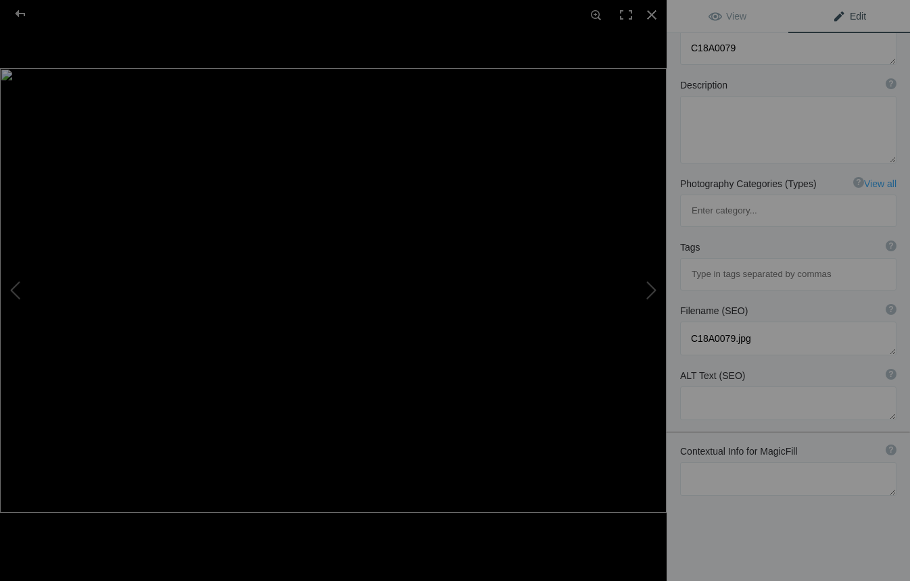
scroll to position [0, 0]
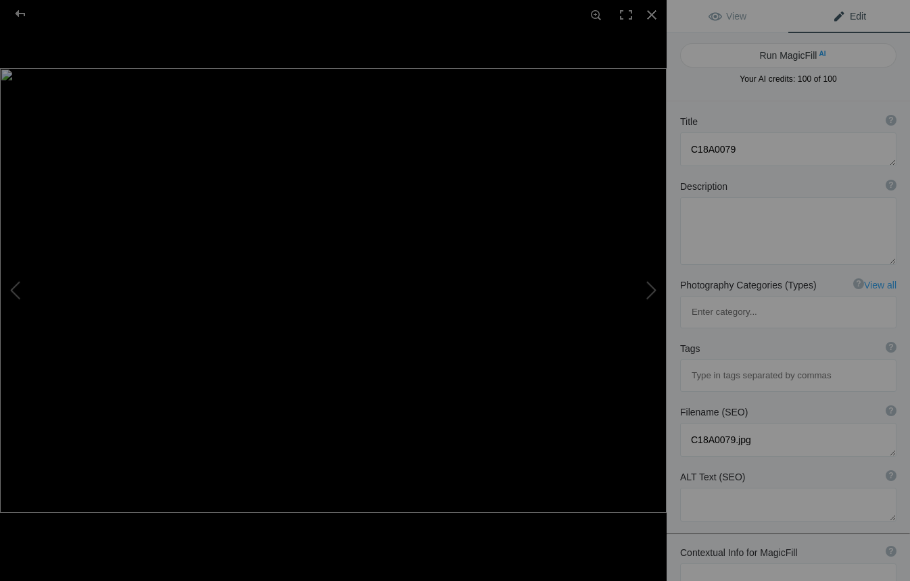
click at [850, 20] on span "Edit" at bounding box center [849, 16] width 34 height 11
click at [738, 32] on link "View" at bounding box center [727, 16] width 122 height 32
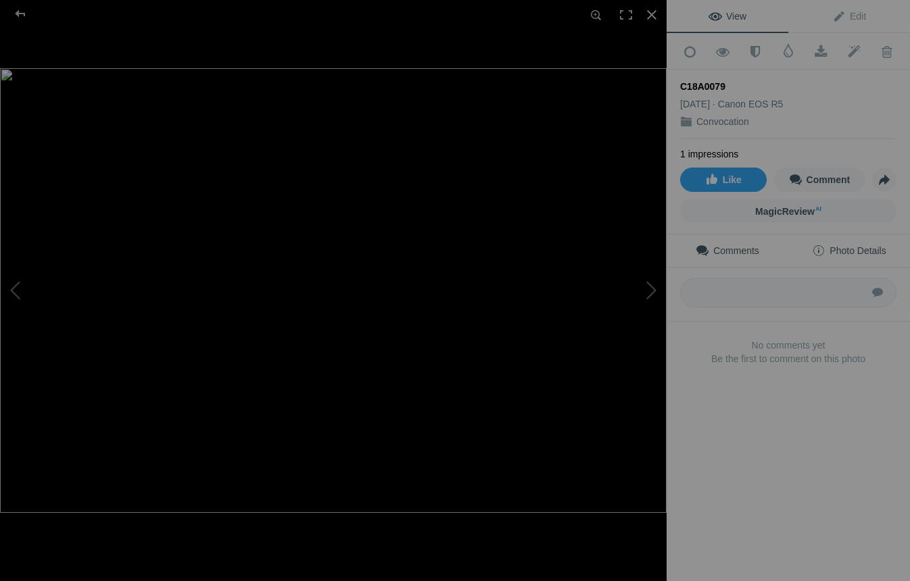
click at [824, 245] on span "Photo Details" at bounding box center [849, 250] width 74 height 11
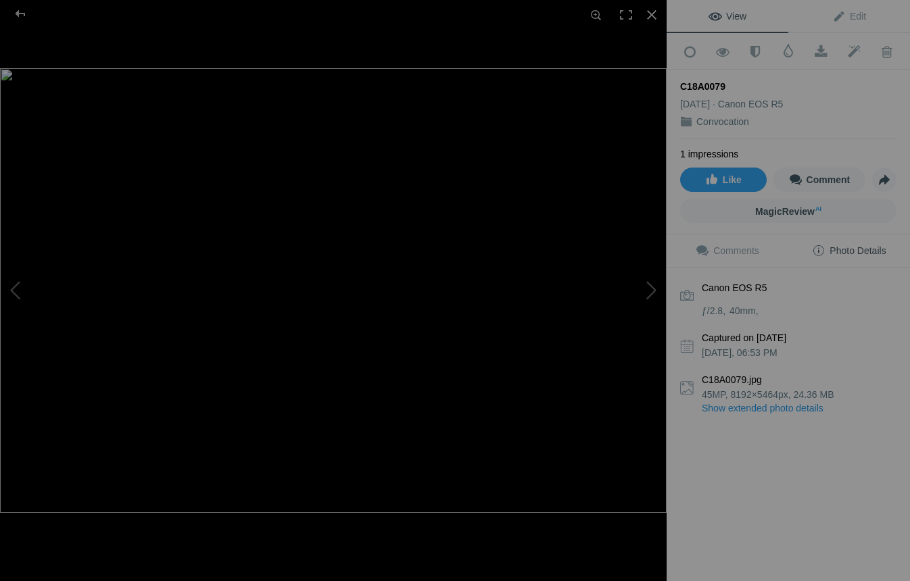
click at [838, 248] on span "Photo Details" at bounding box center [849, 250] width 74 height 11
click at [760, 245] on link "Comments" at bounding box center [727, 250] width 122 height 32
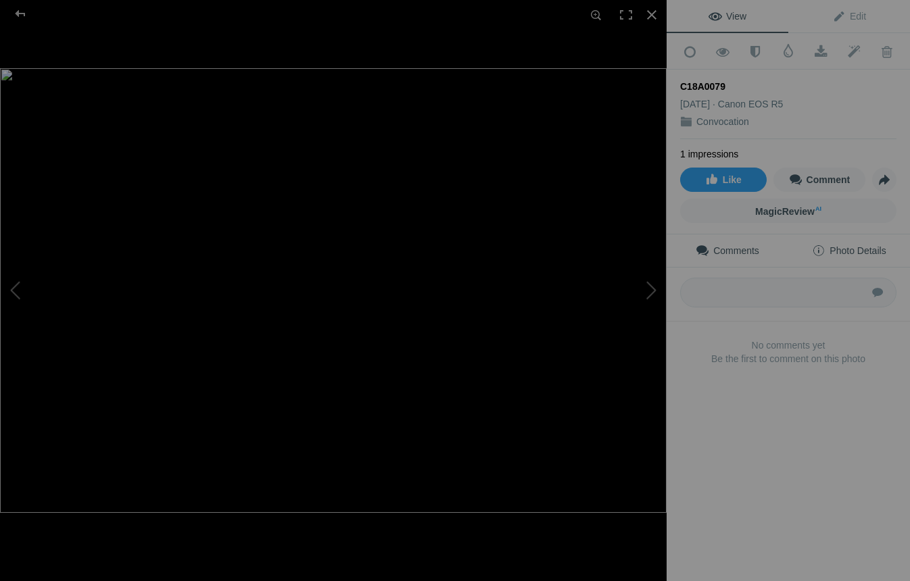
click at [837, 238] on link "Photo Details" at bounding box center [849, 250] width 122 height 32
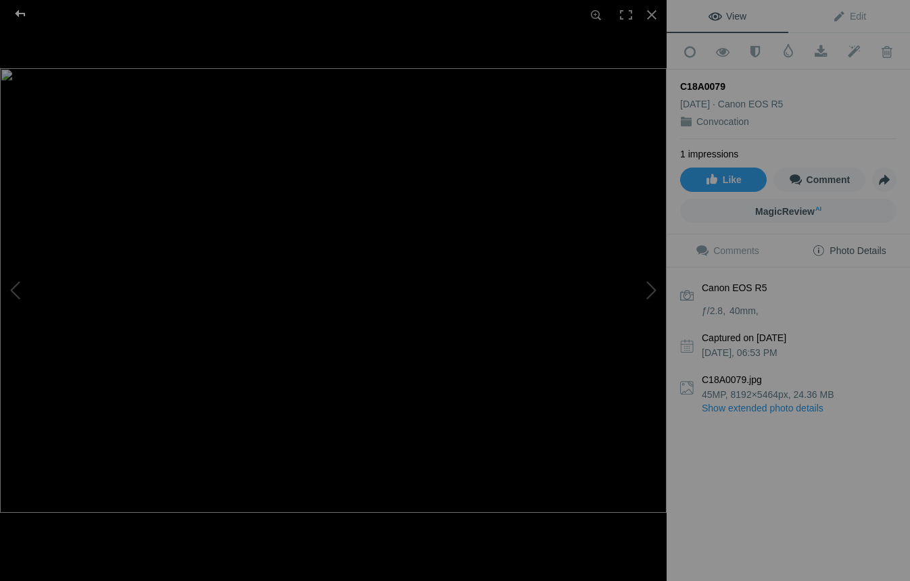
click at [18, 9] on div at bounding box center [20, 13] width 49 height 27
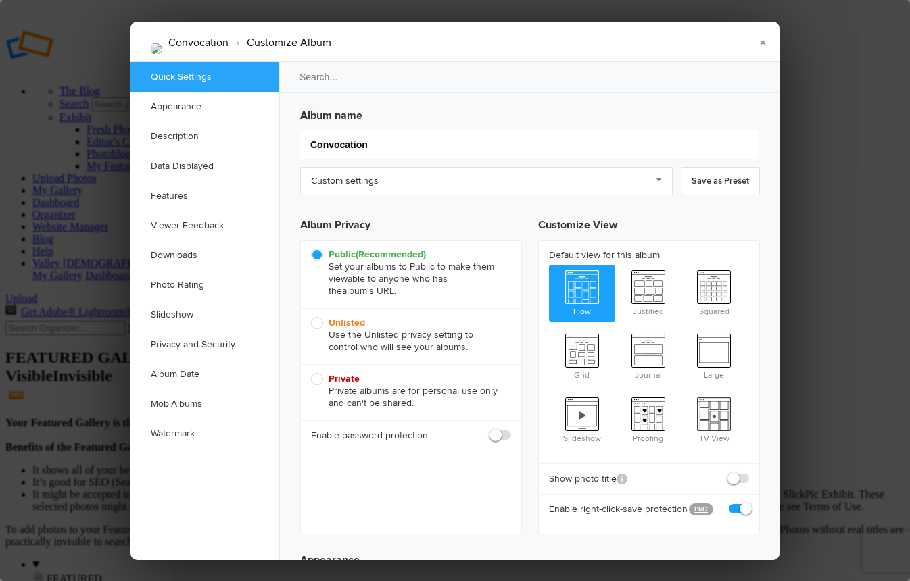
type input "2025-08-19 06:00 PM"
click at [186, 376] on link "Album Date" at bounding box center [204, 374] width 149 height 30
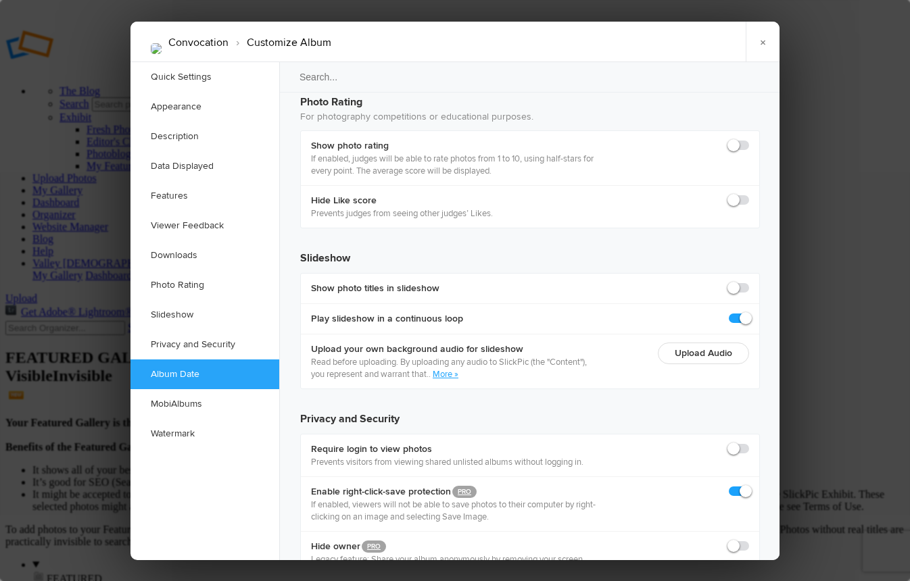
scroll to position [2849, 0]
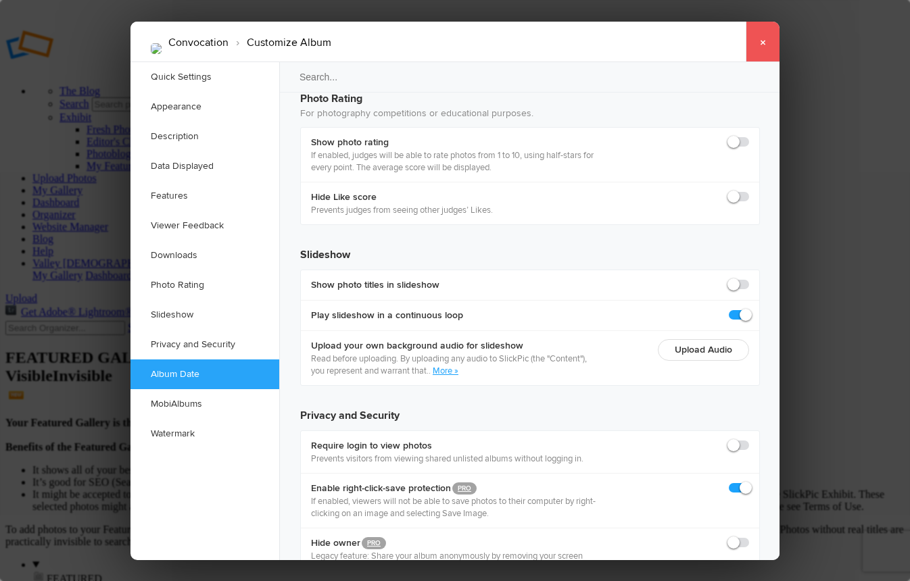
click at [760, 38] on link "×" at bounding box center [762, 42] width 34 height 41
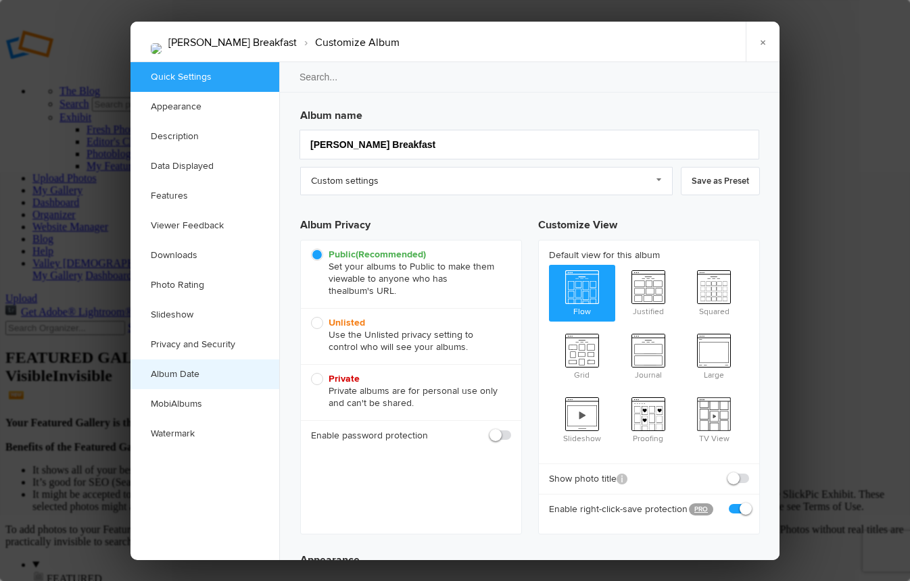
click at [173, 375] on link "Album Date" at bounding box center [204, 374] width 149 height 30
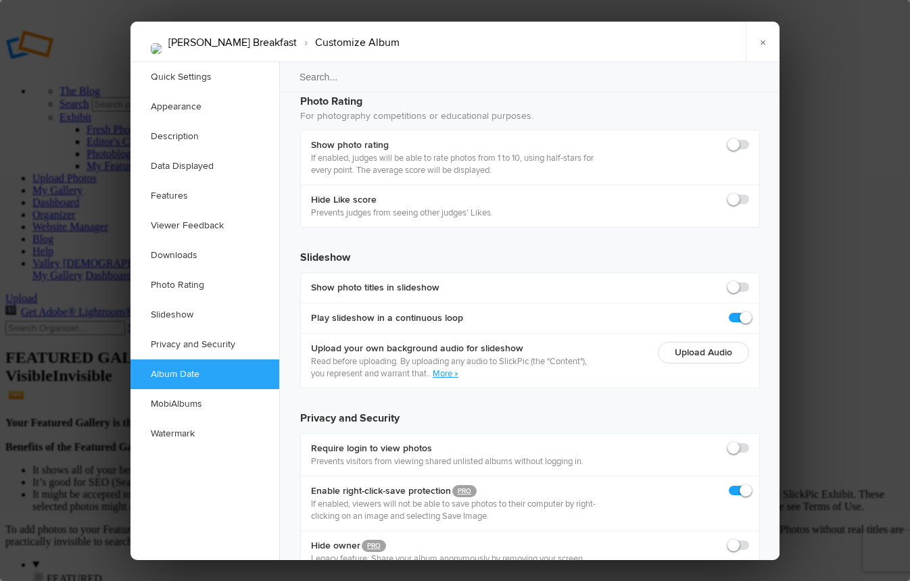
scroll to position [2849, 0]
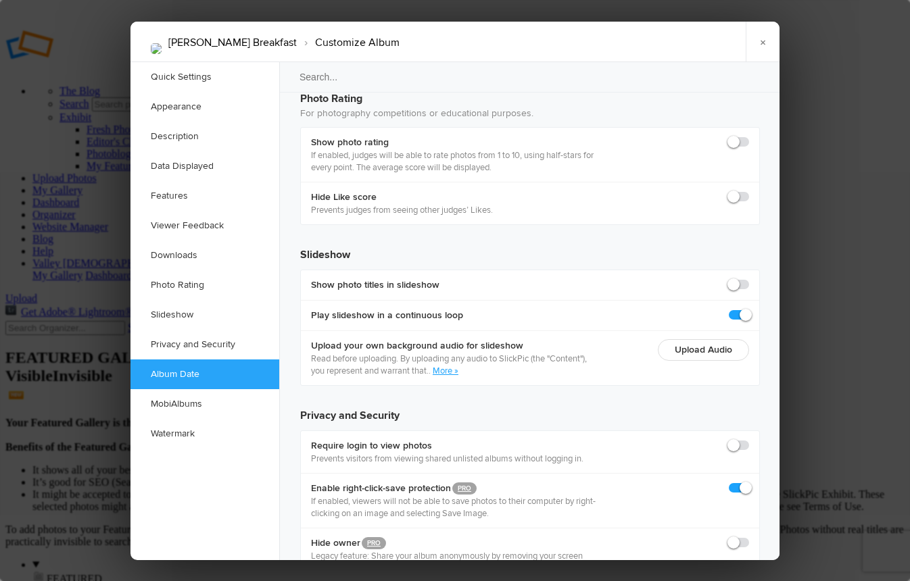
type input "[DATE] 10:00 AM"
type input "10"
click at [762, 36] on link "×" at bounding box center [762, 42] width 34 height 41
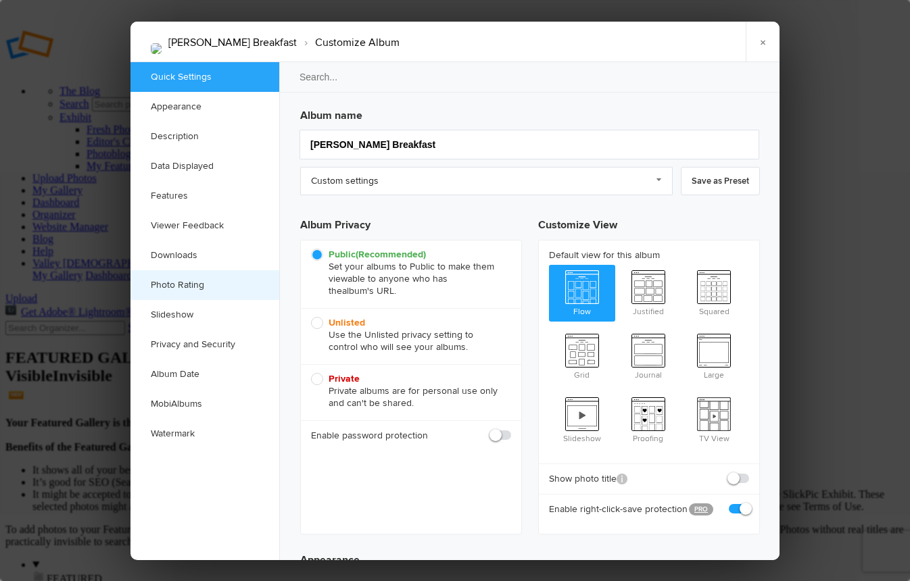
scroll to position [0, 0]
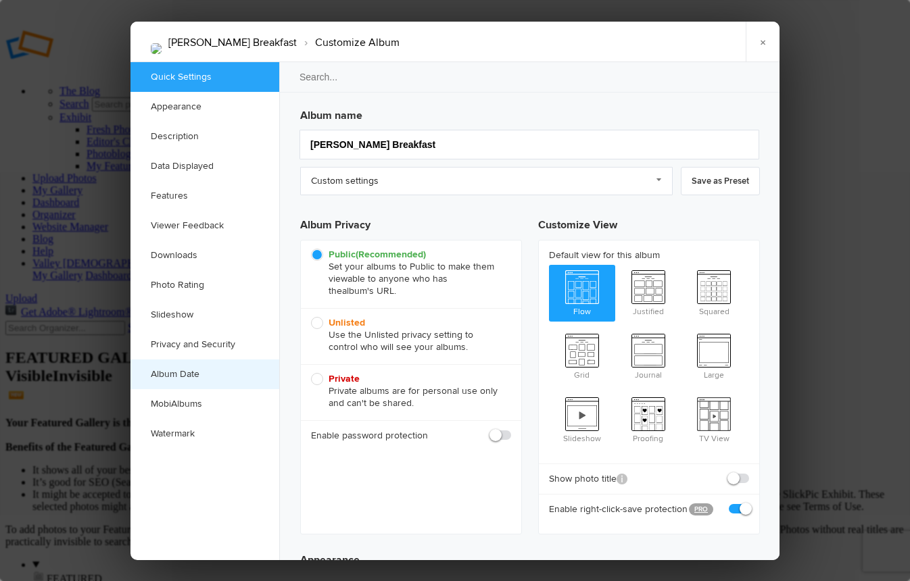
click at [180, 373] on link "Album Date" at bounding box center [204, 374] width 149 height 30
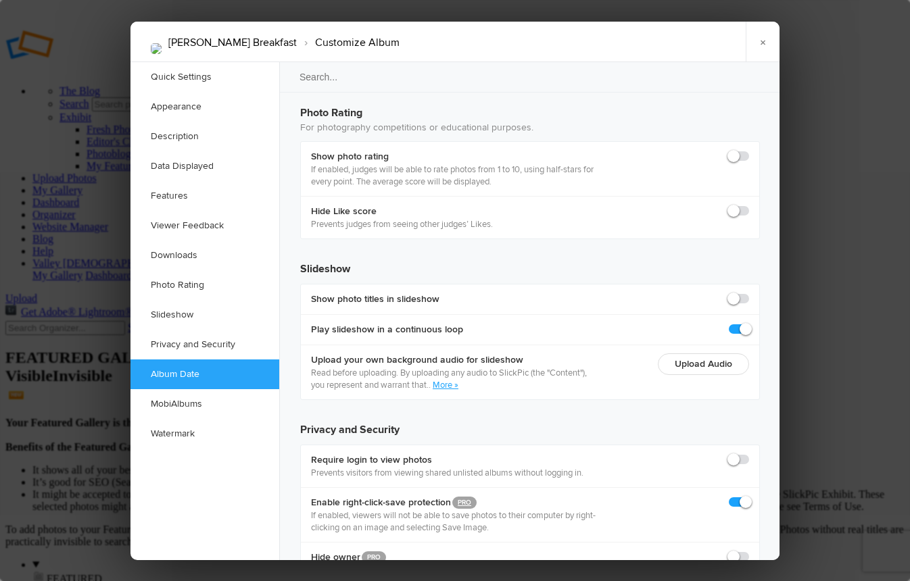
scroll to position [2849, 0]
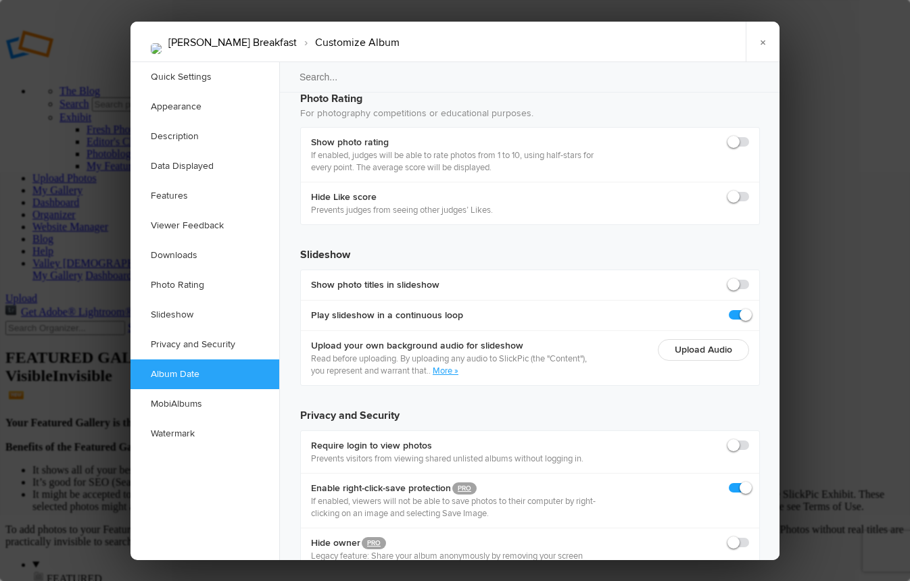
type input "[DATE] 11:00 AM"
type input "11"
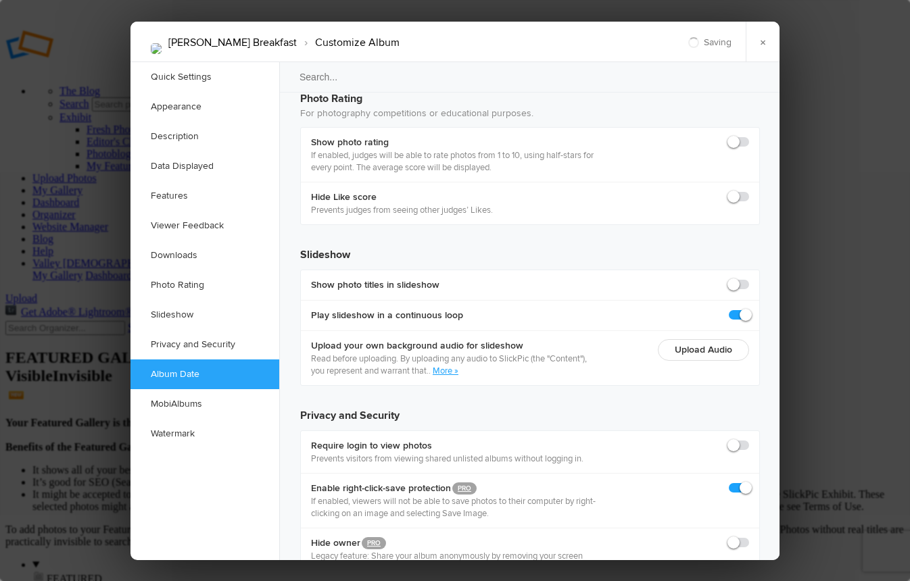
type input "[DATE] 10:00 AM"
type input "10"
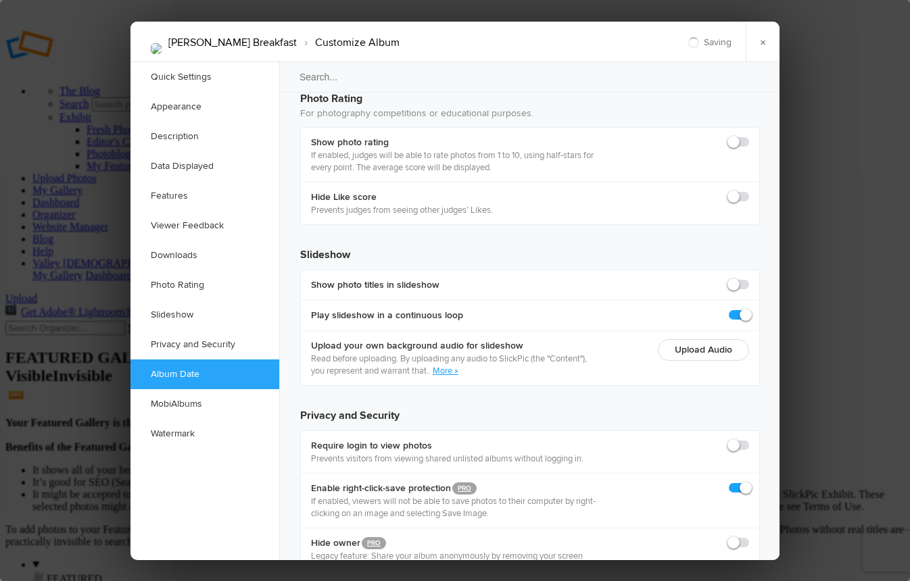
type input "[DATE] 09:00 AM"
type input "9"
click at [755, 43] on link "×" at bounding box center [762, 42] width 34 height 41
